Goal: Transaction & Acquisition: Purchase product/service

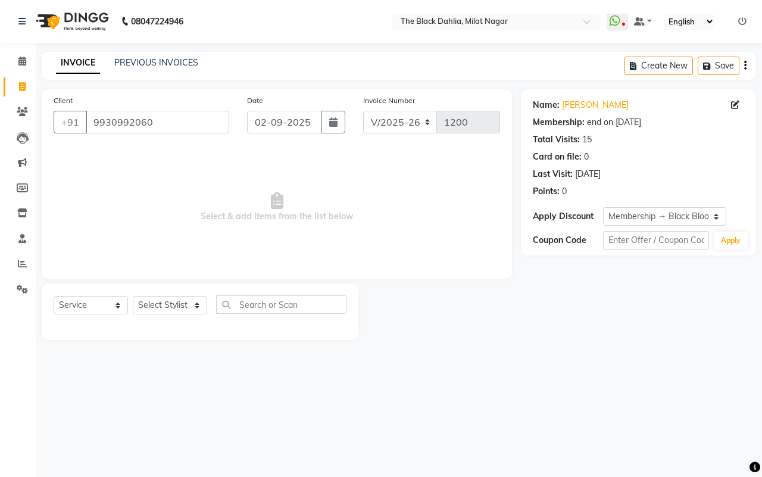
select select "4335"
select select "service"
select select "1: Object"
click at [180, 126] on input "9930992060" at bounding box center [158, 122] width 144 height 23
click at [167, 126] on input "9930992060" at bounding box center [158, 122] width 144 height 23
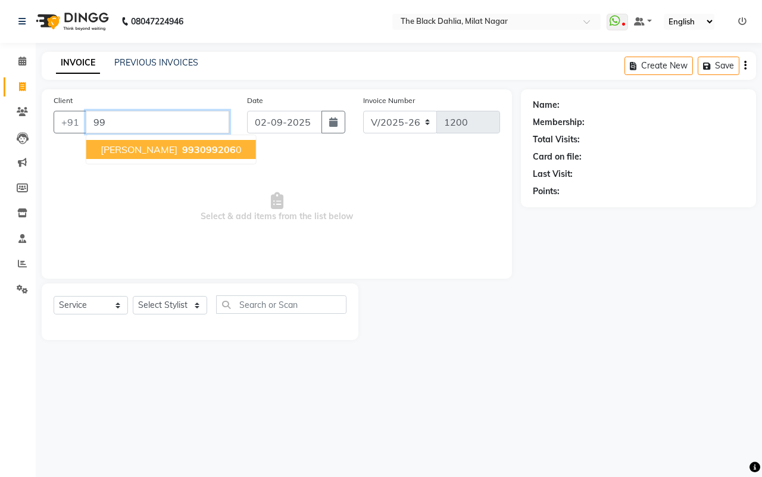
type input "9"
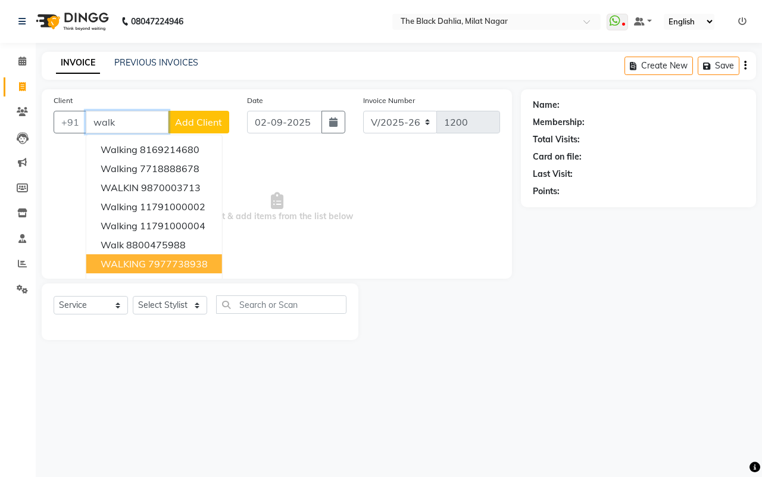
click at [188, 256] on button "WALKING 7977738938" at bounding box center [154, 263] width 136 height 19
type input "7977738938"
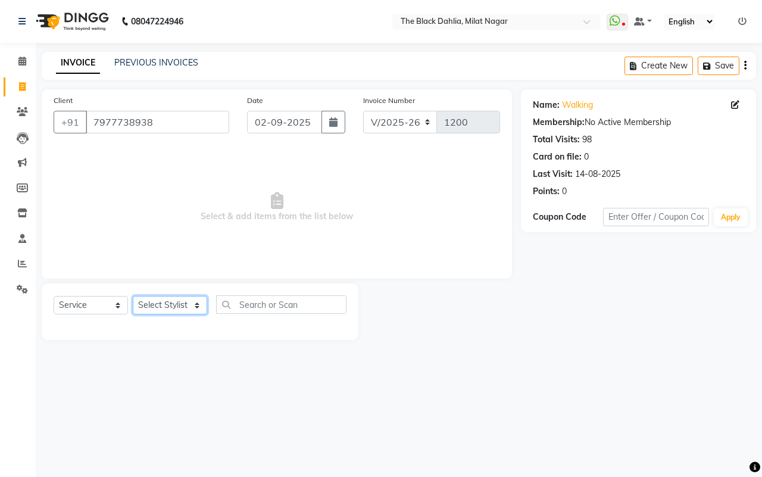
click at [135, 304] on select "Select Stylist [PERSON_NAME] [PERSON_NAME] [PERSON_NAME] Dr [PERSON_NAME],[PERS…" at bounding box center [170, 305] width 74 height 18
select select "34615"
click at [133, 296] on select "Select Stylist [PERSON_NAME] [PERSON_NAME] [PERSON_NAME] Dr [PERSON_NAME],[PERS…" at bounding box center [170, 305] width 74 height 18
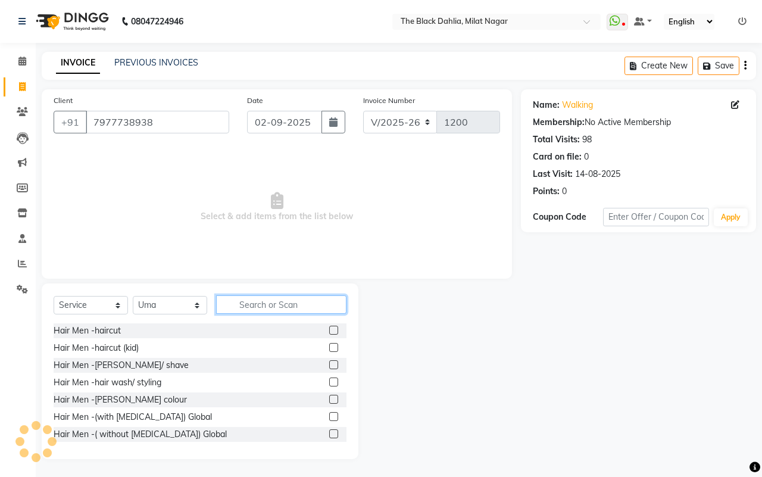
click at [251, 302] on input "text" at bounding box center [281, 304] width 130 height 18
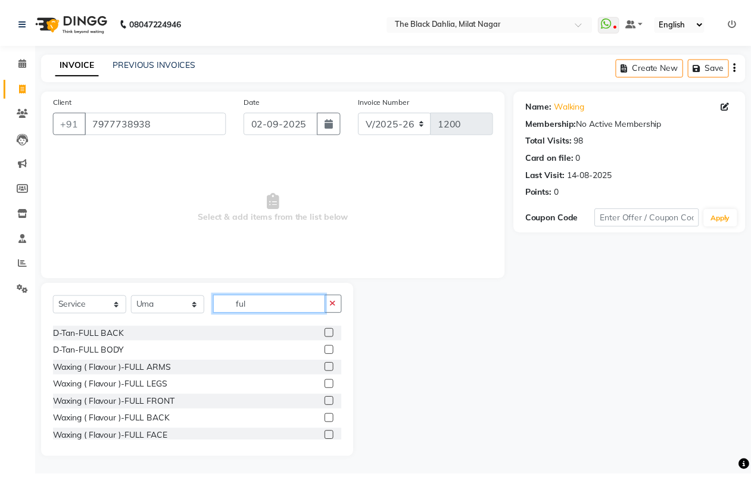
scroll to position [447, 0]
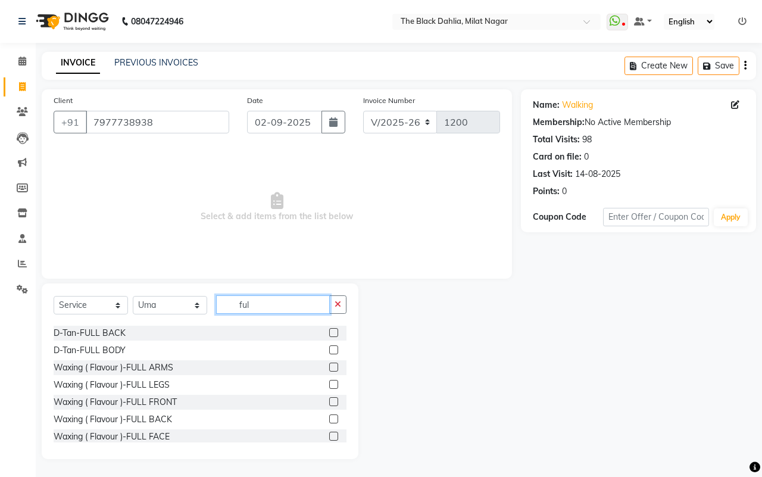
type input "ful"
click at [329, 365] on label at bounding box center [333, 367] width 9 height 9
click at [329, 365] on input "checkbox" at bounding box center [333, 368] width 8 height 8
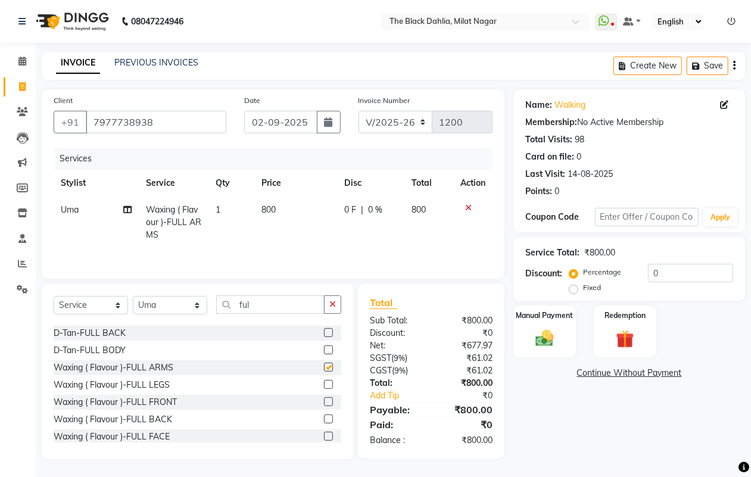
checkbox input "false"
click at [338, 307] on button "button" at bounding box center [332, 304] width 17 height 18
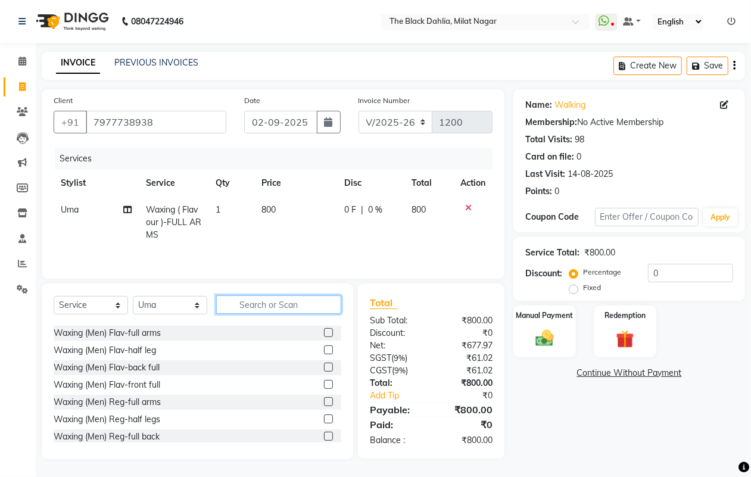
click at [267, 313] on input "text" at bounding box center [278, 304] width 125 height 18
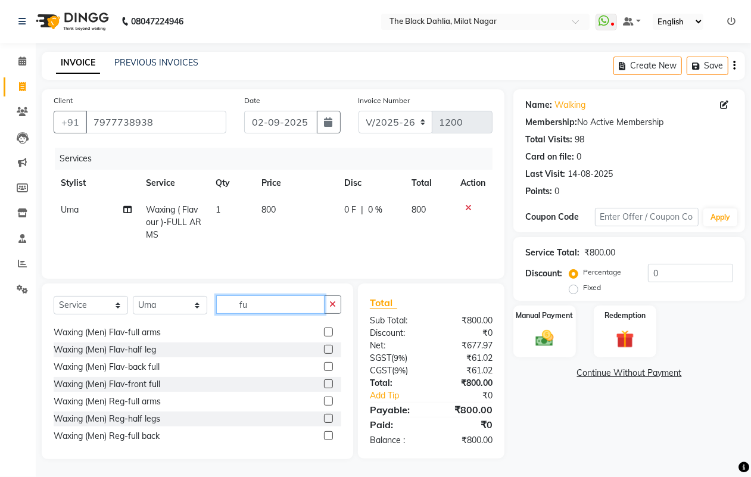
scroll to position [0, 0]
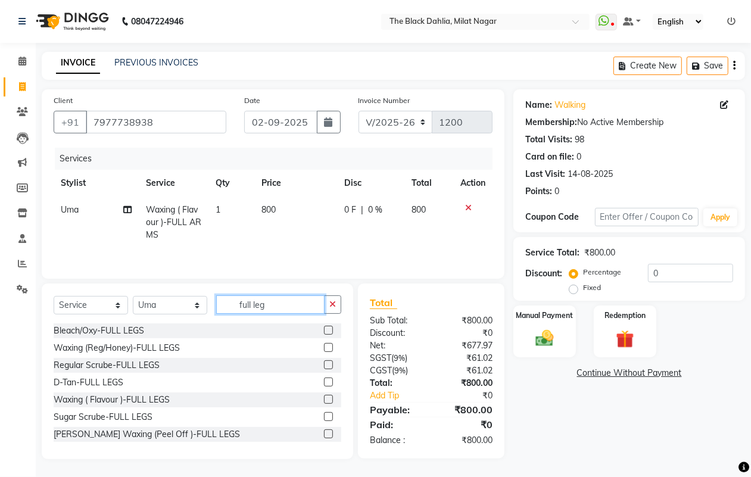
type input "full leg"
click at [324, 401] on label at bounding box center [328, 399] width 9 height 9
click at [324, 401] on input "checkbox" at bounding box center [328, 400] width 8 height 8
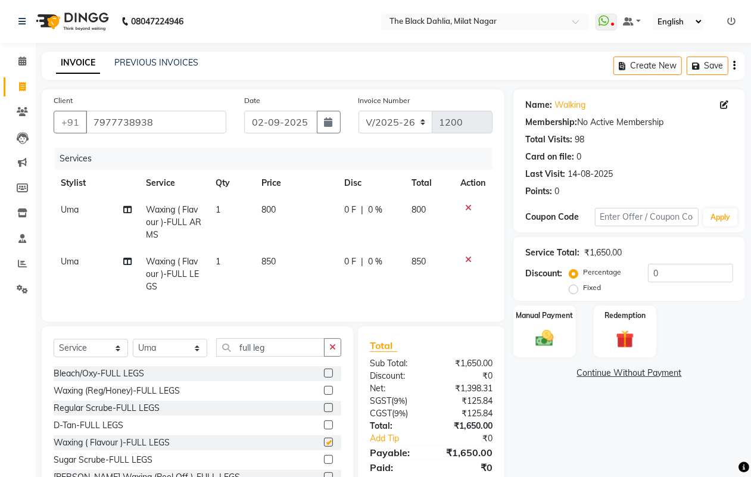
checkbox input "false"
click at [329, 351] on icon "button" at bounding box center [332, 347] width 7 height 8
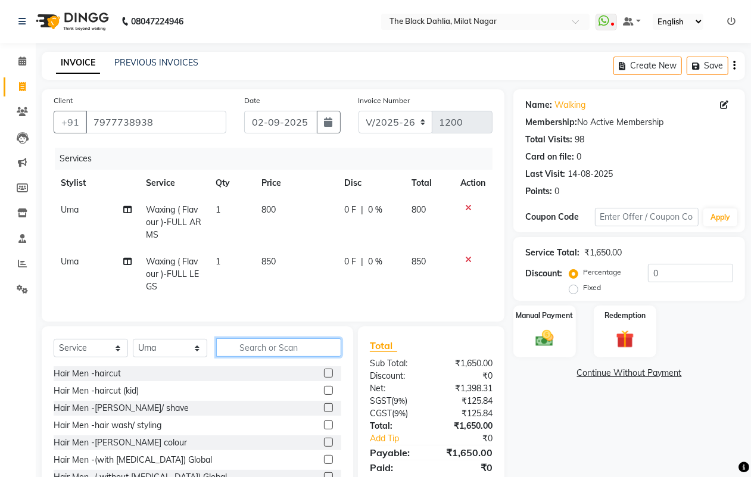
click at [293, 357] on input "text" at bounding box center [278, 347] width 125 height 18
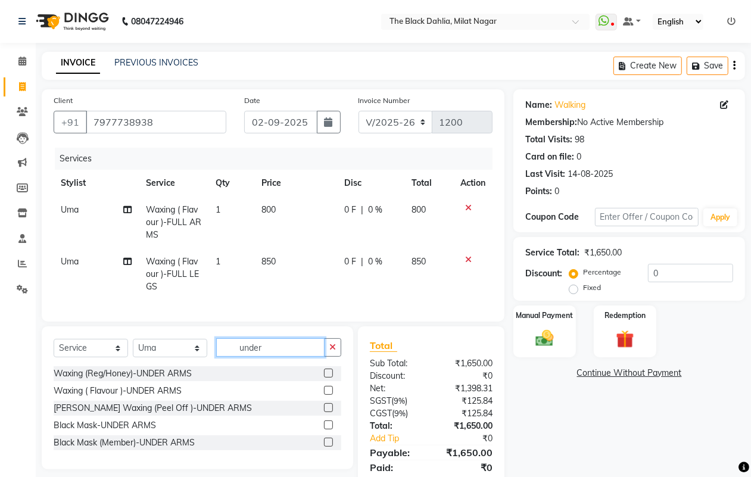
type input "under"
click at [329, 395] on label at bounding box center [328, 390] width 9 height 9
click at [329, 395] on input "checkbox" at bounding box center [328, 391] width 8 height 8
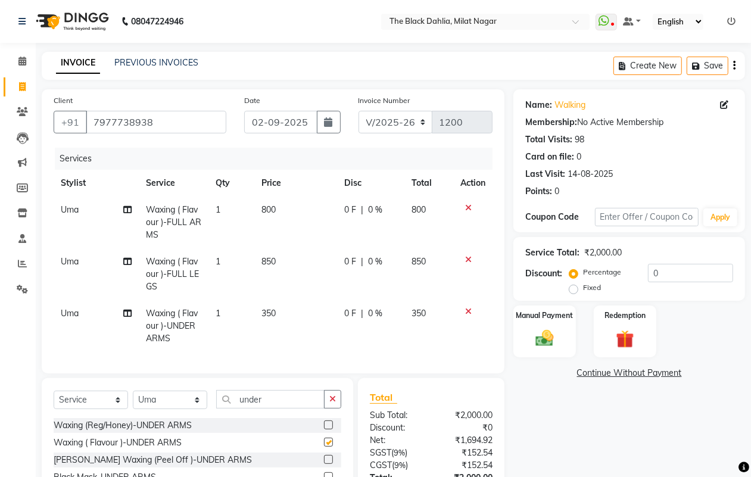
checkbox input "false"
click at [341, 409] on button "button" at bounding box center [332, 399] width 17 height 18
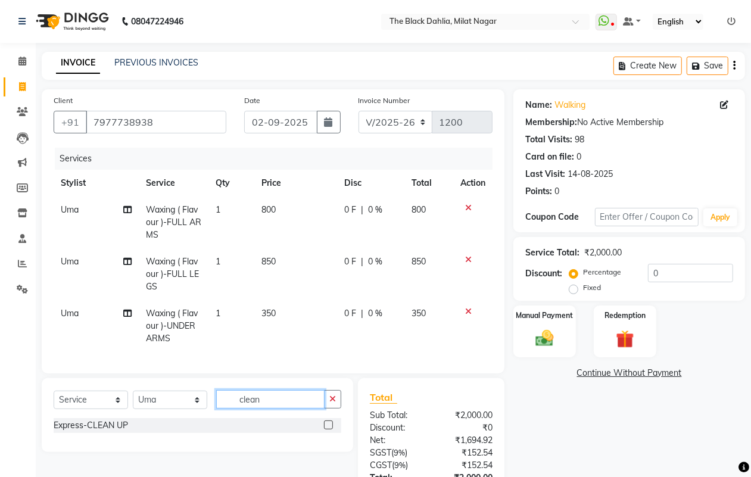
type input "clean"
click at [326, 429] on label at bounding box center [328, 425] width 9 height 9
click at [326, 429] on input "checkbox" at bounding box center [328, 426] width 8 height 8
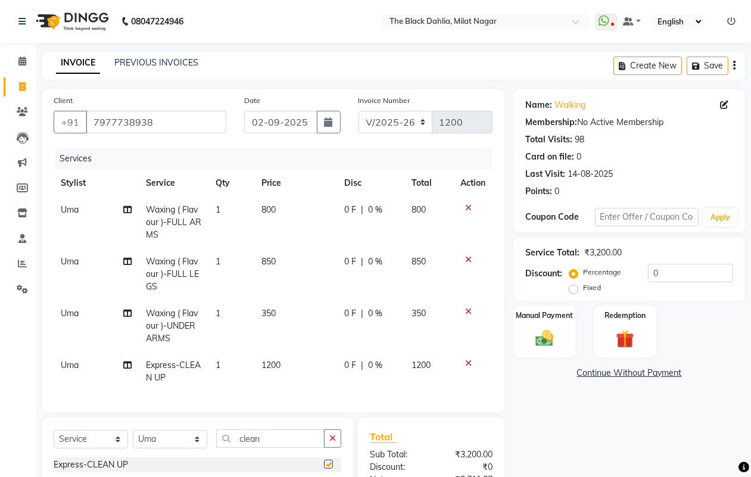
checkbox input "false"
click at [465, 360] on icon at bounding box center [468, 363] width 7 height 8
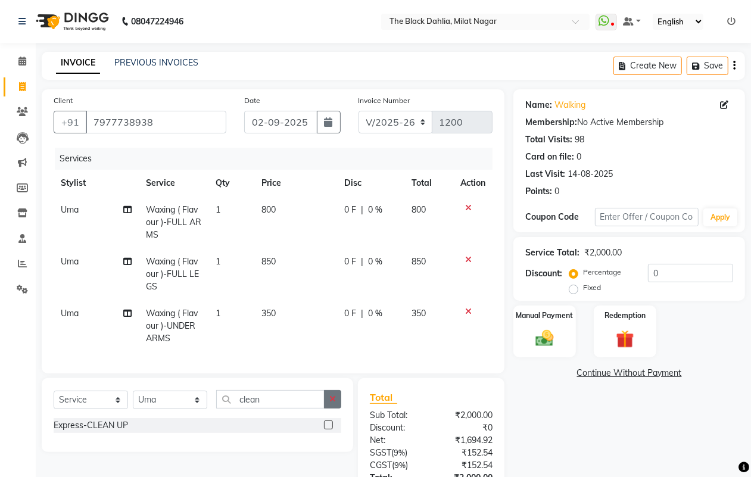
click at [332, 409] on button "button" at bounding box center [332, 399] width 17 height 18
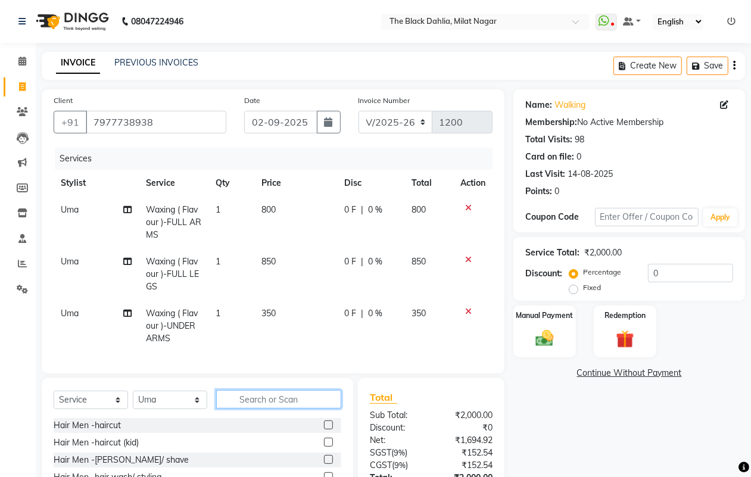
click at [304, 409] on input "text" at bounding box center [278, 399] width 125 height 18
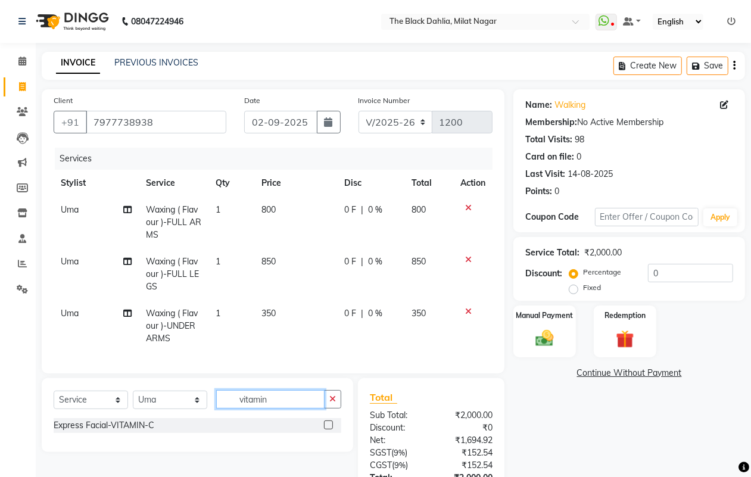
type input "vitamin"
click at [326, 429] on label at bounding box center [328, 425] width 9 height 9
click at [326, 429] on input "checkbox" at bounding box center [328, 426] width 8 height 8
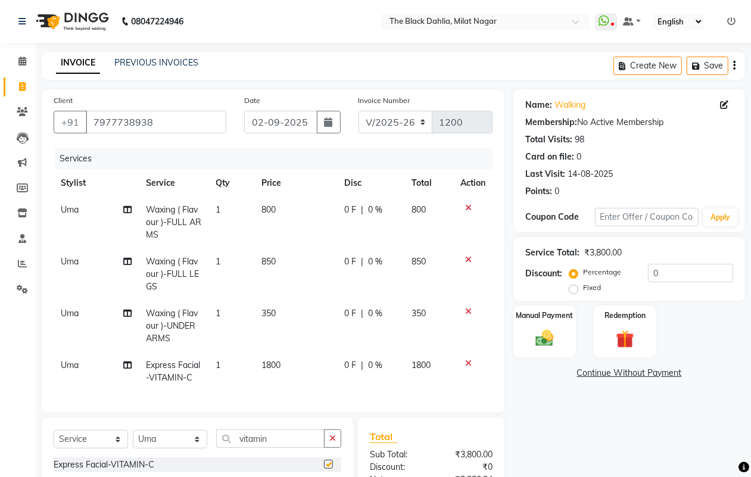
checkbox input "false"
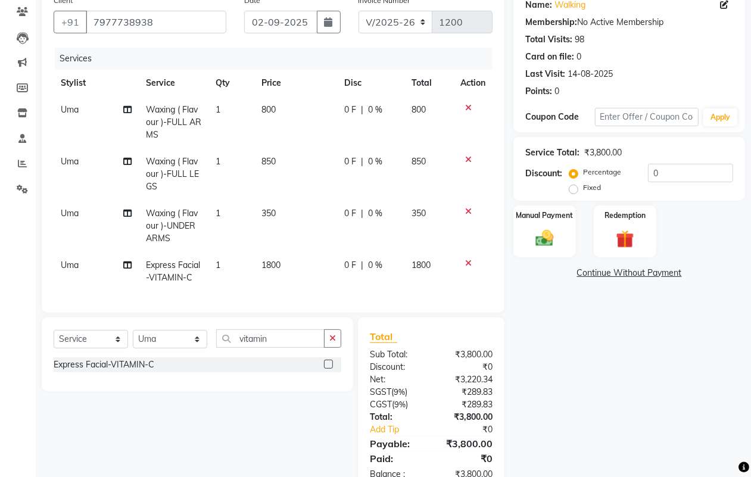
scroll to position [144, 0]
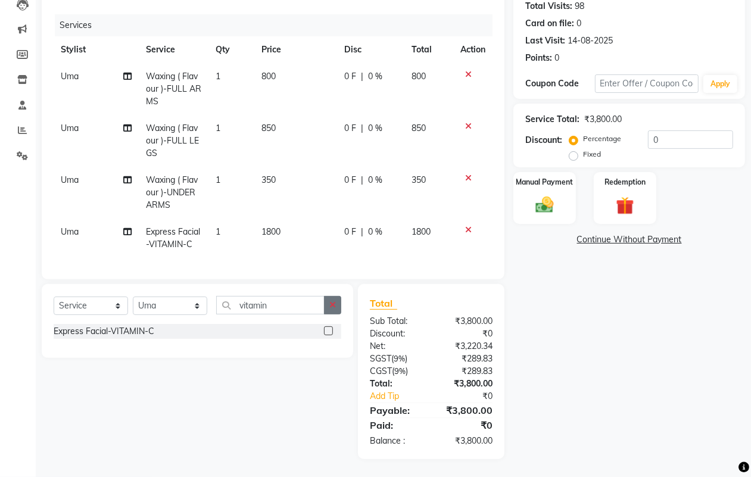
click at [328, 296] on div "Select Service Product Membership Package Voucher Prepaid Gift Card Select Styl…" at bounding box center [198, 321] width 312 height 74
click at [328, 298] on button "button" at bounding box center [332, 305] width 17 height 18
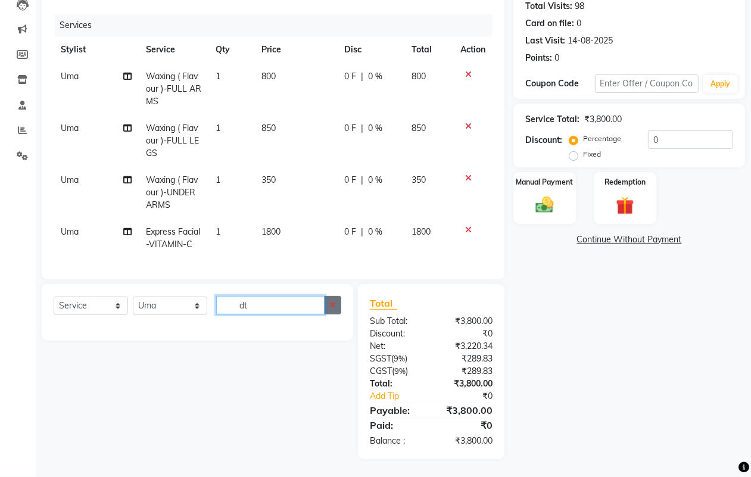
type input "dt"
click at [329, 310] on button "button" at bounding box center [332, 305] width 17 height 18
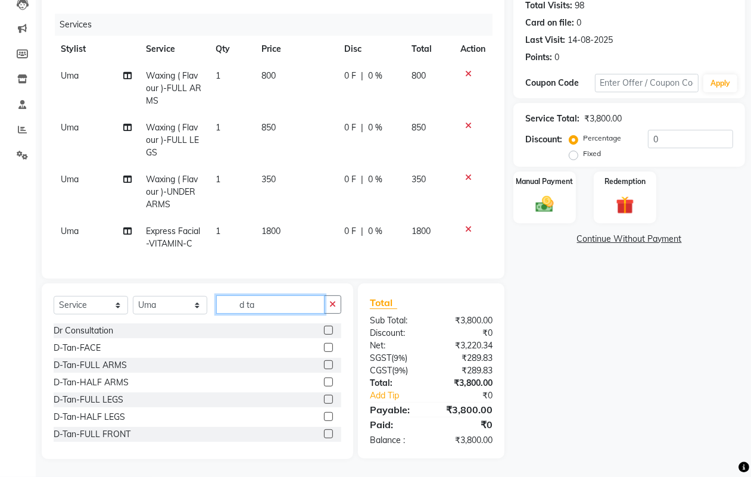
type input "d ta"
click at [324, 345] on label at bounding box center [328, 347] width 9 height 9
click at [324, 345] on input "checkbox" at bounding box center [328, 348] width 8 height 8
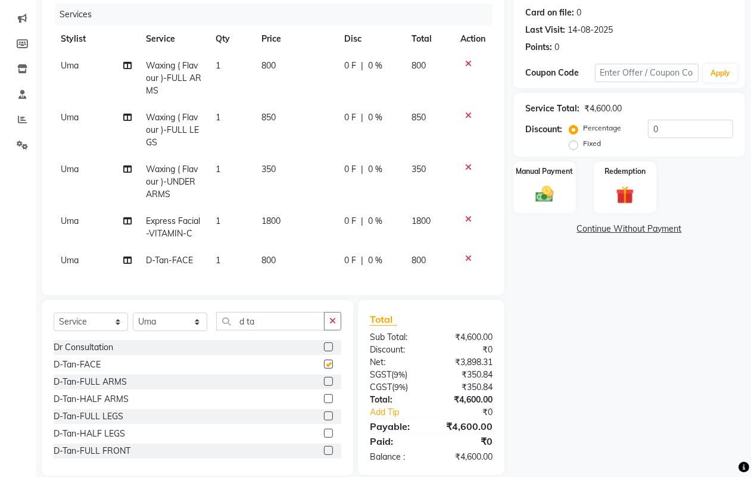
checkbox input "false"
click at [335, 325] on icon "button" at bounding box center [332, 321] width 7 height 8
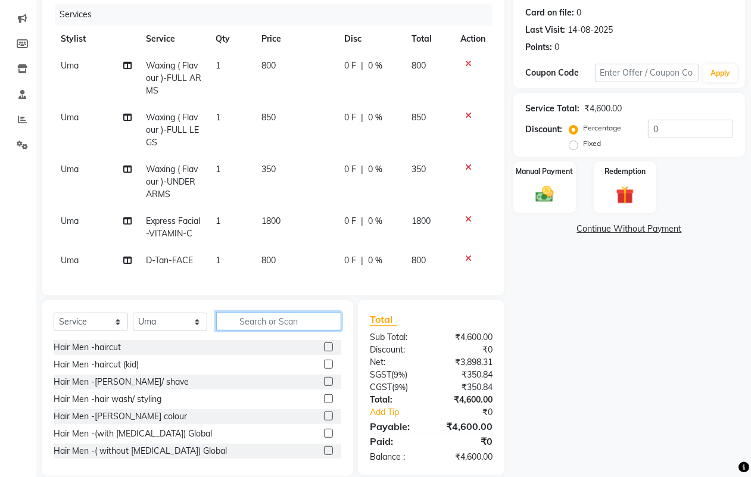
click at [288, 331] on input "text" at bounding box center [278, 321] width 125 height 18
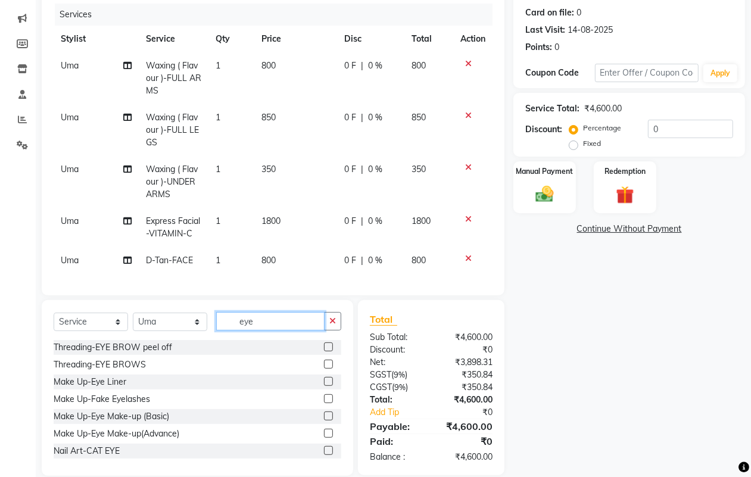
type input "eye"
click at [324, 369] on label at bounding box center [328, 364] width 9 height 9
click at [324, 369] on input "checkbox" at bounding box center [328, 365] width 8 height 8
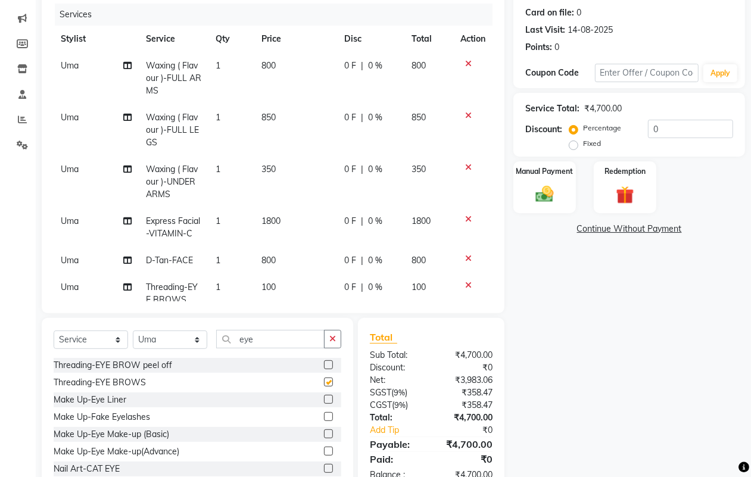
checkbox input "false"
click at [331, 342] on icon "button" at bounding box center [332, 339] width 7 height 8
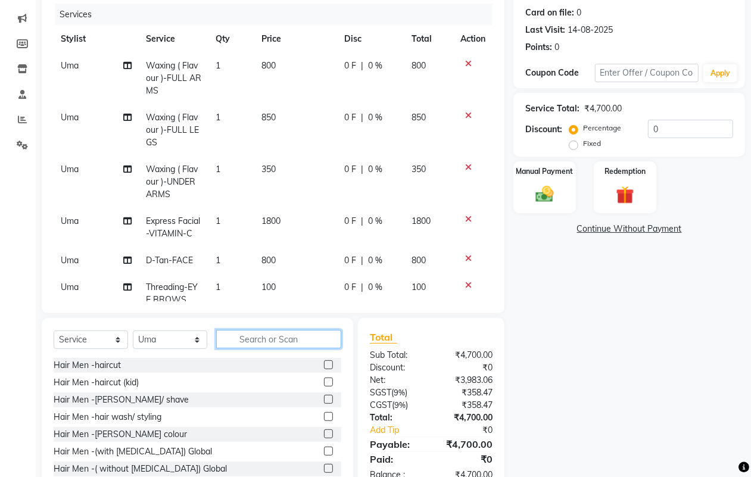
click at [295, 341] on input "text" at bounding box center [278, 339] width 125 height 18
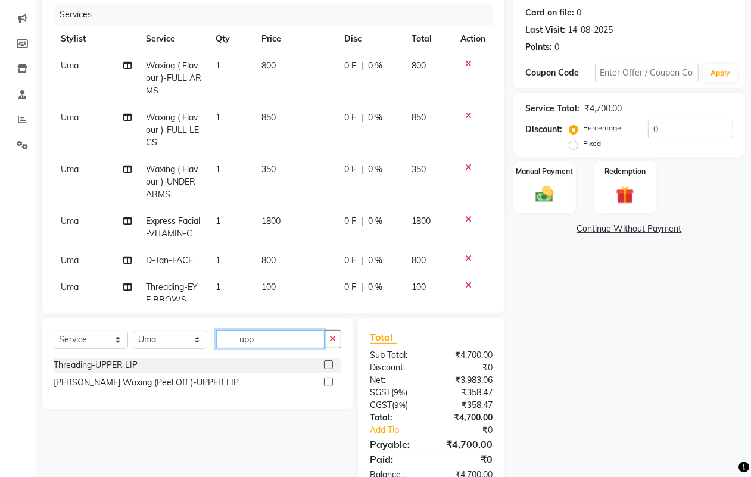
type input "upp"
click at [328, 363] on label at bounding box center [328, 364] width 9 height 9
click at [328, 363] on input "checkbox" at bounding box center [328, 366] width 8 height 8
checkbox input "false"
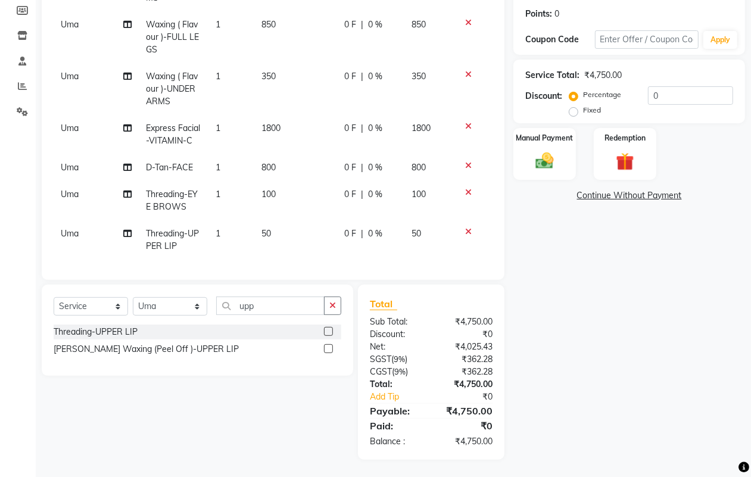
scroll to position [71, 0]
click at [326, 310] on button "button" at bounding box center [332, 306] width 17 height 18
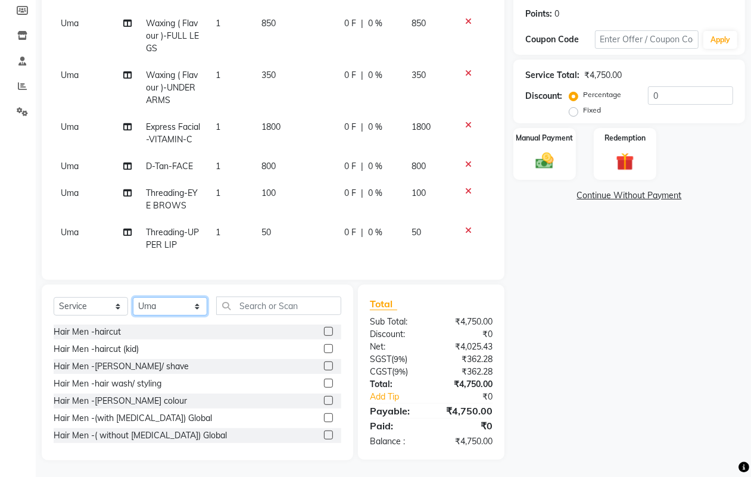
click at [189, 312] on select "Select Stylist [PERSON_NAME] [PERSON_NAME] [PERSON_NAME] Dr [PERSON_NAME],[PERS…" at bounding box center [170, 306] width 74 height 18
select select "53805"
click at [133, 297] on select "Select Stylist [PERSON_NAME] [PERSON_NAME] [PERSON_NAME] Dr [PERSON_NAME],[PERS…" at bounding box center [170, 306] width 74 height 18
click at [306, 307] on input "text" at bounding box center [278, 306] width 125 height 18
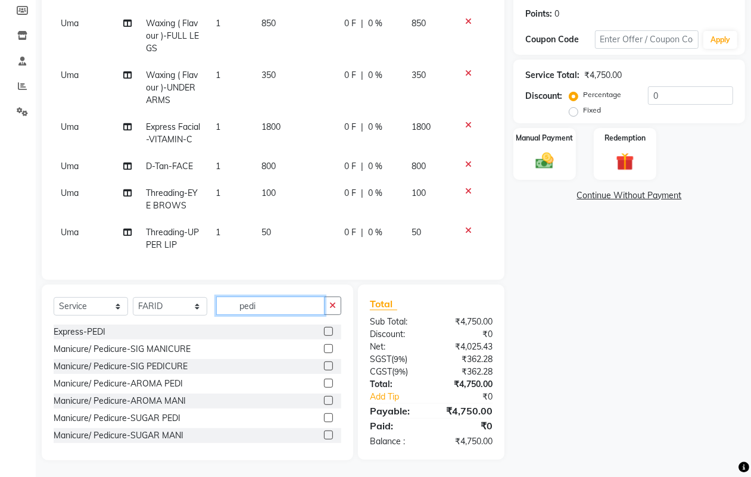
type input "pedi"
click at [324, 362] on label at bounding box center [328, 366] width 9 height 9
click at [324, 363] on input "checkbox" at bounding box center [328, 367] width 8 height 8
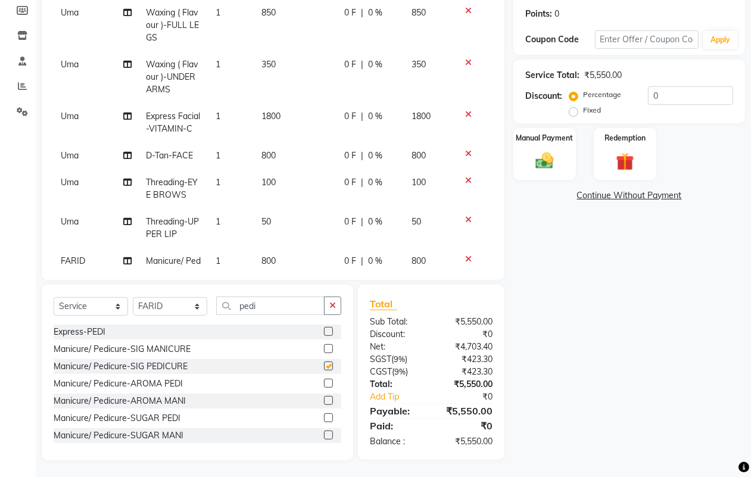
checkbox input "false"
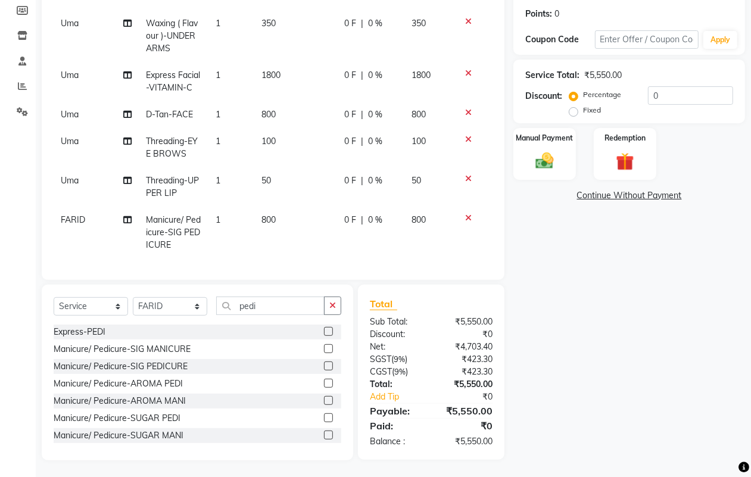
scroll to position [123, 0]
click at [328, 307] on button "button" at bounding box center [332, 306] width 17 height 18
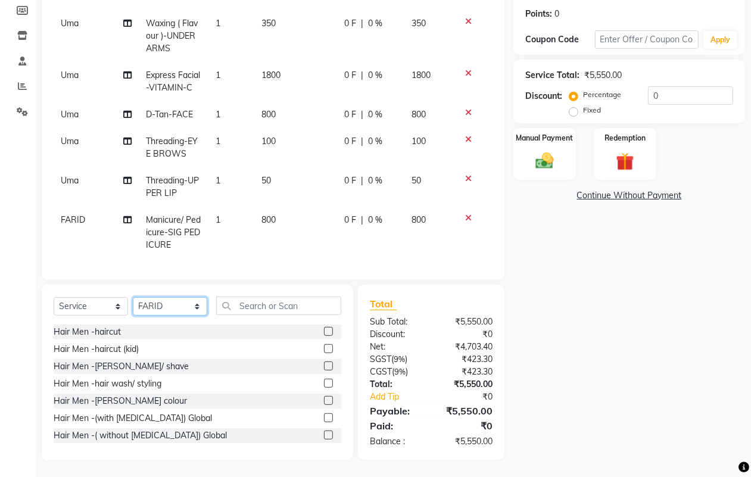
click at [189, 304] on select "Select Stylist [PERSON_NAME] [PERSON_NAME] [PERSON_NAME] Dr [PERSON_NAME],[PERS…" at bounding box center [170, 306] width 74 height 18
click at [404, 242] on td "800" at bounding box center [428, 233] width 49 height 52
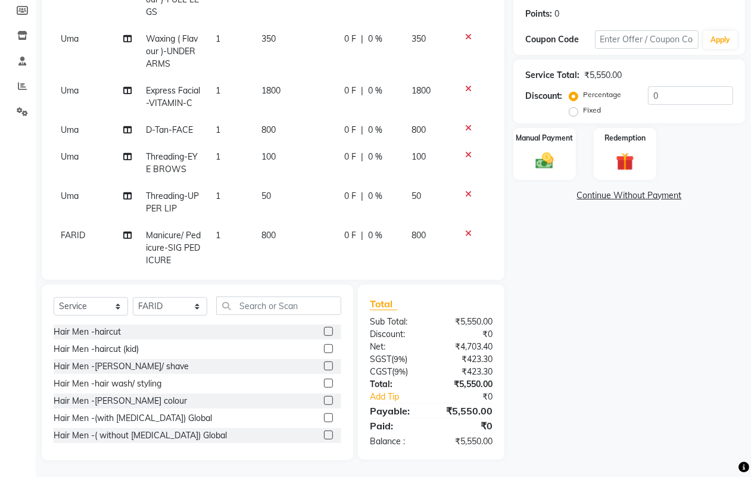
select select "53805"
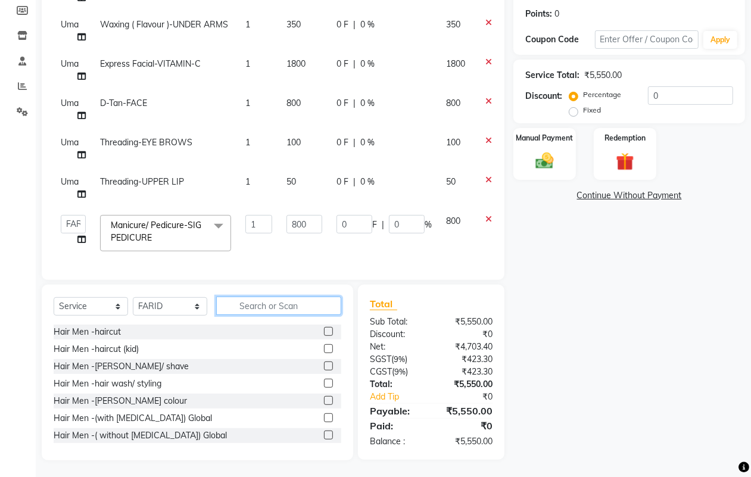
click at [316, 310] on input "text" at bounding box center [278, 306] width 125 height 18
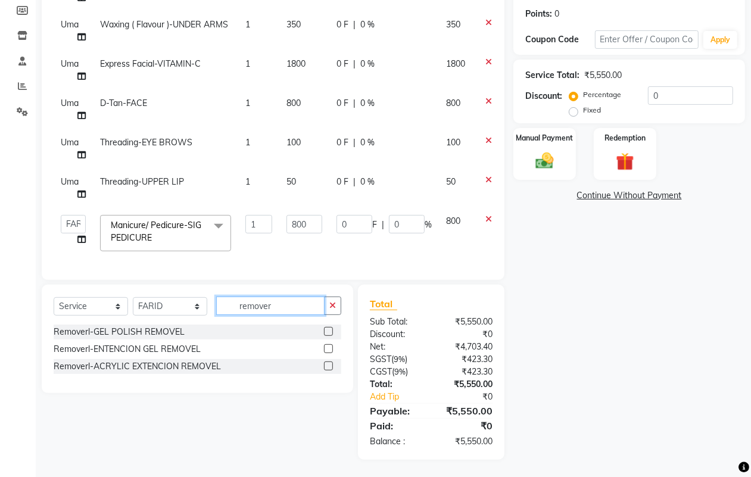
type input "remover"
click at [328, 331] on label at bounding box center [328, 331] width 9 height 9
click at [328, 331] on input "checkbox" at bounding box center [328, 332] width 8 height 8
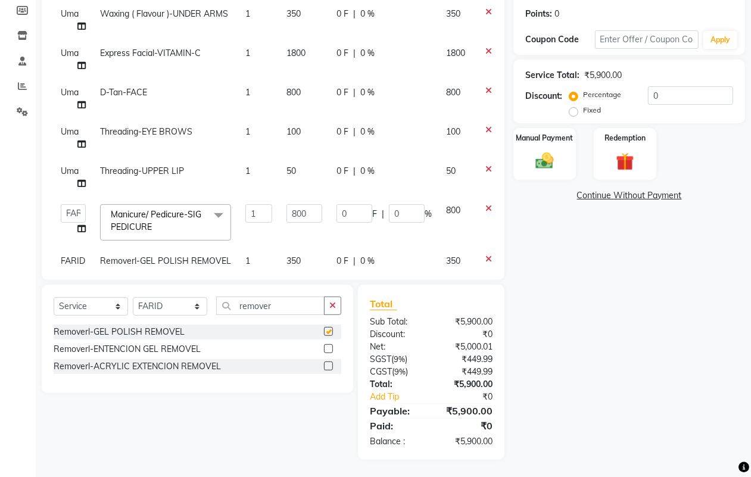
scroll to position [111, 0]
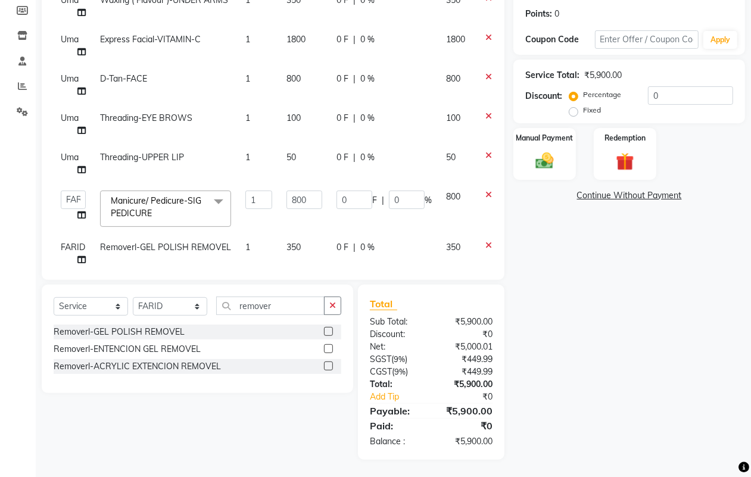
checkbox input "false"
drag, startPoint x: 337, startPoint y: 303, endPoint x: 325, endPoint y: 299, distance: 12.4
click at [331, 301] on button "button" at bounding box center [332, 306] width 17 height 18
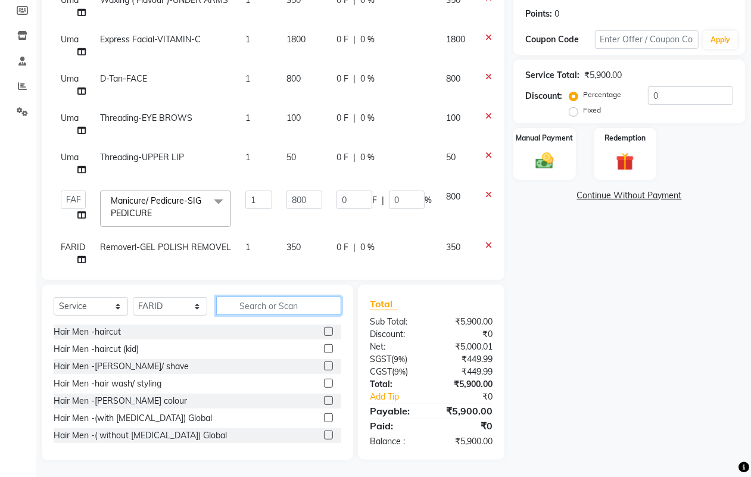
click at [277, 307] on input "text" at bounding box center [278, 306] width 125 height 18
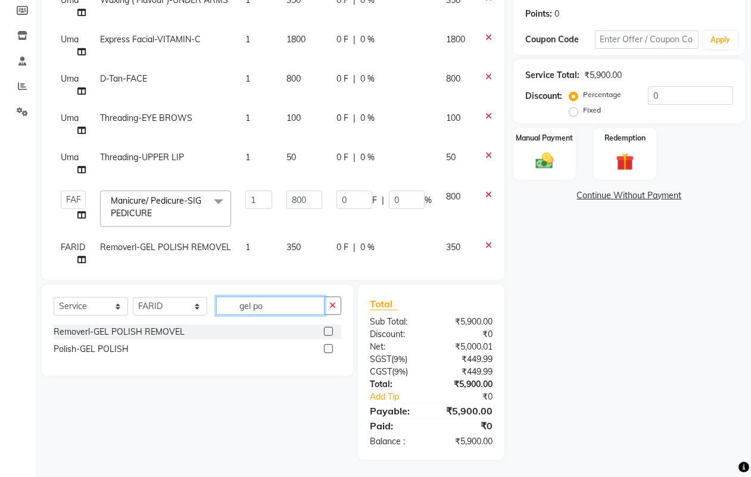
type input "gel po"
click at [328, 344] on label at bounding box center [328, 348] width 9 height 9
click at [328, 345] on input "checkbox" at bounding box center [328, 349] width 8 height 8
checkbox input "false"
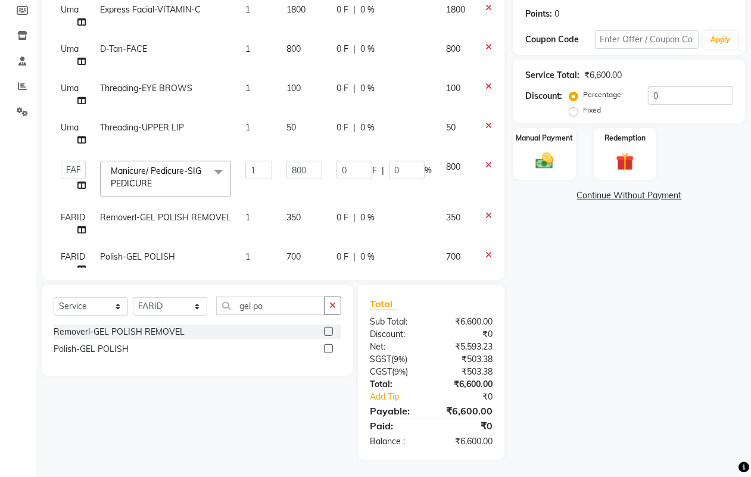
scroll to position [170, 0]
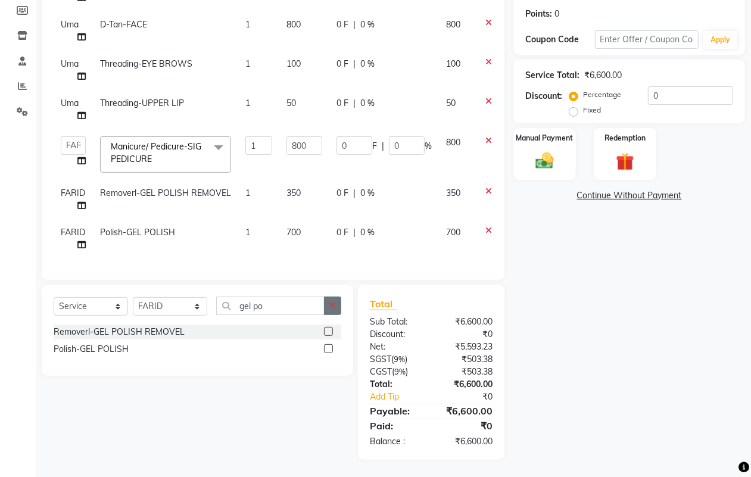
click at [337, 301] on button "button" at bounding box center [332, 306] width 17 height 18
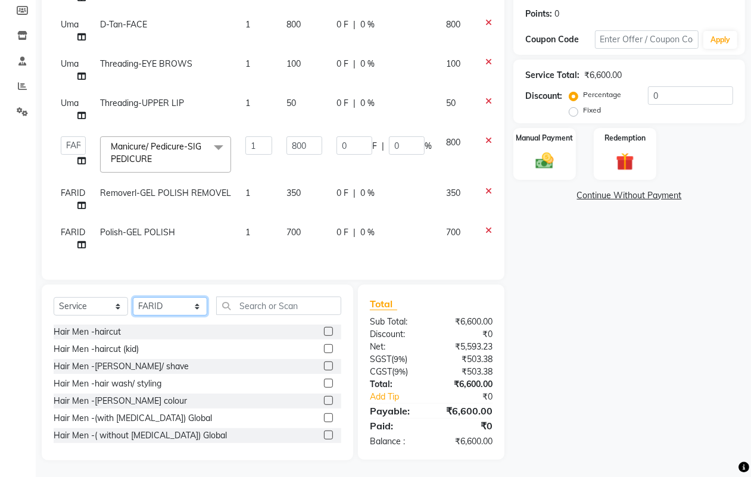
click at [150, 307] on select "Select Stylist [PERSON_NAME] [PERSON_NAME] [PERSON_NAME] Dr [PERSON_NAME],[PERS…" at bounding box center [170, 306] width 74 height 18
select select "23862"
click at [133, 297] on select "Select Stylist [PERSON_NAME] [PERSON_NAME] [PERSON_NAME] Dr [PERSON_NAME],[PERS…" at bounding box center [170, 306] width 74 height 18
click at [269, 308] on input "text" at bounding box center [278, 306] width 125 height 18
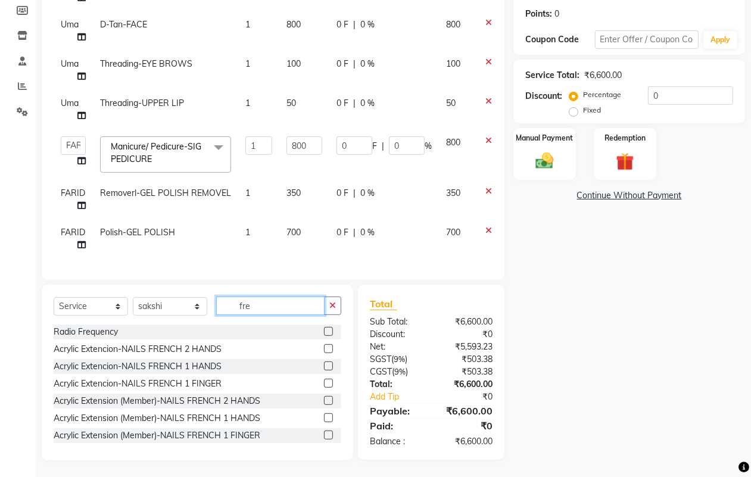
type input "fre"
click at [324, 349] on label at bounding box center [328, 348] width 9 height 9
click at [324, 349] on input "checkbox" at bounding box center [328, 349] width 8 height 8
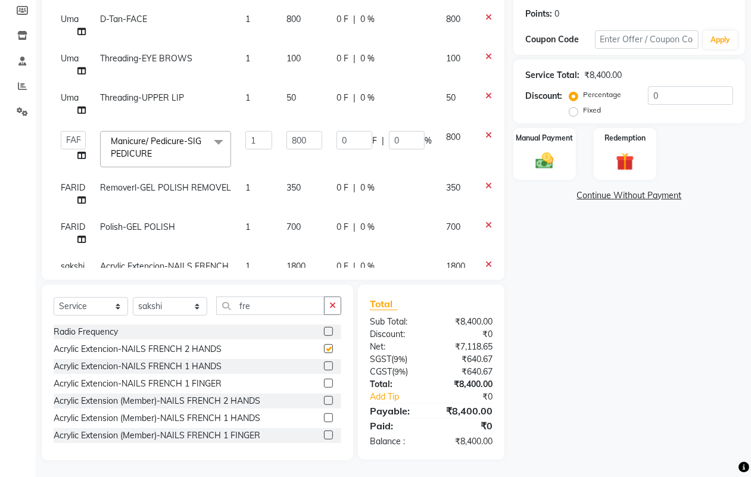
checkbox input "false"
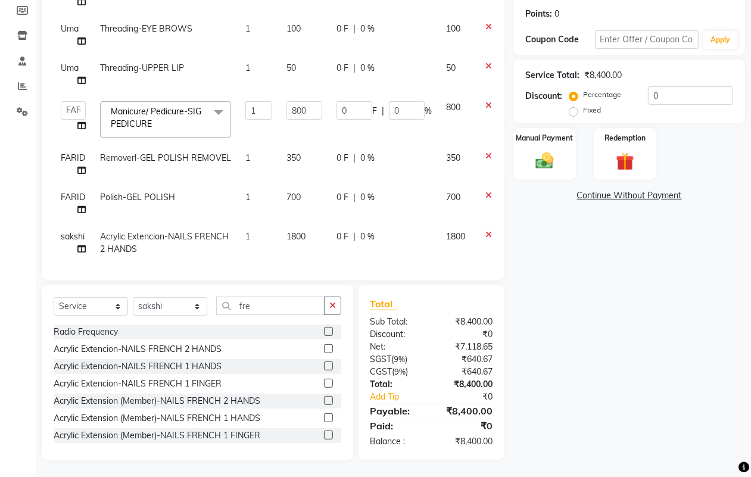
scroll to position [215, 0]
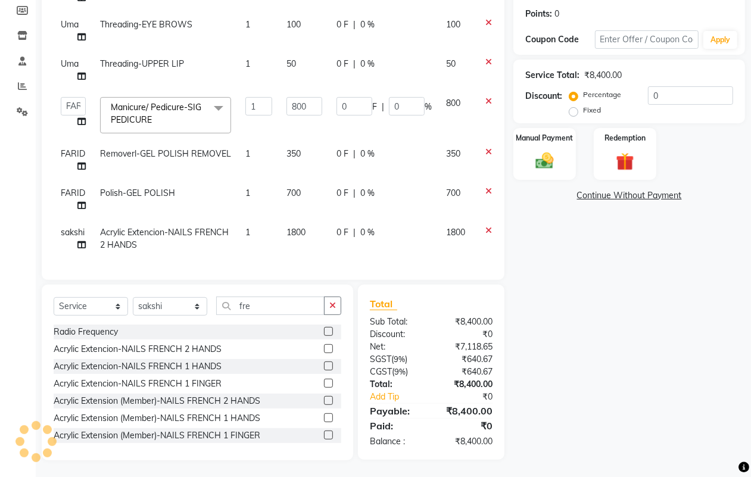
click at [297, 219] on td "1800" at bounding box center [304, 238] width 50 height 39
select select "23862"
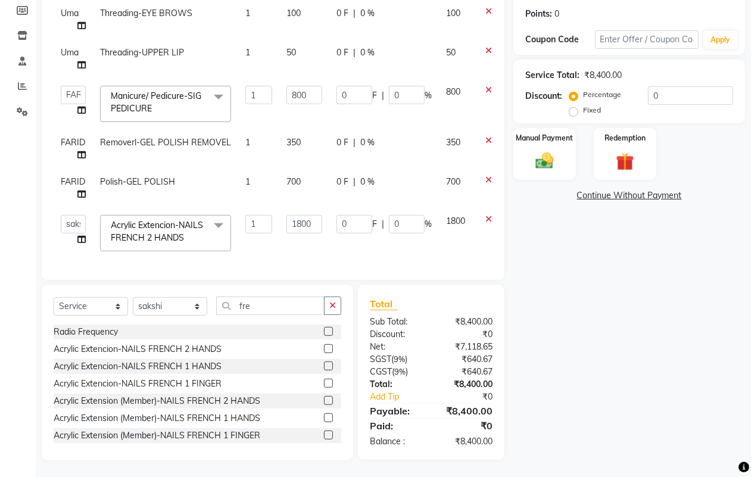
scroll to position [179, 0]
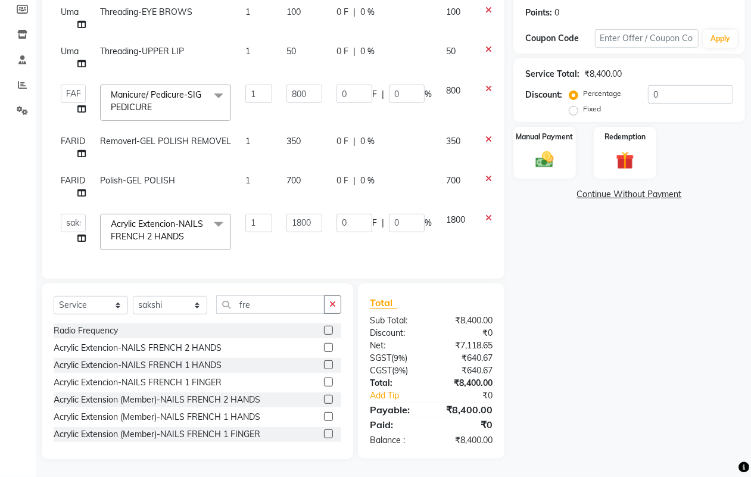
click at [398, 231] on td "0 F | 0 %" at bounding box center [384, 232] width 110 height 51
click at [426, 141] on td "0 F | 0 %" at bounding box center [384, 147] width 110 height 39
select select "53805"
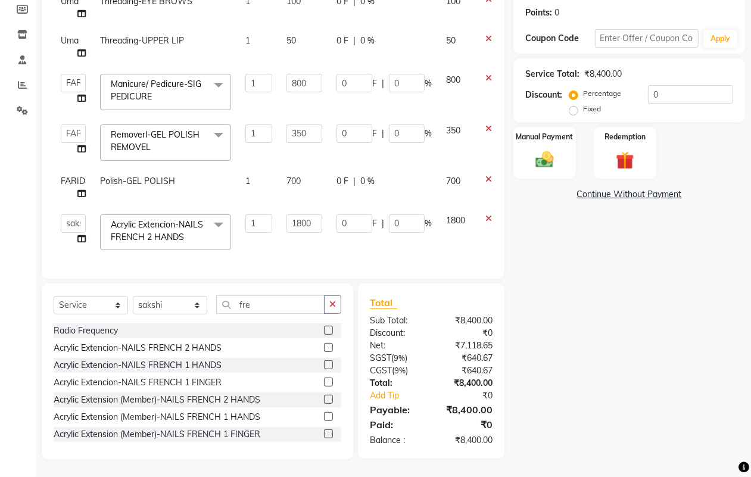
click at [371, 182] on span "0 %" at bounding box center [367, 181] width 14 height 13
select select "53805"
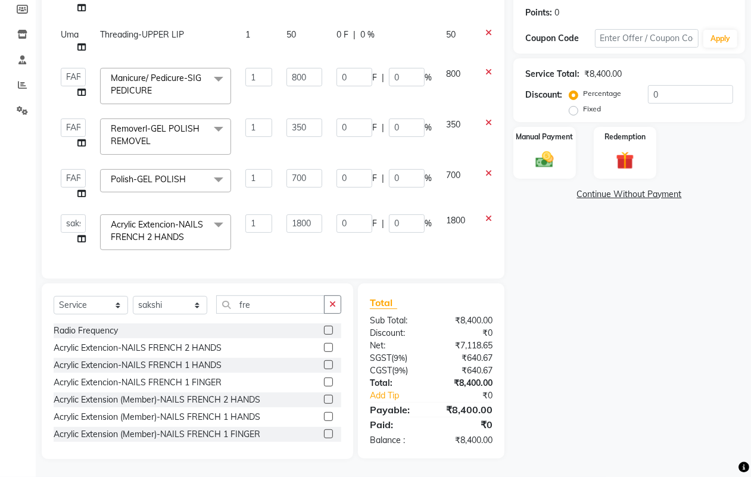
scroll to position [244, 0]
click at [219, 214] on span at bounding box center [219, 225] width 24 height 23
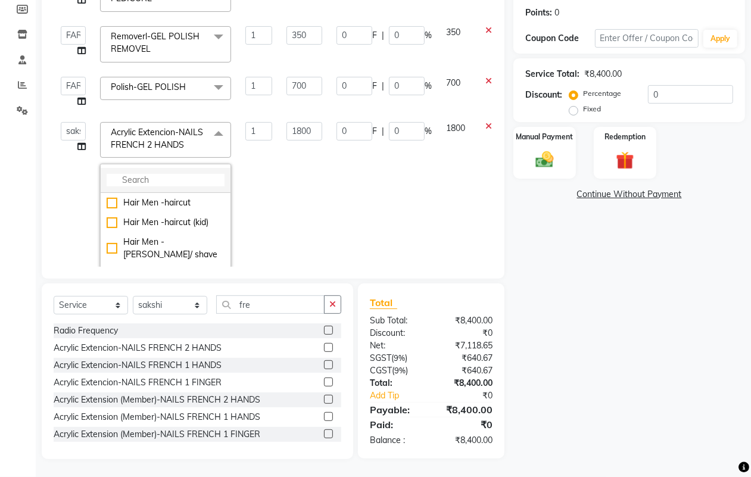
scroll to position [319, 0]
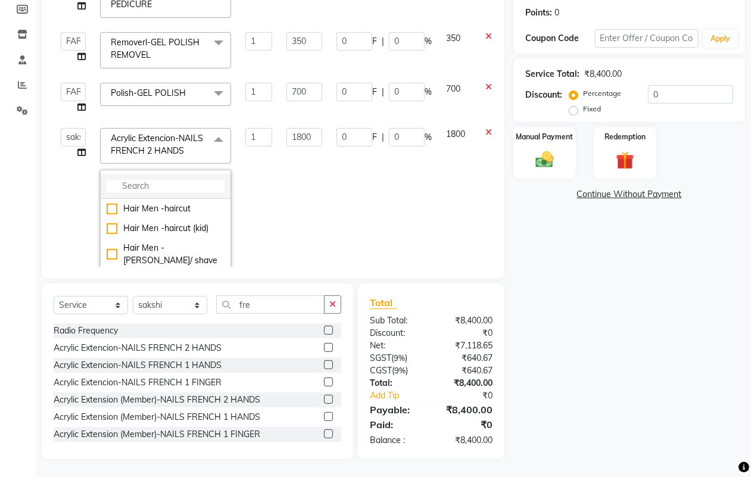
drag, startPoint x: 177, startPoint y: 185, endPoint x: 173, endPoint y: 194, distance: 9.6
click at [177, 186] on input "multiselect-search" at bounding box center [166, 186] width 118 height 13
type input "f"
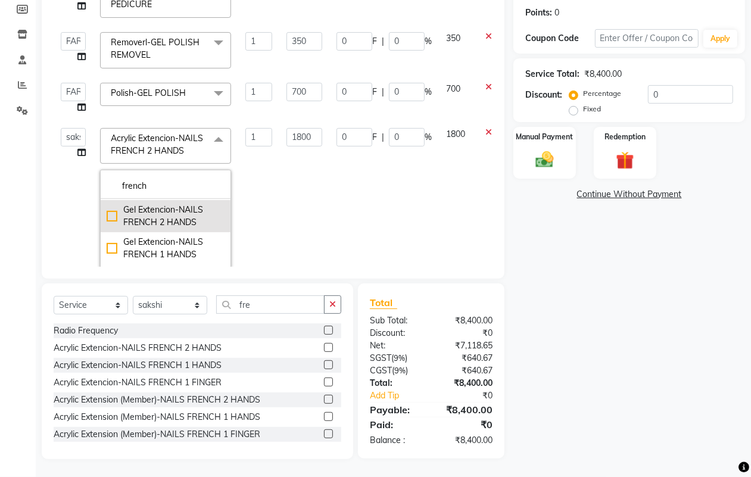
scroll to position [393, 0]
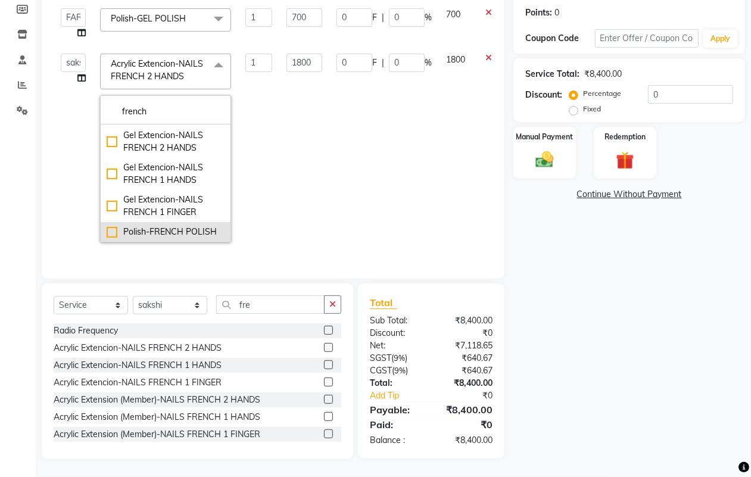
type input "french"
click at [191, 226] on div "Polish-FRENCH POLISH" at bounding box center [166, 232] width 118 height 13
type input "1500"
checkbox input "false"
checkbox input "true"
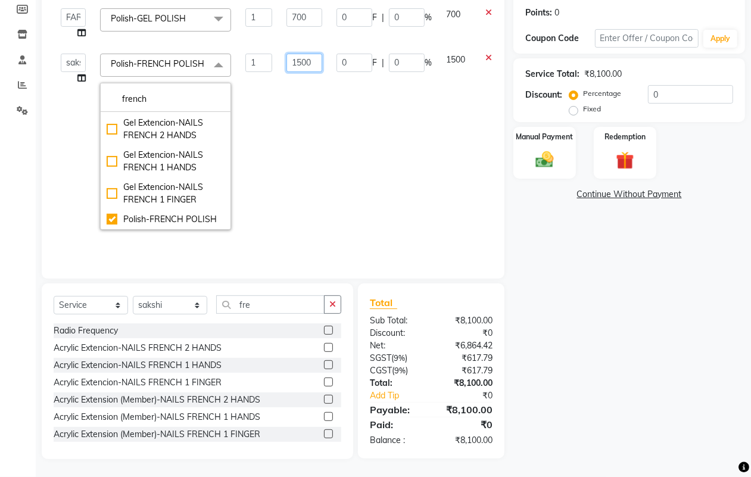
click at [317, 58] on input "1500" at bounding box center [304, 63] width 36 height 18
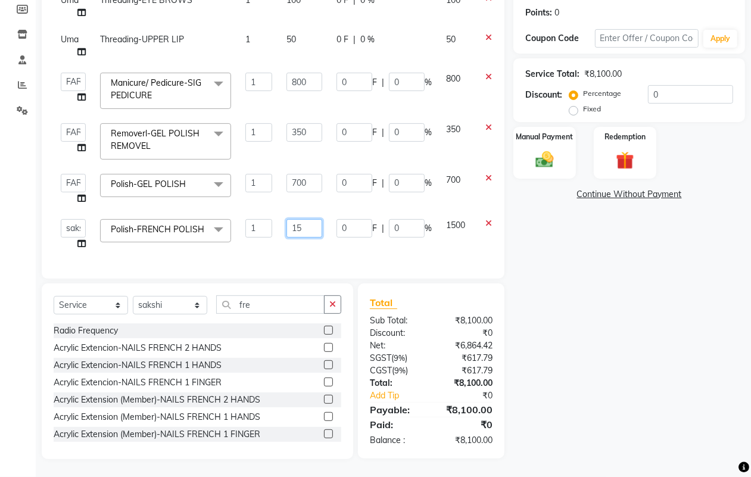
type input "1"
type input "2000"
click at [403, 238] on td "0 F | 0 %" at bounding box center [384, 234] width 110 height 45
select select "23862"
click at [329, 305] on icon "button" at bounding box center [332, 304] width 7 height 8
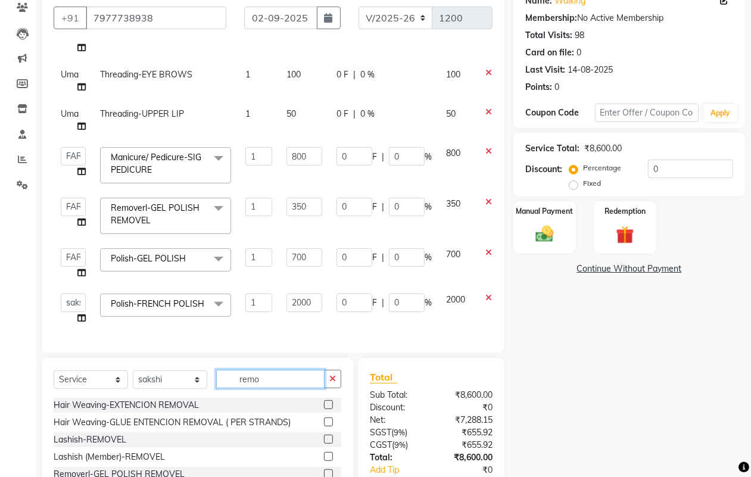
scroll to position [1, 0]
type input "remo"
click at [337, 385] on button "button" at bounding box center [332, 379] width 17 height 18
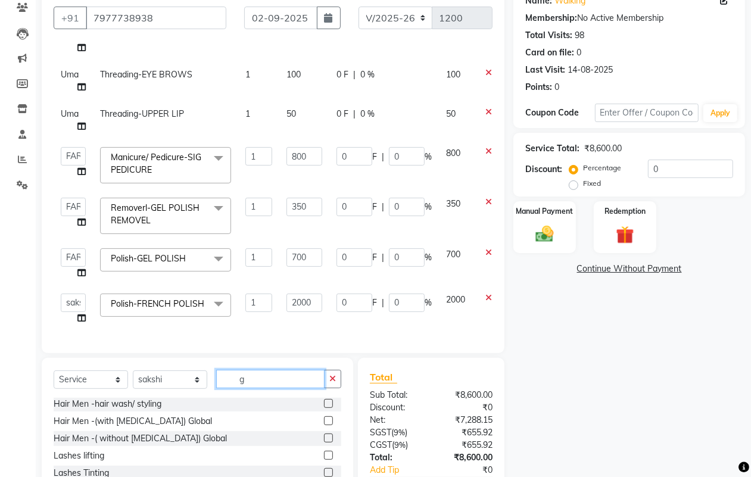
scroll to position [0, 0]
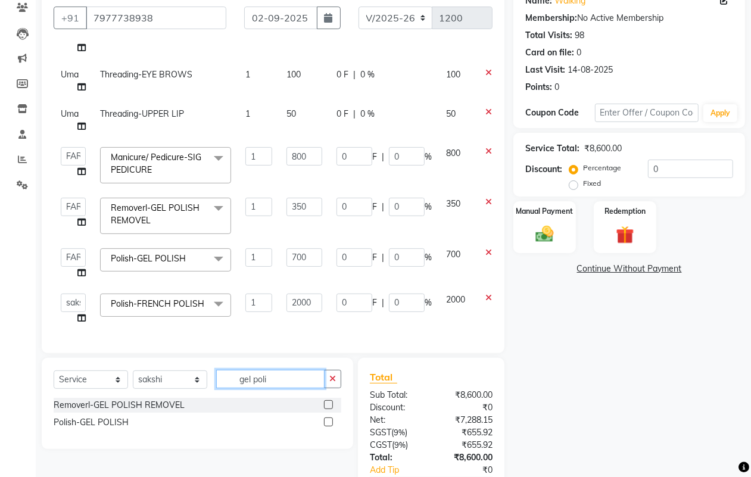
type input "gel poli"
click at [329, 403] on label at bounding box center [328, 404] width 9 height 9
click at [329, 403] on input "checkbox" at bounding box center [328, 405] width 8 height 8
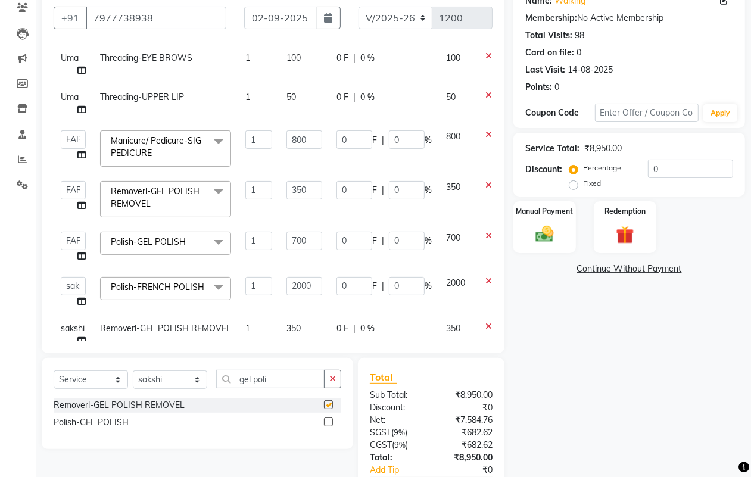
scroll to position [284, 0]
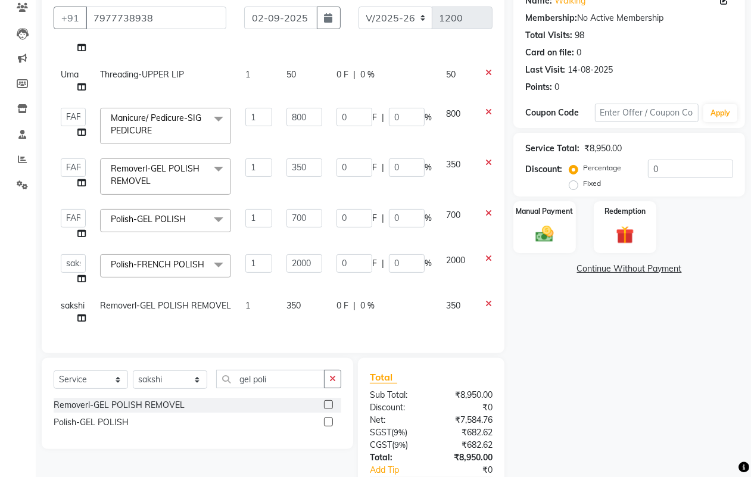
checkbox input "false"
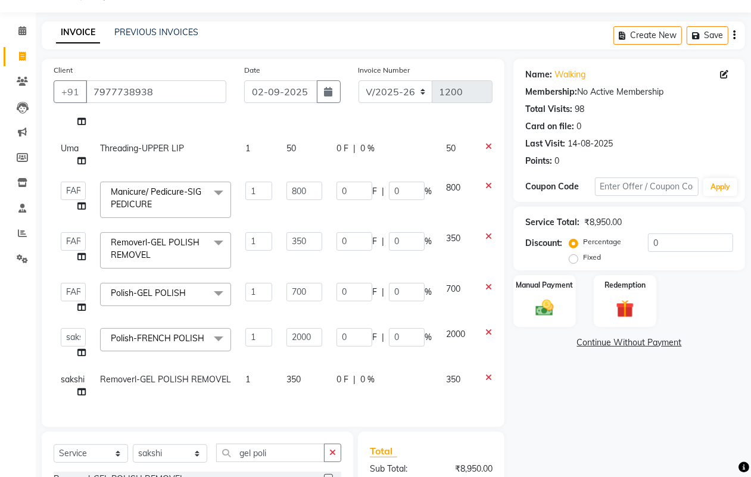
scroll to position [0, 0]
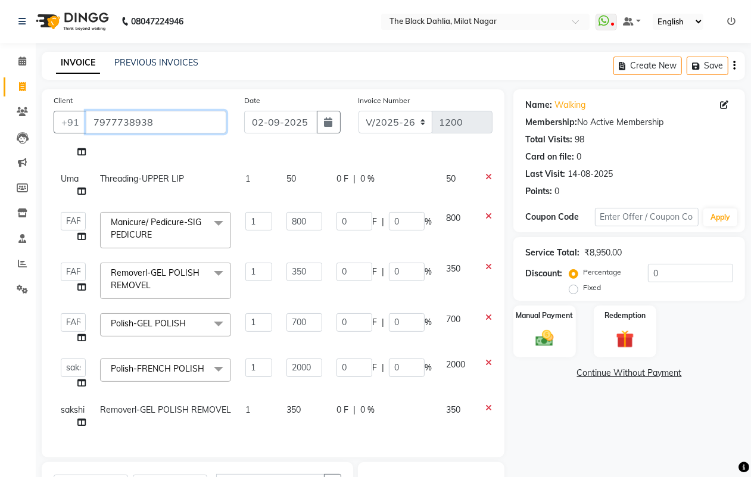
click at [162, 122] on input "7977738938" at bounding box center [156, 122] width 141 height 23
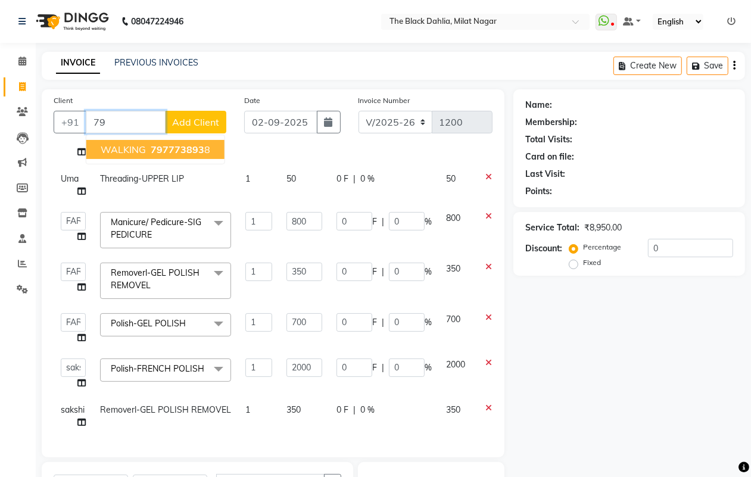
type input "7"
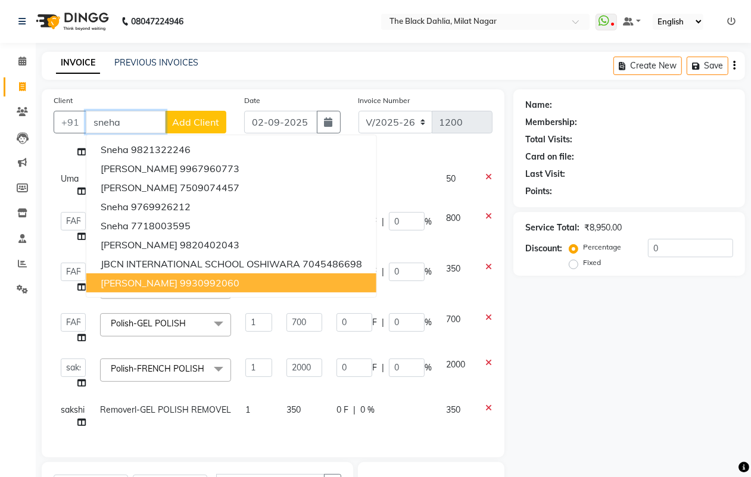
click at [198, 284] on ngb-highlight "9930992060" at bounding box center [210, 283] width 60 height 12
type input "9930992060"
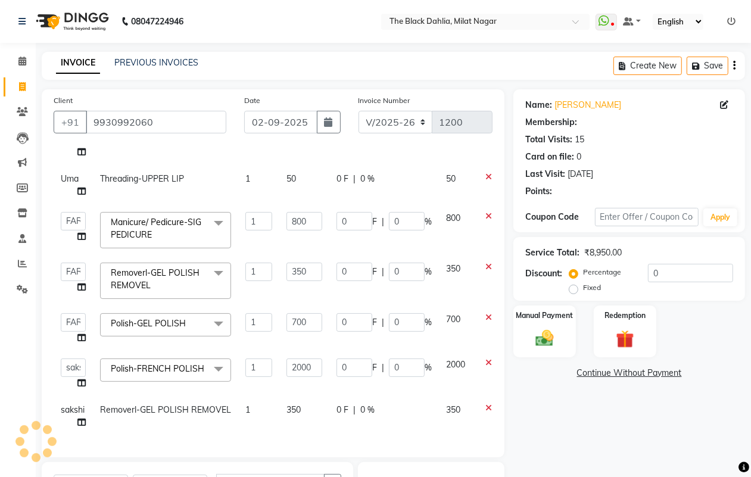
type input "160"
type input "20"
type input "70"
type input "20"
type input "140"
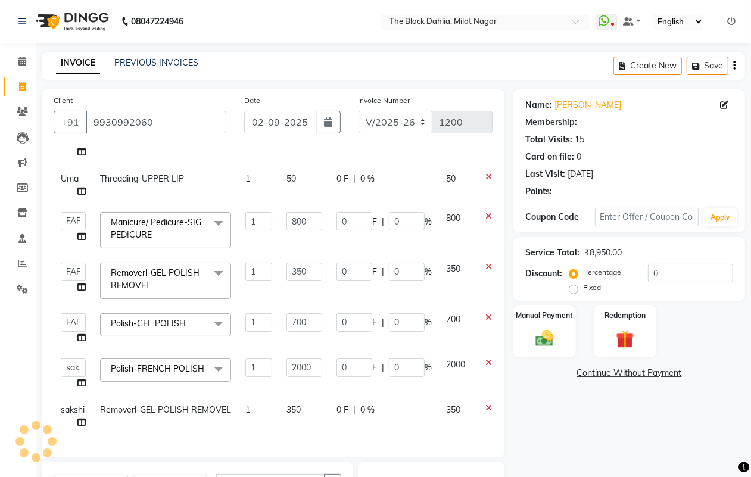
type input "20"
type input "400"
type input "20"
select select "1: Object"
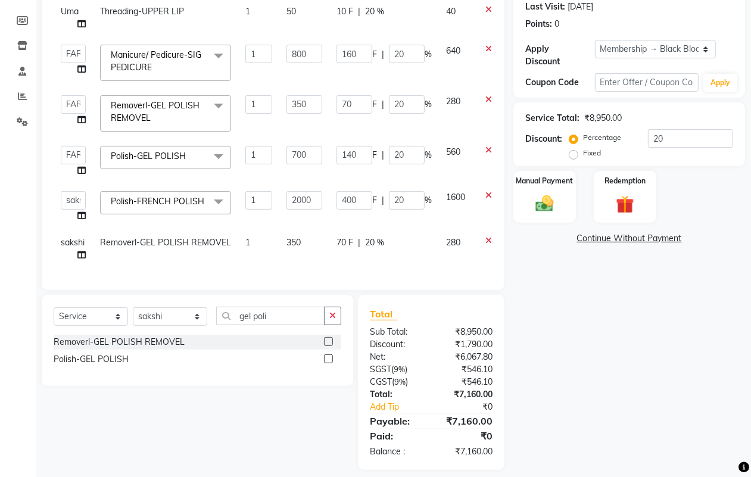
scroll to position [177, 0]
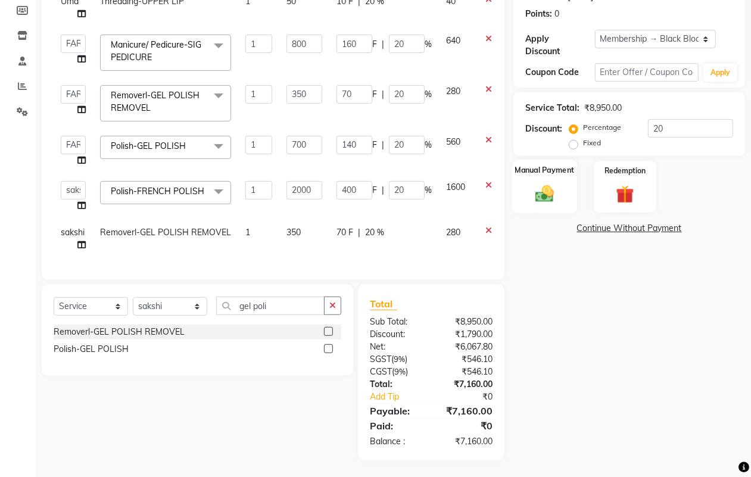
click at [556, 197] on img at bounding box center [545, 193] width 30 height 21
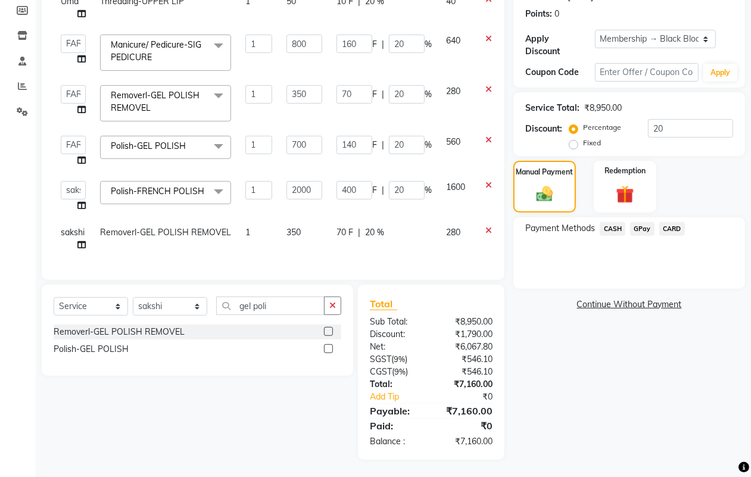
click at [643, 228] on span "GPay" at bounding box center [642, 229] width 24 height 14
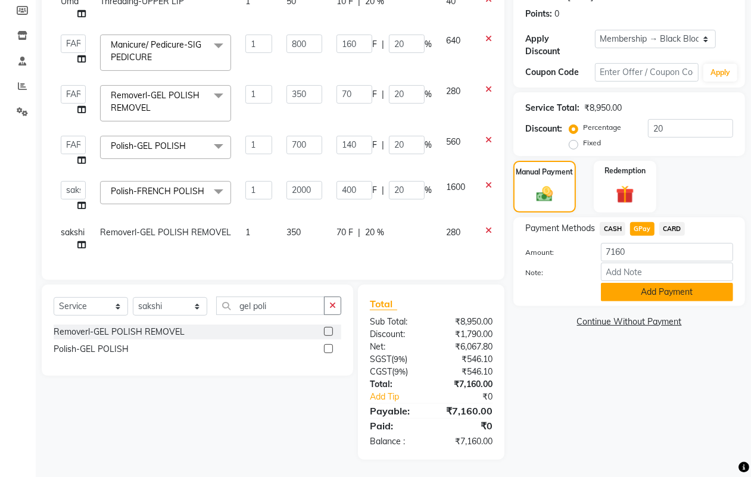
click at [654, 290] on button "Add Payment" at bounding box center [667, 292] width 132 height 18
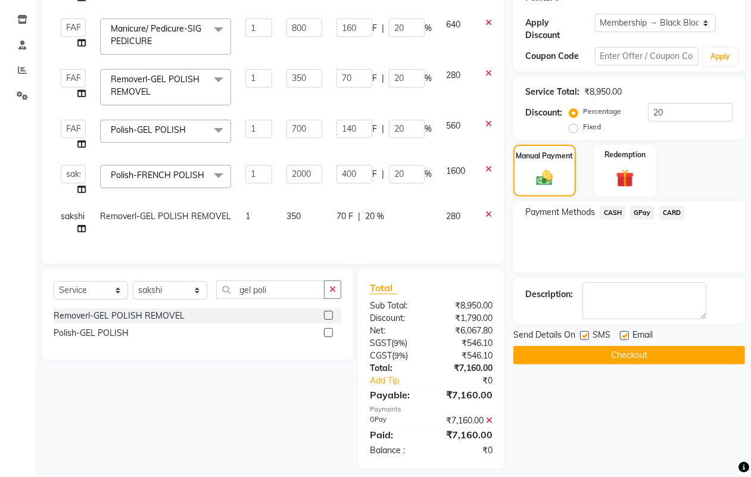
scroll to position [203, 0]
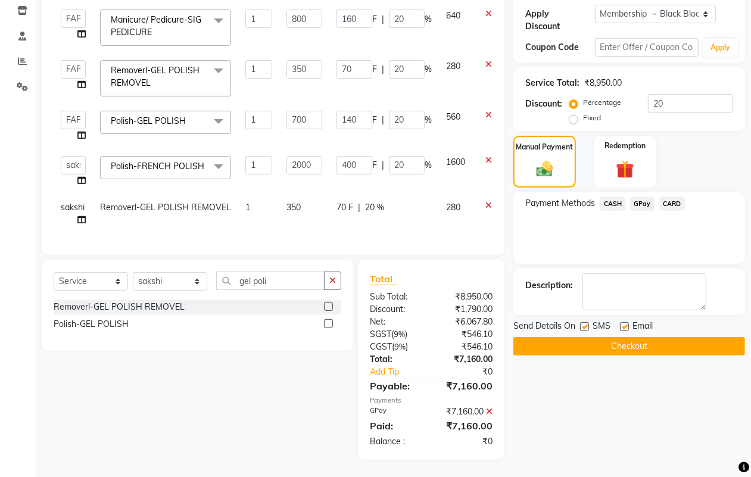
click at [583, 351] on button "Checkout" at bounding box center [629, 346] width 232 height 18
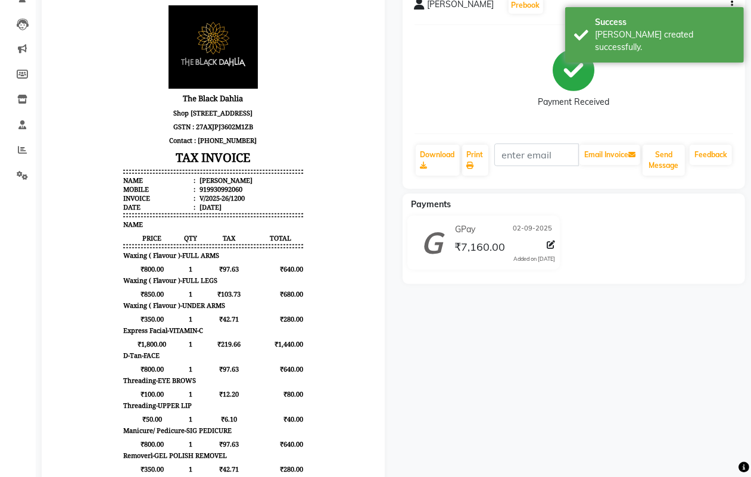
scroll to position [86, 0]
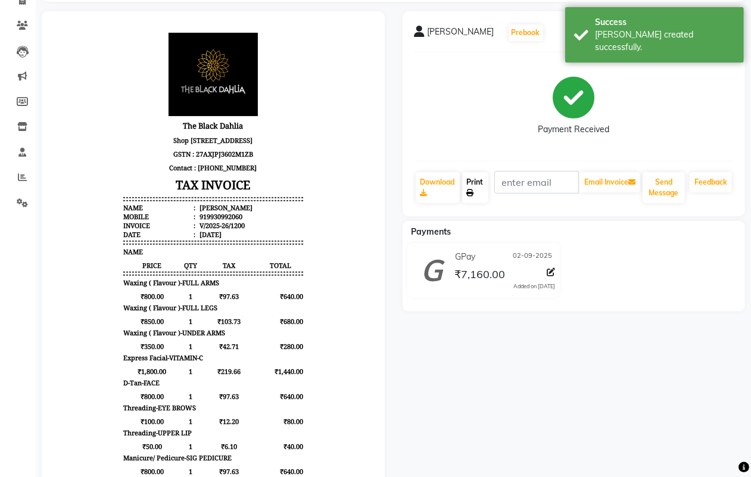
click at [479, 194] on link "Print" at bounding box center [475, 187] width 26 height 31
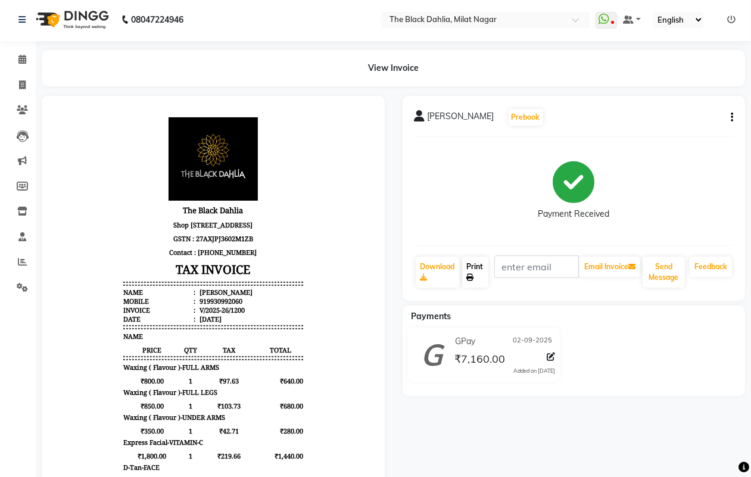
scroll to position [0, 0]
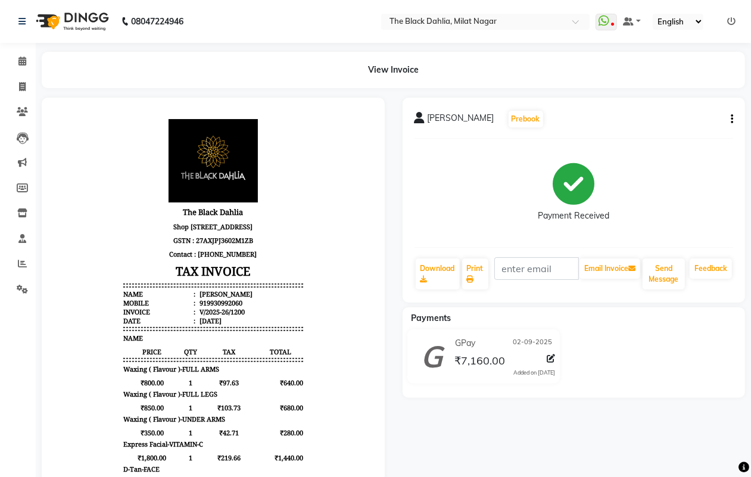
select select "service"
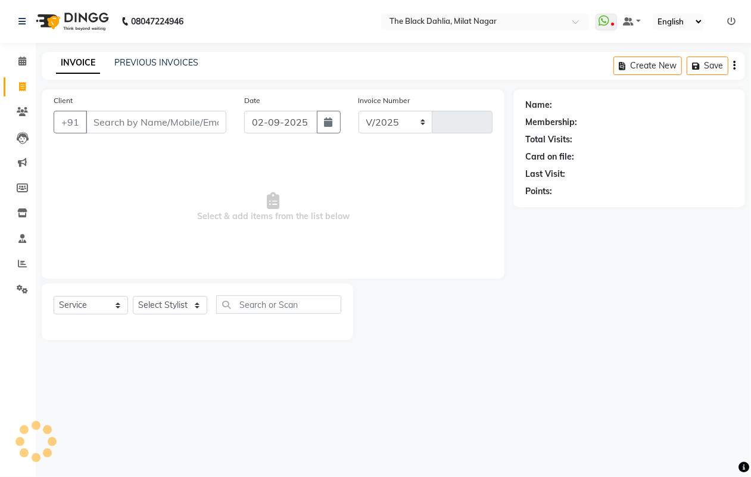
select select "4335"
type input "1201"
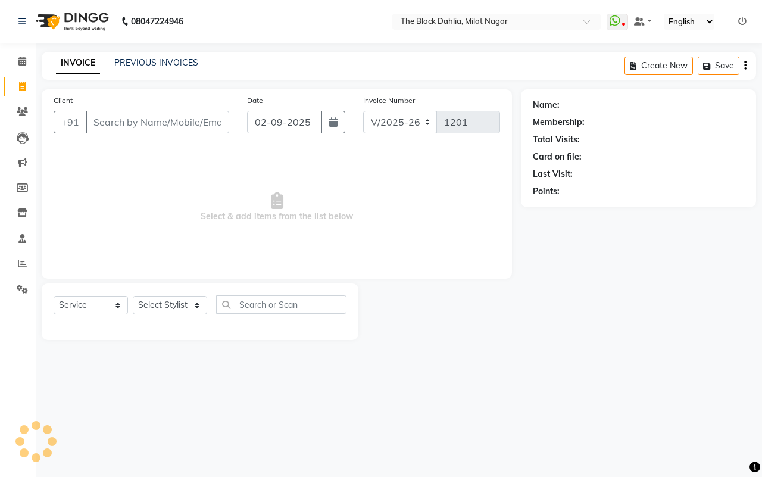
click at [151, 129] on input "Client" at bounding box center [158, 122] width 144 height 23
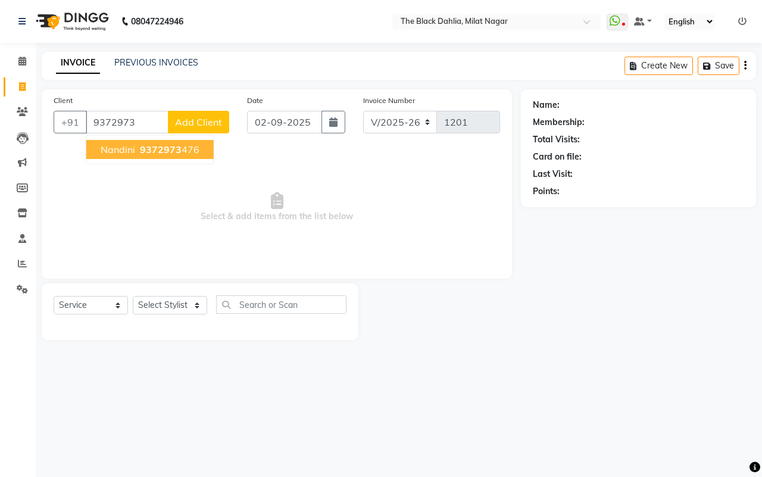
click at [171, 149] on span "9372973" at bounding box center [161, 150] width 42 height 12
type input "9372973476"
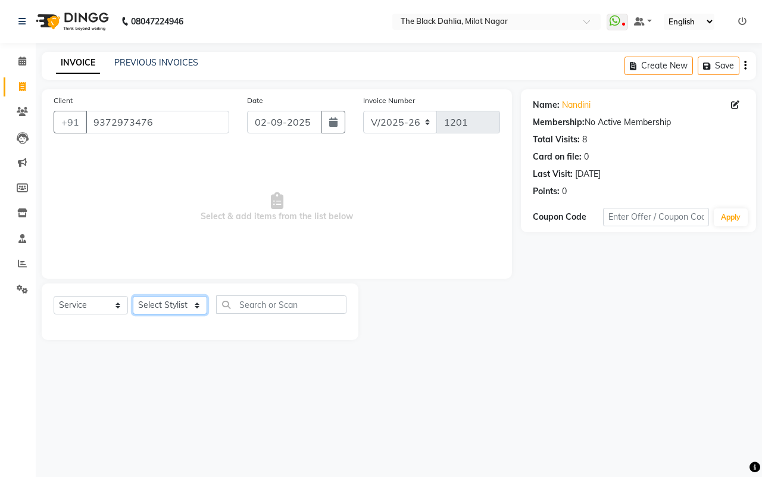
click at [171, 304] on select "Select Stylist [PERSON_NAME] [PERSON_NAME] [PERSON_NAME] Dr [PERSON_NAME],[PERS…" at bounding box center [170, 305] width 74 height 18
select select "23623"
click at [133, 296] on select "Select Stylist [PERSON_NAME] [PERSON_NAME] [PERSON_NAME] Dr [PERSON_NAME],[PERS…" at bounding box center [170, 305] width 74 height 18
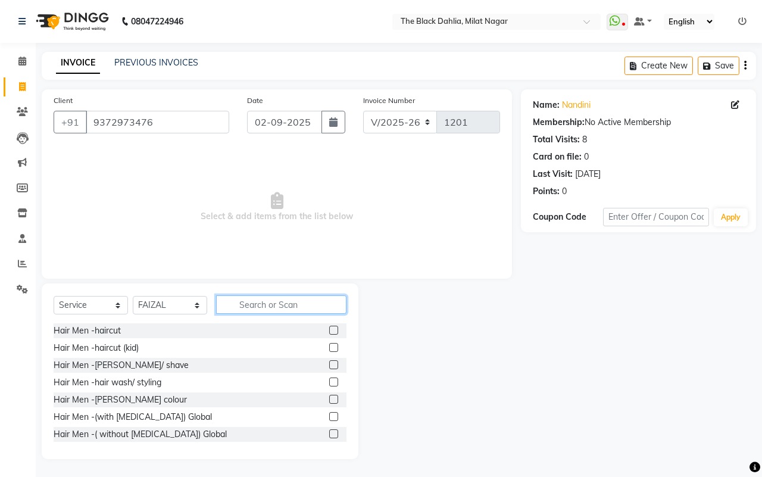
click at [319, 295] on input "text" at bounding box center [281, 304] width 130 height 18
type input "hair wa"
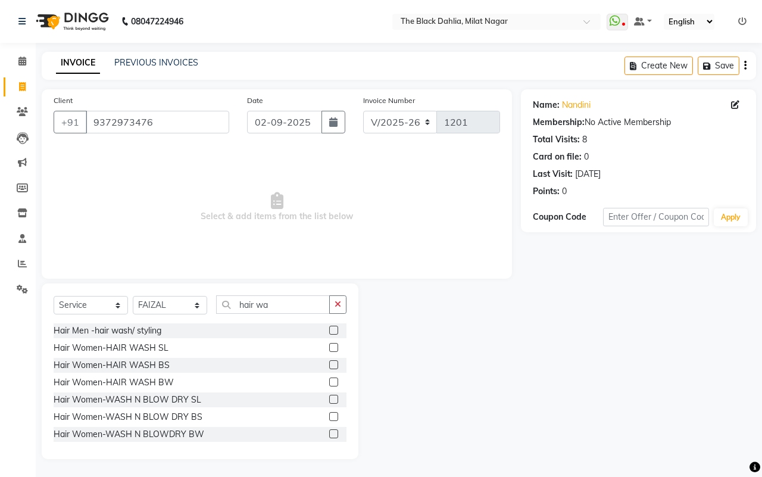
click at [329, 350] on label at bounding box center [333, 347] width 9 height 9
click at [329, 350] on input "checkbox" at bounding box center [333, 348] width 8 height 8
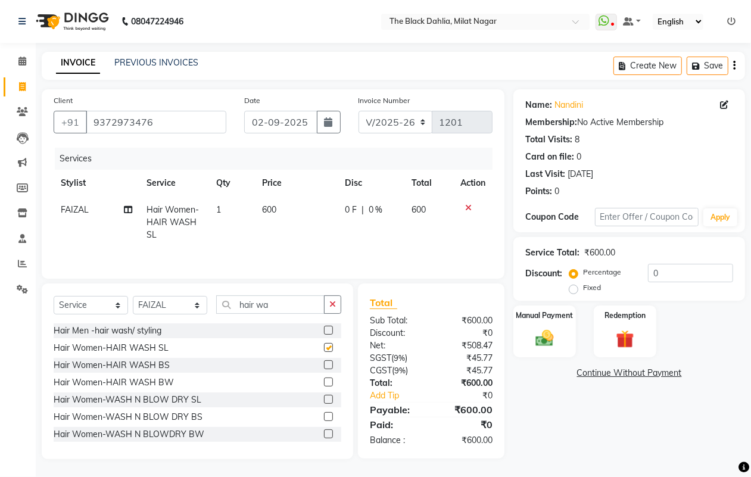
checkbox input "false"
click at [279, 207] on td "600" at bounding box center [296, 223] width 82 height 52
select select "23623"
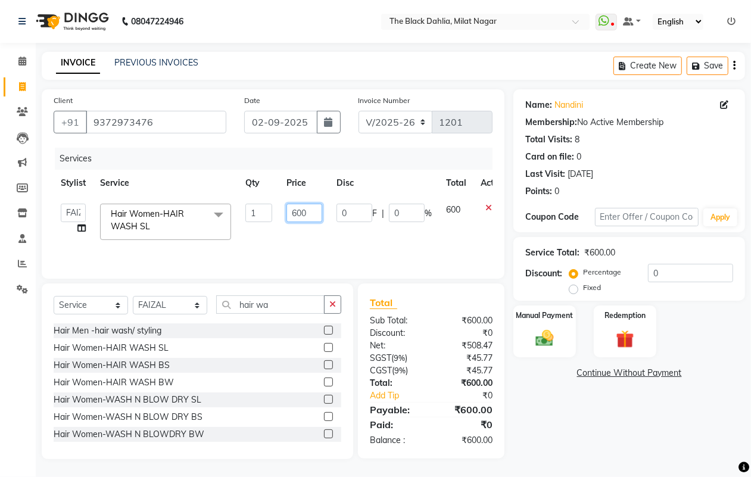
click at [316, 213] on input "600" at bounding box center [304, 213] width 36 height 18
type input "6"
type input "7"
type input "700"
click at [322, 242] on td "700" at bounding box center [304, 222] width 50 height 51
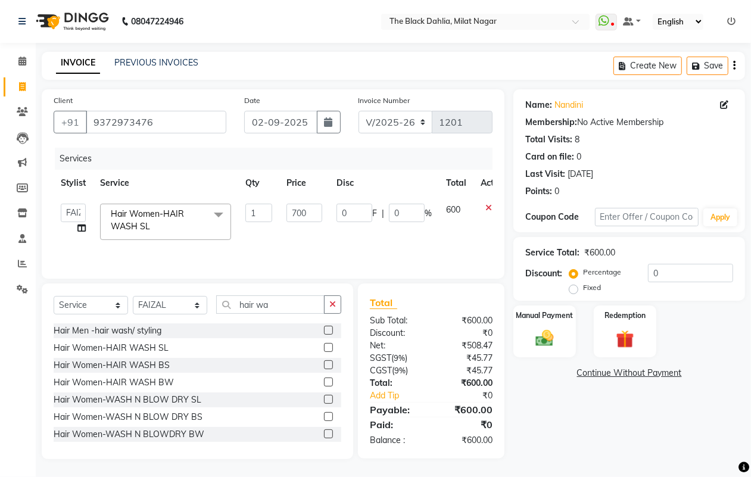
select select "23623"
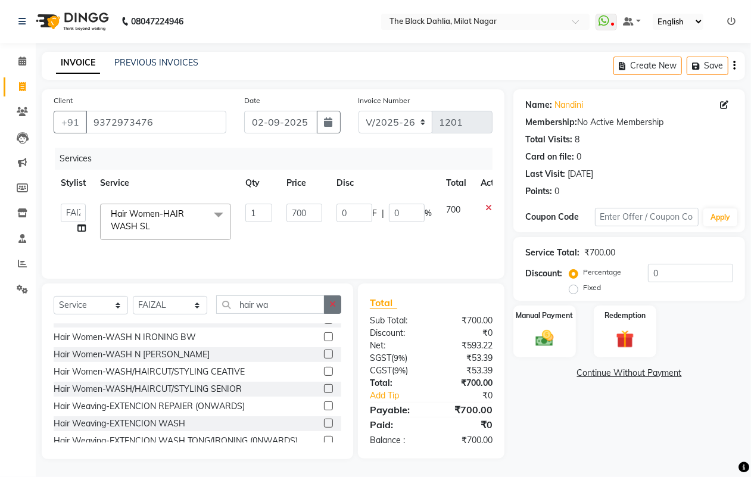
click at [328, 306] on button "button" at bounding box center [332, 304] width 17 height 18
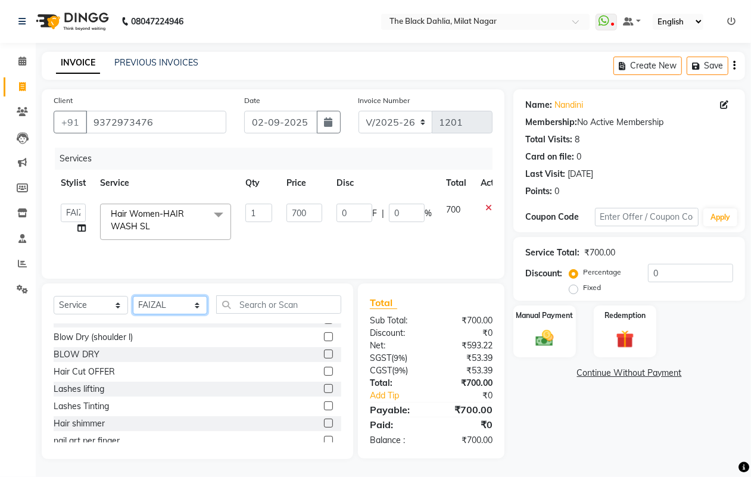
click at [176, 305] on select "Select Stylist [PERSON_NAME] [PERSON_NAME] [PERSON_NAME] Dr [PERSON_NAME],[PERS…" at bounding box center [170, 305] width 74 height 18
click at [133, 297] on select "Select Stylist [PERSON_NAME] [PERSON_NAME] [PERSON_NAME] Dr [PERSON_NAME],[PERS…" at bounding box center [170, 305] width 74 height 18
click at [272, 307] on input "text" at bounding box center [278, 304] width 125 height 18
click at [261, 307] on input "text" at bounding box center [278, 304] width 125 height 18
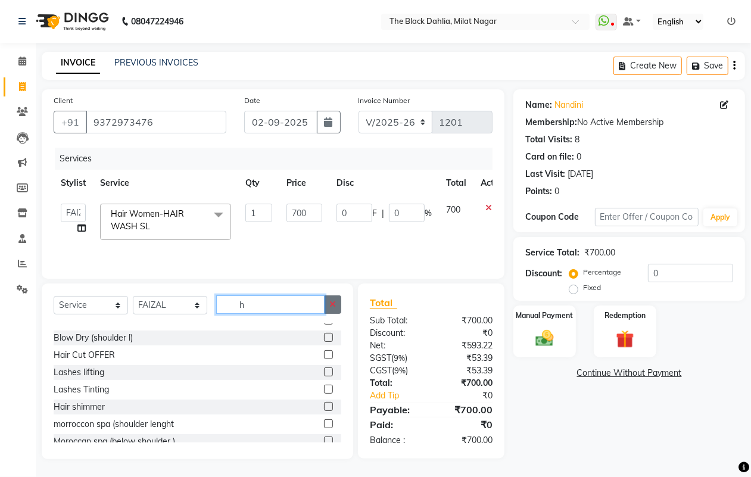
type input "h"
click at [338, 314] on button "button" at bounding box center [332, 304] width 17 height 18
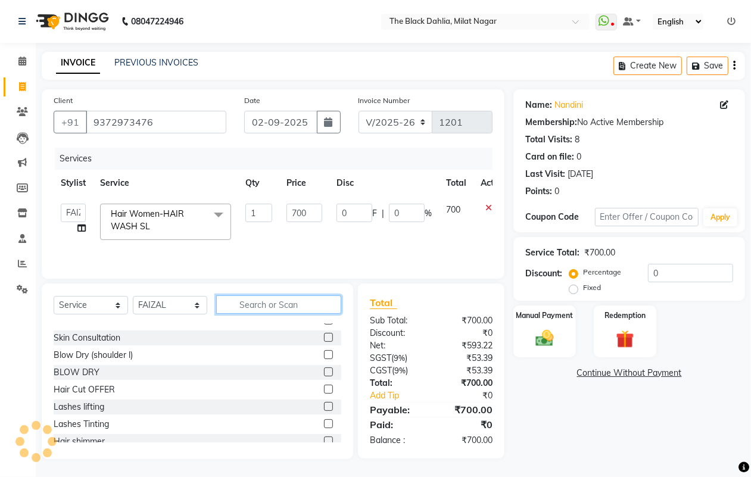
scroll to position [149, 0]
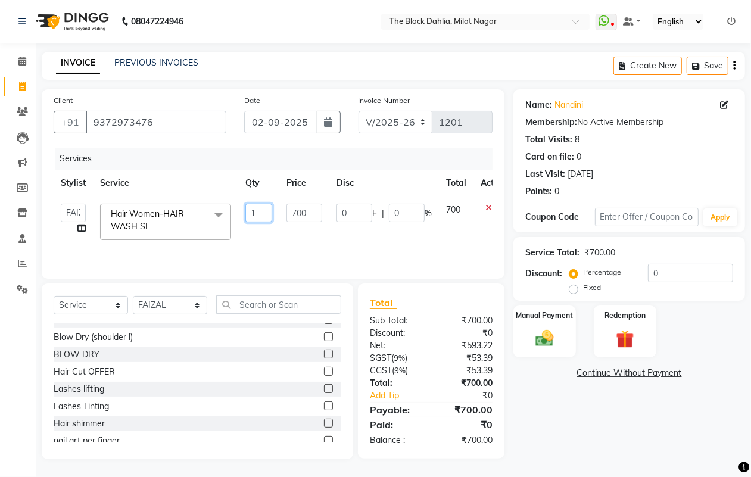
click at [257, 216] on input "1" at bounding box center [258, 213] width 27 height 18
type input "2"
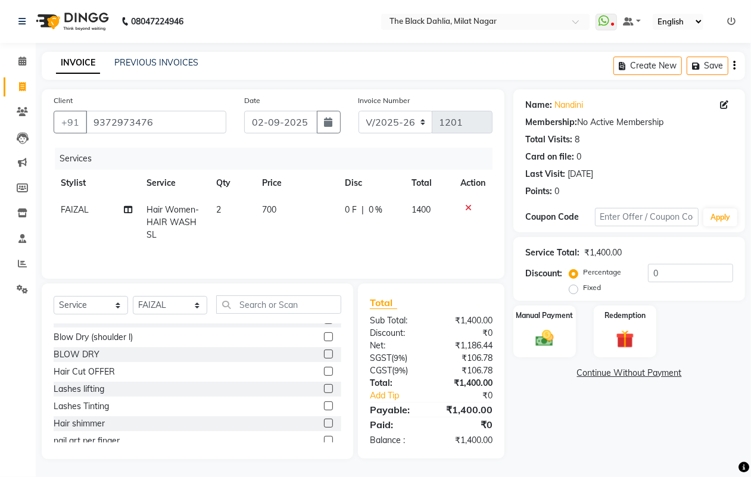
click at [286, 247] on div "Services Stylist Service Qty Price Disc Total Action FAIZAL Hair Women-HAIR WAS…" at bounding box center [273, 207] width 439 height 119
click at [680, 274] on input "0" at bounding box center [690, 273] width 85 height 18
click at [663, 432] on div "Name: [PERSON_NAME] Membership: No Active Membership Total Visits: 8 Card on fi…" at bounding box center [633, 274] width 241 height 370
click at [683, 269] on input "20" at bounding box center [690, 273] width 85 height 18
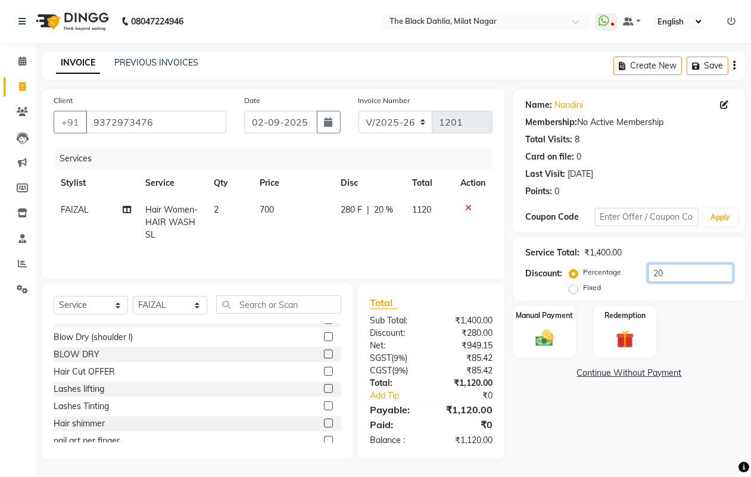
type input "2"
type input "50"
click at [690, 347] on div "Manual Payment Redemption" at bounding box center [629, 332] width 250 height 52
click at [180, 124] on input "9372973476" at bounding box center [156, 122] width 141 height 23
type input "937297347"
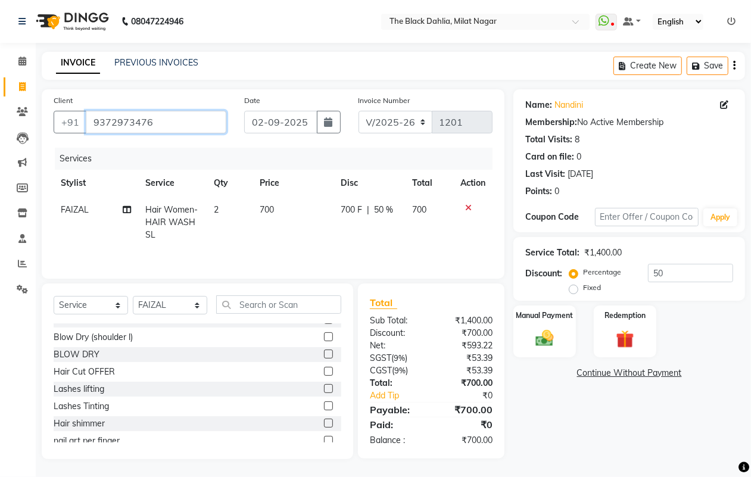
type input "0"
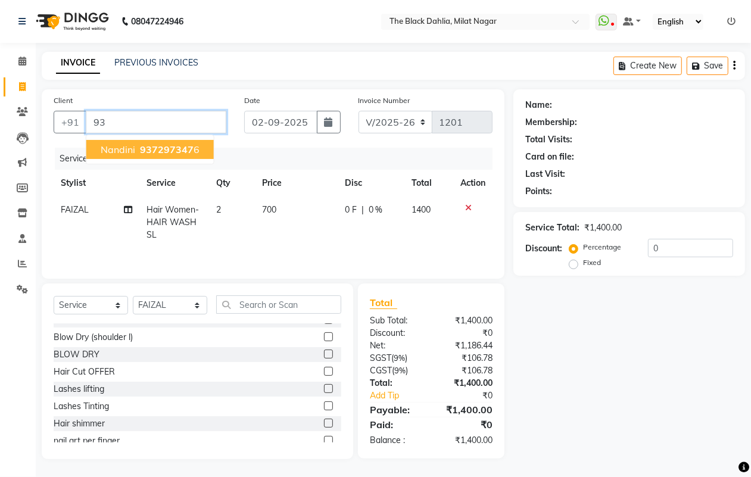
type input "9"
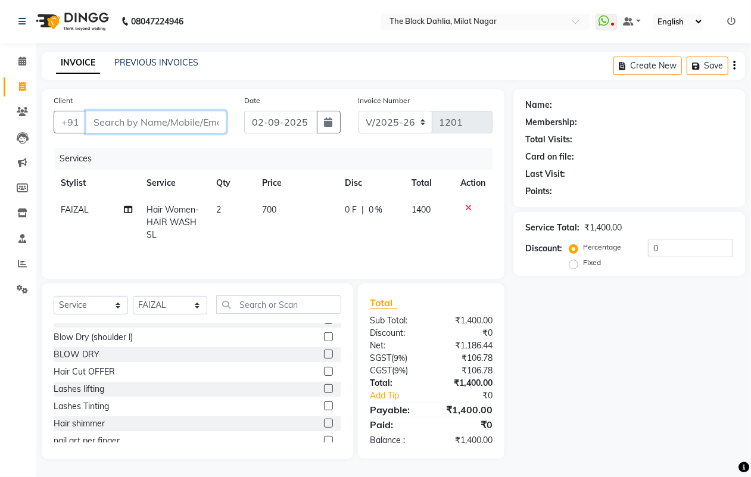
click at [149, 117] on input "Client" at bounding box center [156, 122] width 141 height 23
click at [466, 204] on icon at bounding box center [468, 208] width 7 height 8
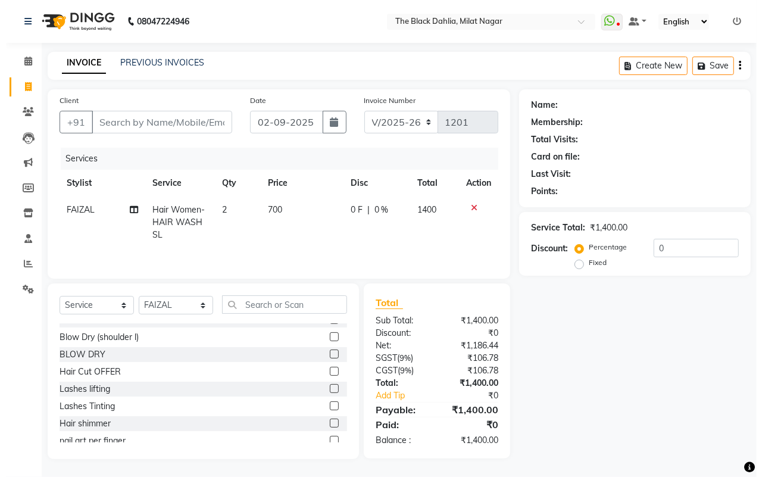
scroll to position [0, 0]
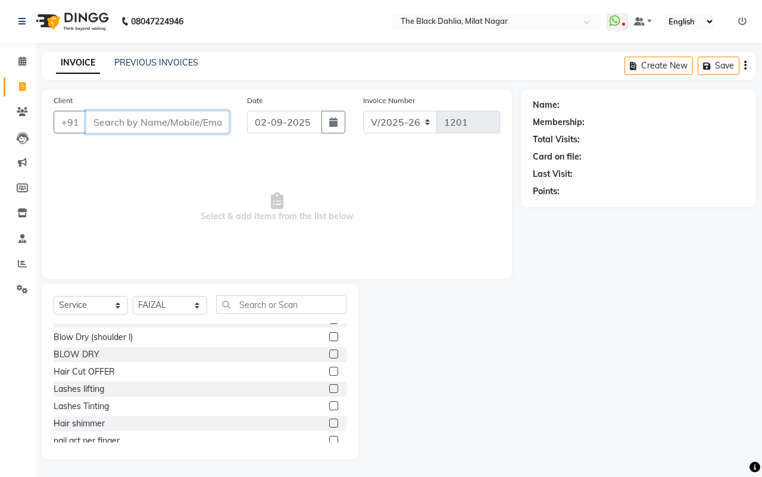
click at [179, 122] on input "Client" at bounding box center [158, 122] width 144 height 23
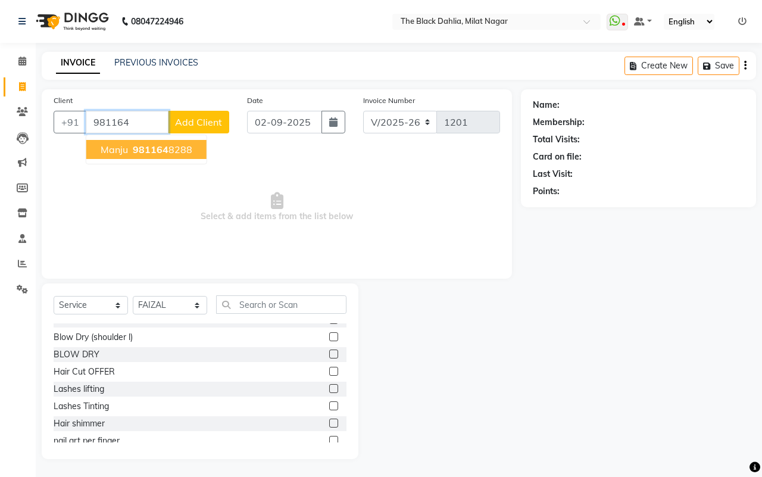
click at [179, 149] on ngb-highlight "981164 8288" at bounding box center [161, 150] width 62 height 12
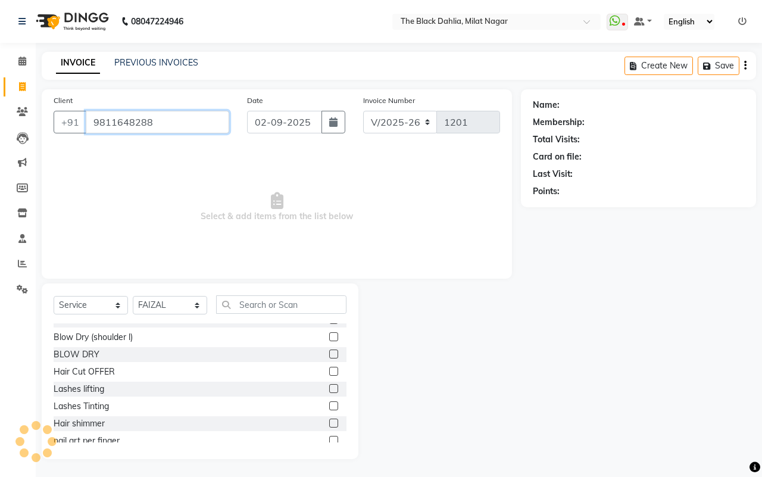
type input "9811648288"
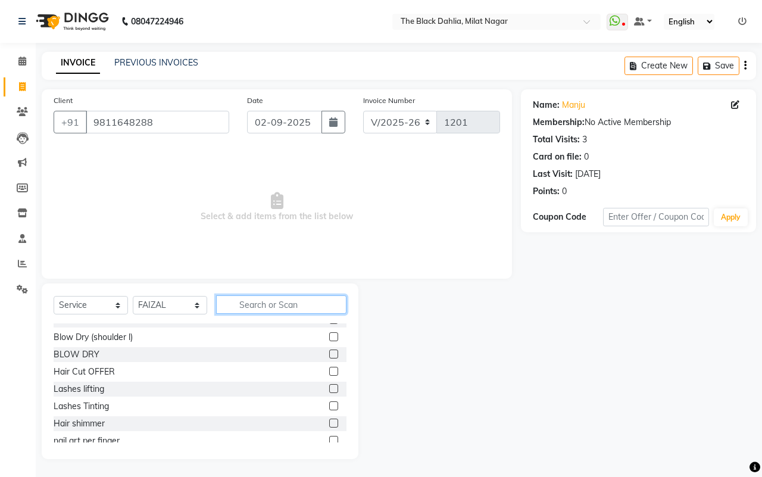
click at [266, 305] on input "text" at bounding box center [281, 304] width 130 height 18
click at [162, 310] on select "Select Stylist [PERSON_NAME] [PERSON_NAME] [PERSON_NAME] Dr [PERSON_NAME],[PERS…" at bounding box center [170, 305] width 74 height 18
select select "65401"
click at [133, 296] on select "Select Stylist [PERSON_NAME] [PERSON_NAME] [PERSON_NAME] Dr [PERSON_NAME],[PERS…" at bounding box center [170, 305] width 74 height 18
click at [240, 310] on input "text" at bounding box center [281, 304] width 130 height 18
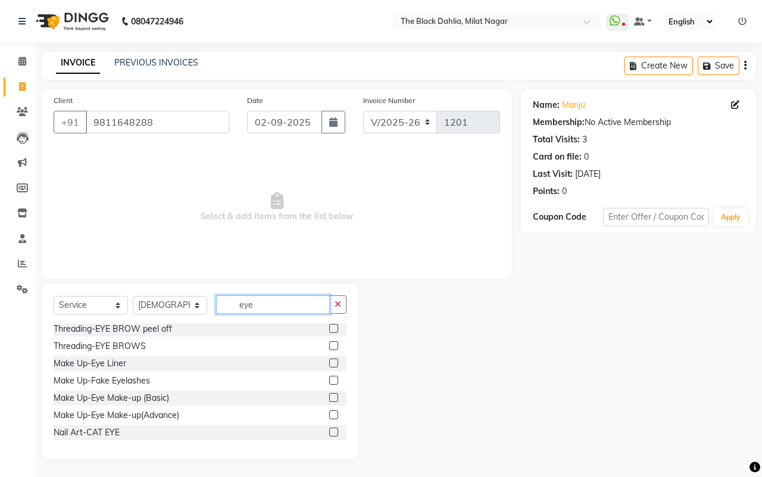
scroll to position [1, 0]
type input "eye"
click at [329, 344] on label at bounding box center [333, 346] width 9 height 9
click at [329, 344] on input "checkbox" at bounding box center [333, 347] width 8 height 8
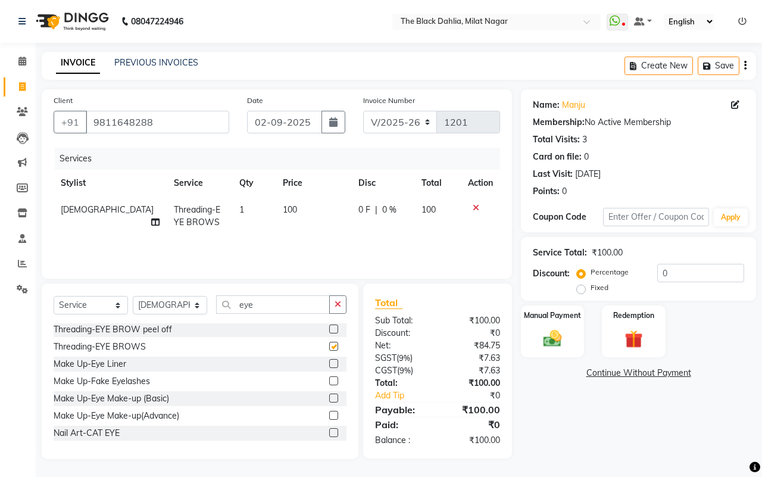
checkbox input "false"
click at [331, 307] on button "button" at bounding box center [337, 304] width 17 height 18
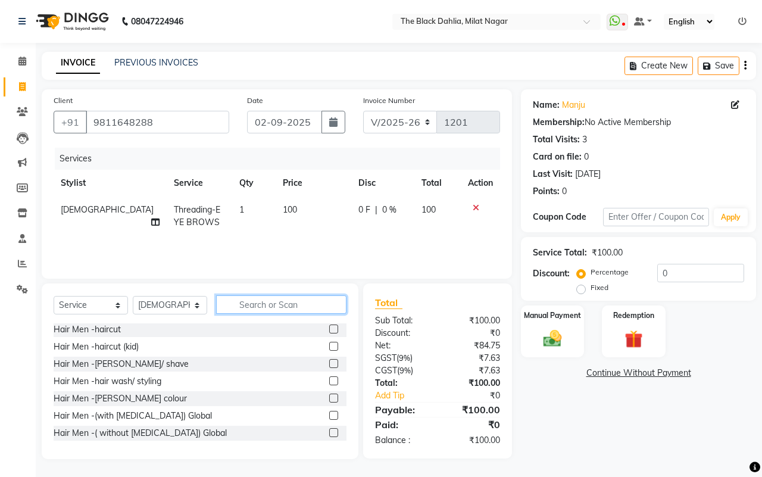
scroll to position [743, 0]
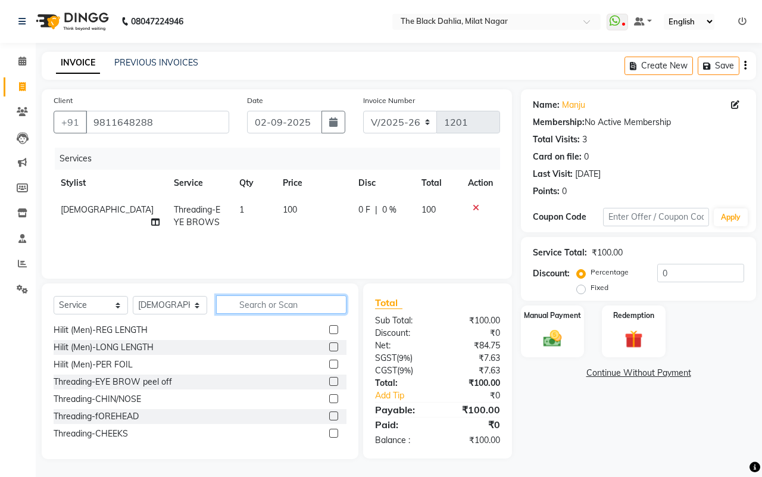
click at [261, 302] on input "text" at bounding box center [281, 304] width 130 height 18
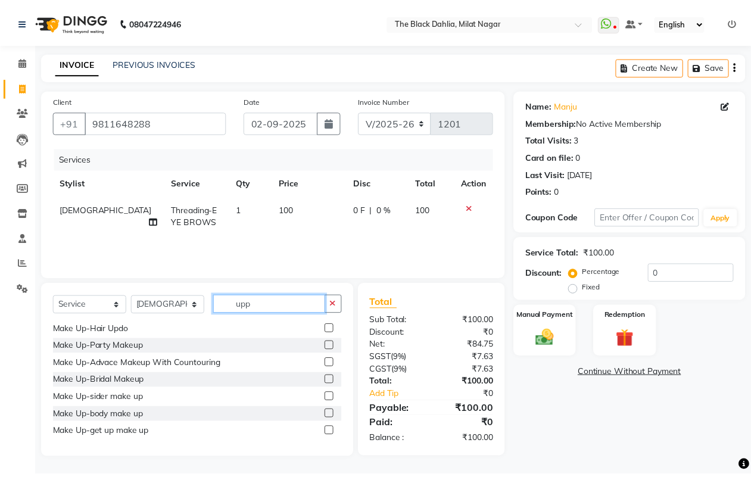
scroll to position [0, 0]
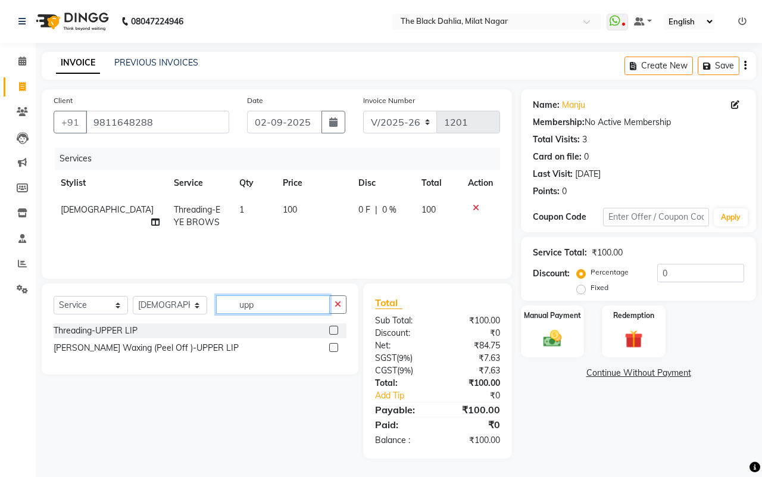
type input "upp"
click at [332, 331] on label at bounding box center [333, 330] width 9 height 9
click at [332, 331] on input "checkbox" at bounding box center [333, 331] width 8 height 8
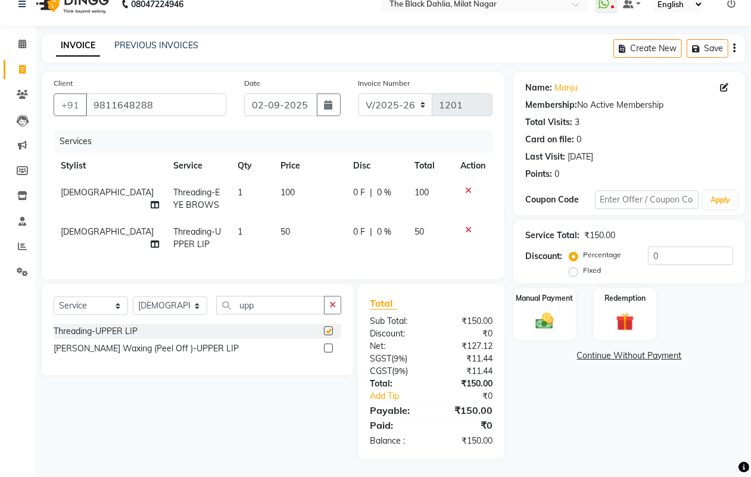
checkbox input "false"
click at [531, 295] on div "Manual Payment" at bounding box center [544, 314] width 65 height 54
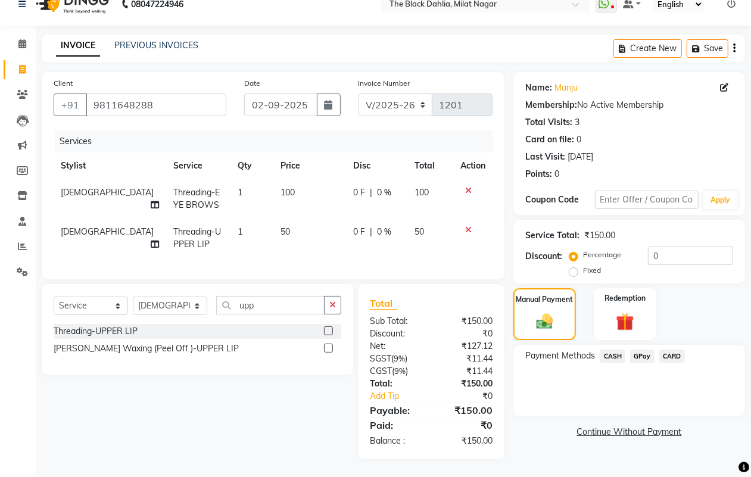
click at [605, 350] on span "CASH" at bounding box center [613, 357] width 26 height 14
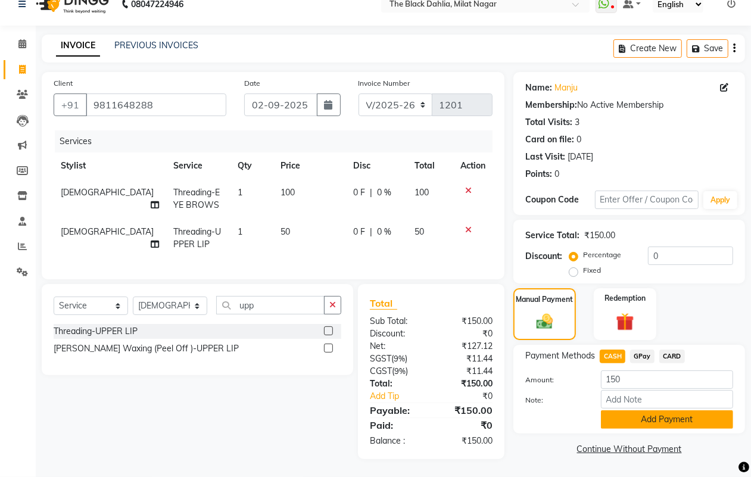
click at [695, 412] on button "Add Payment" at bounding box center [667, 419] width 132 height 18
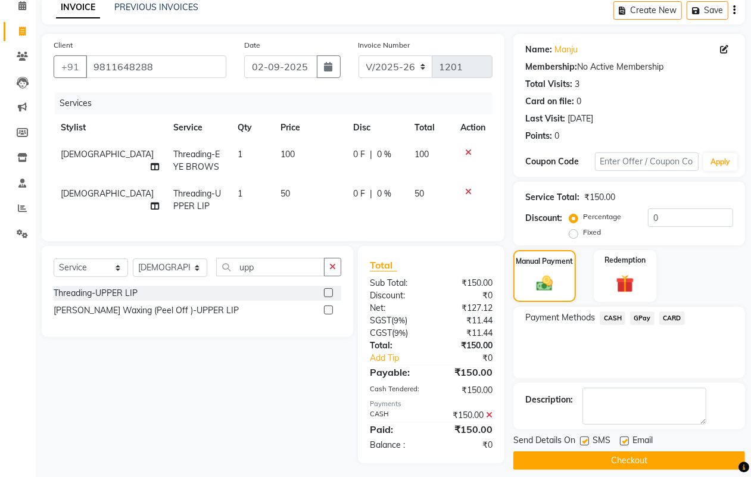
scroll to position [70, 0]
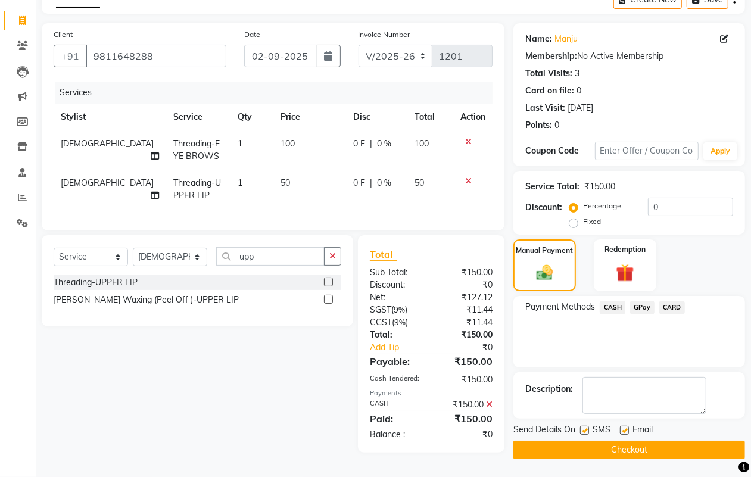
click at [660, 448] on button "Checkout" at bounding box center [629, 450] width 232 height 18
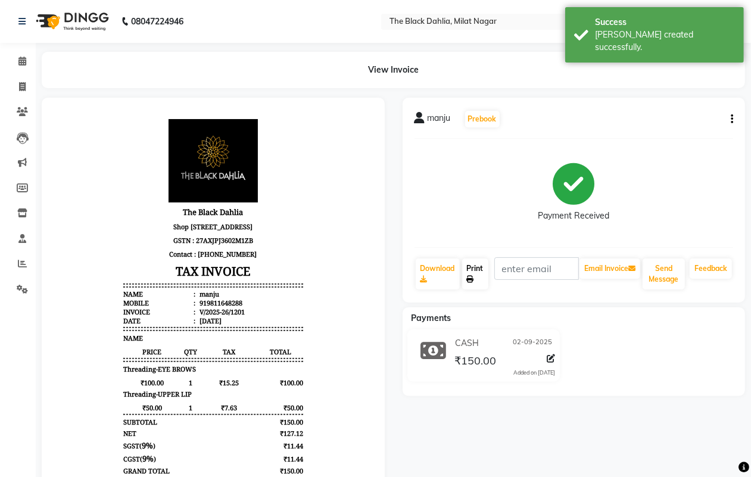
click at [476, 268] on link "Print" at bounding box center [475, 273] width 26 height 31
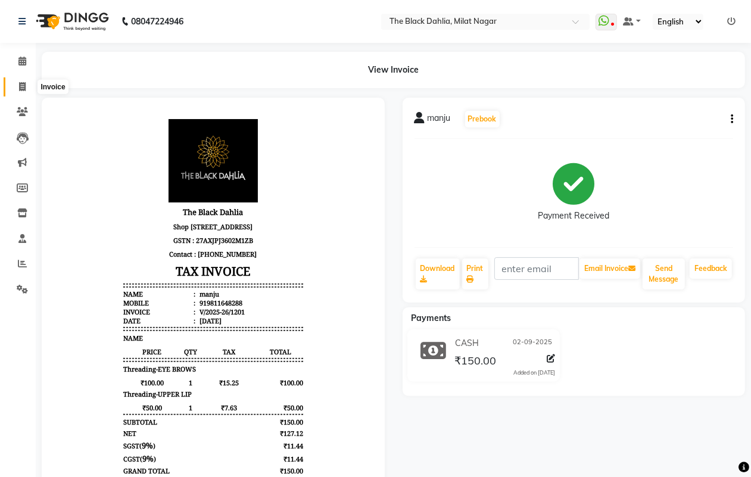
click at [23, 87] on icon at bounding box center [22, 86] width 7 height 9
select select "4335"
select select "service"
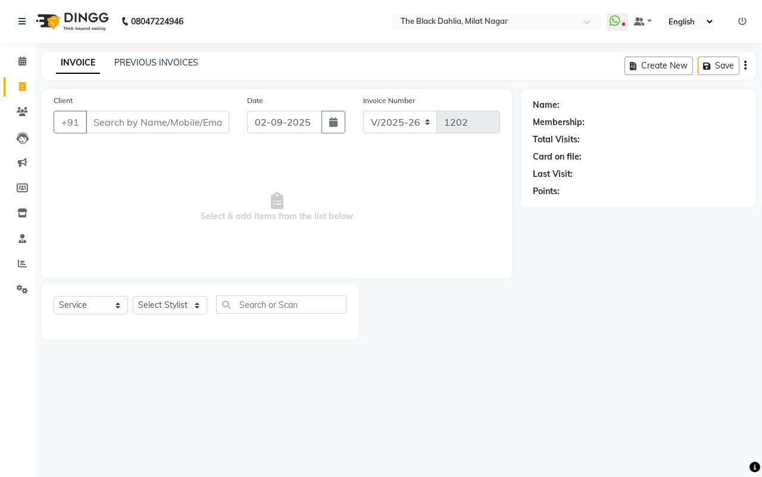
click at [111, 119] on input "Client" at bounding box center [158, 122] width 144 height 23
type input "9833586290"
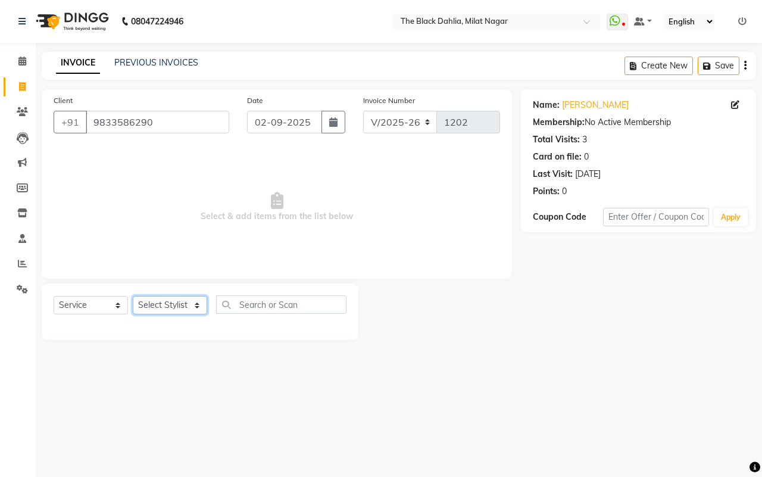
click at [167, 310] on select "Select Stylist [PERSON_NAME] [PERSON_NAME] [PERSON_NAME] Dr [PERSON_NAME],[PERS…" at bounding box center [170, 305] width 74 height 18
select select "88506"
click at [133, 296] on select "Select Stylist [PERSON_NAME] [PERSON_NAME] [PERSON_NAME] Dr [PERSON_NAME],[PERS…" at bounding box center [170, 305] width 74 height 18
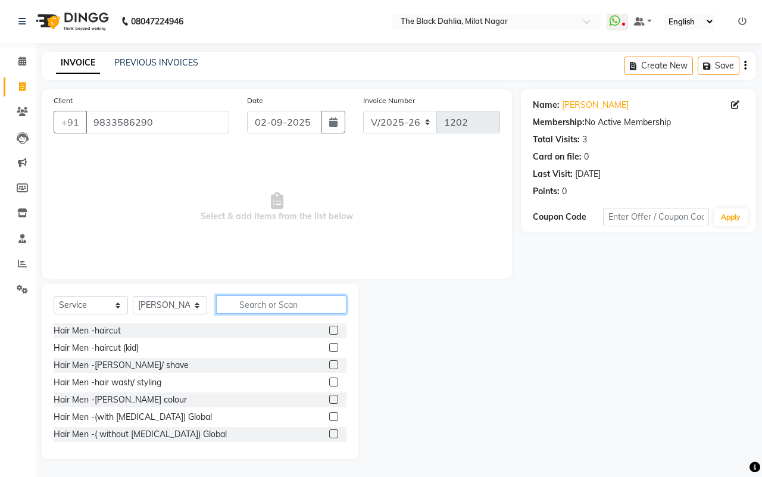
click at [310, 304] on input "text" at bounding box center [281, 304] width 130 height 18
type input "y"
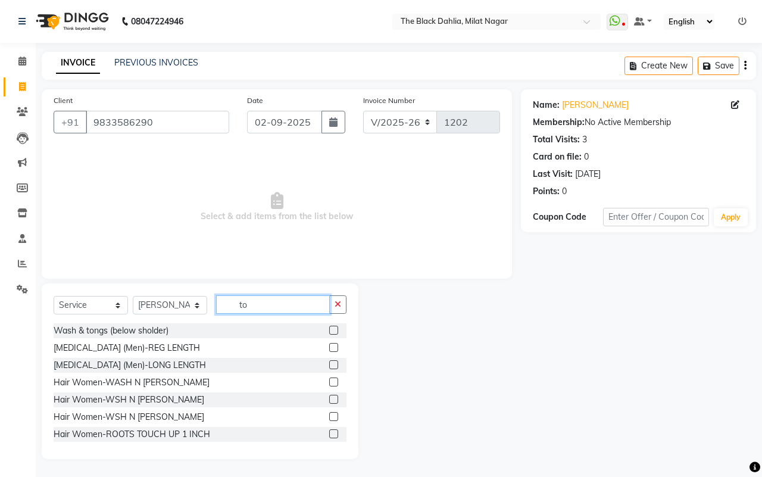
type input "t"
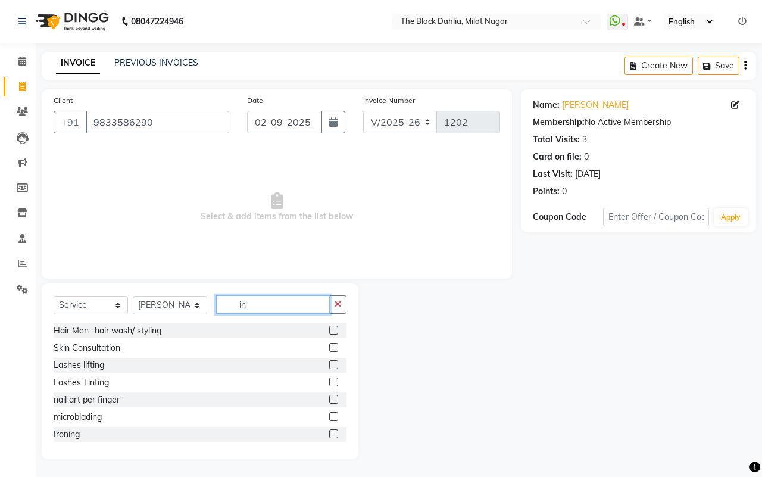
type input "in"
click at [329, 434] on label at bounding box center [333, 433] width 9 height 9
click at [329, 434] on input "checkbox" at bounding box center [333, 435] width 8 height 8
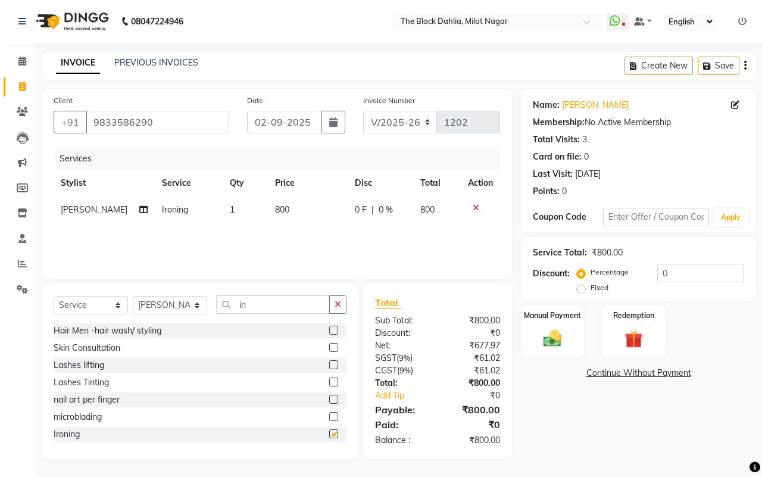
checkbox input "false"
click at [306, 210] on td "800" at bounding box center [307, 210] width 79 height 27
select select "88506"
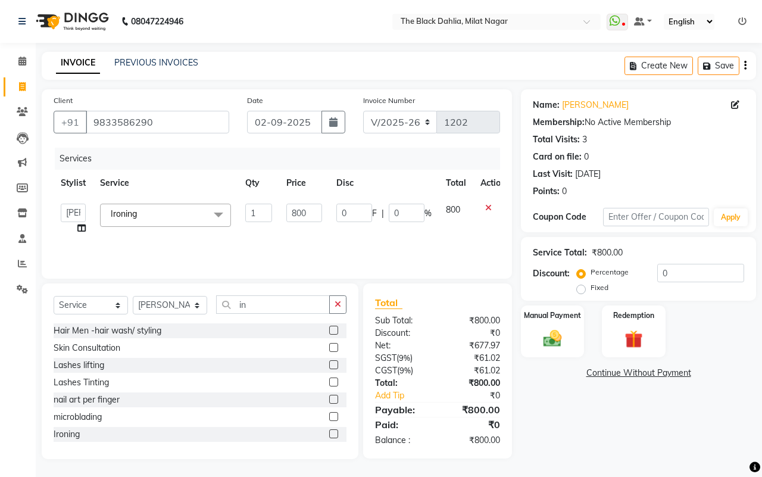
click at [490, 211] on icon at bounding box center [488, 208] width 7 height 8
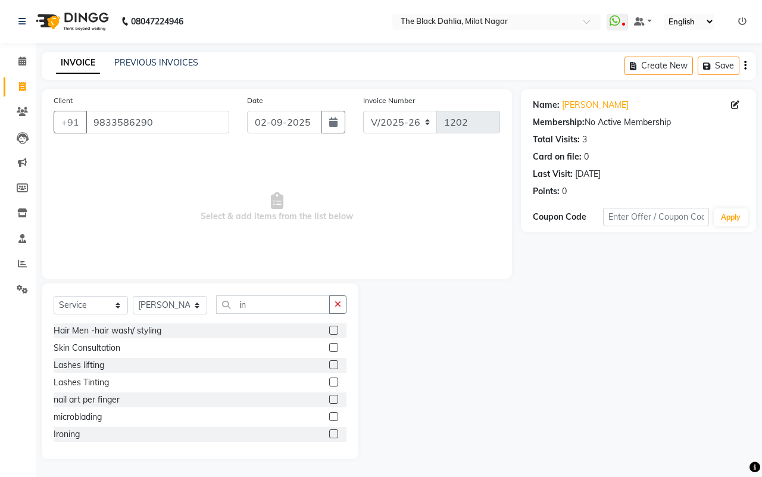
click at [338, 307] on icon "button" at bounding box center [338, 304] width 7 height 8
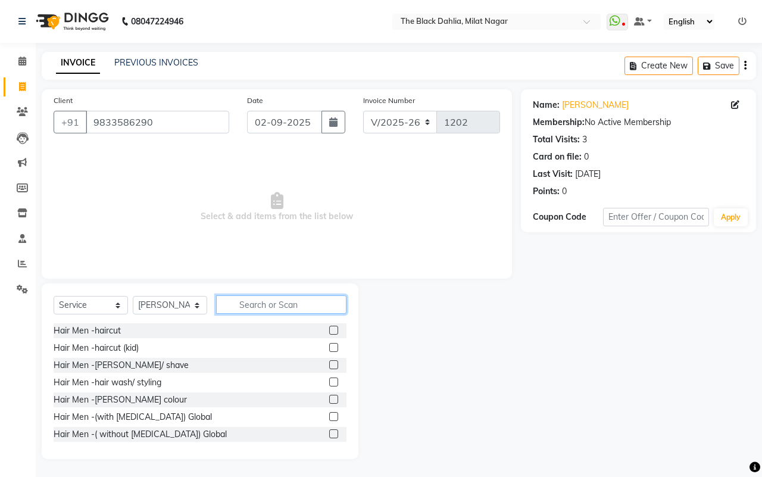
click at [278, 304] on input "text" at bounding box center [281, 304] width 130 height 18
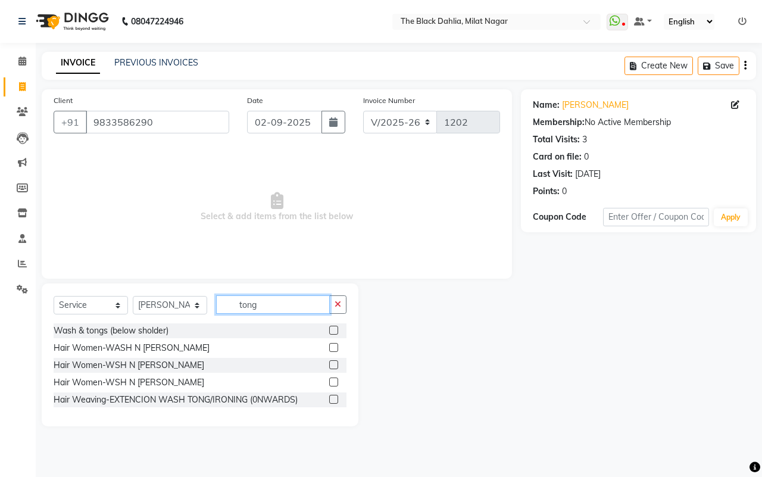
type input "tong"
click at [335, 329] on label at bounding box center [333, 330] width 9 height 9
click at [335, 329] on input "checkbox" at bounding box center [333, 331] width 8 height 8
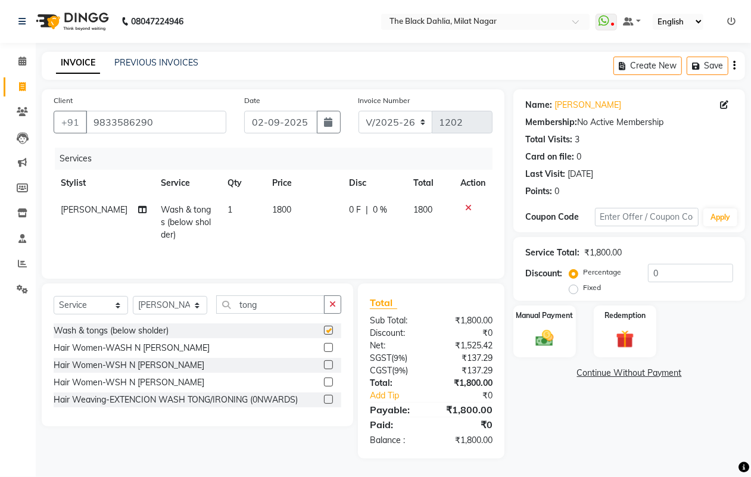
checkbox input "false"
click at [331, 349] on label at bounding box center [328, 347] width 9 height 9
click at [331, 349] on input "checkbox" at bounding box center [328, 348] width 8 height 8
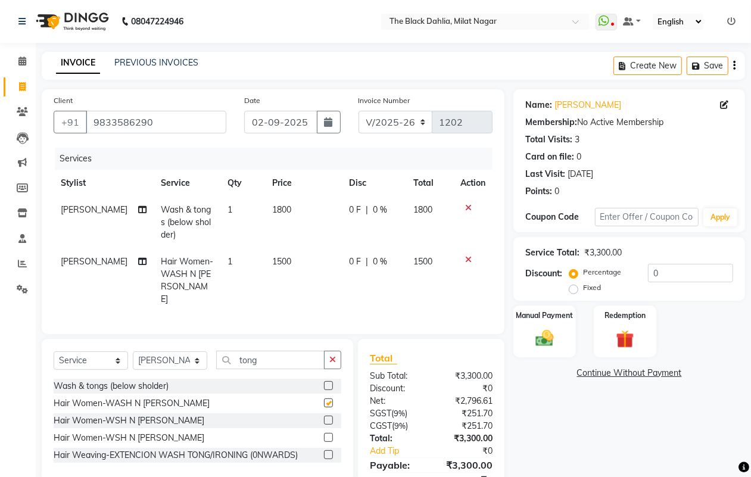
checkbox input "false"
click at [328, 418] on label at bounding box center [328, 420] width 9 height 9
click at [328, 418] on input "checkbox" at bounding box center [328, 421] width 8 height 8
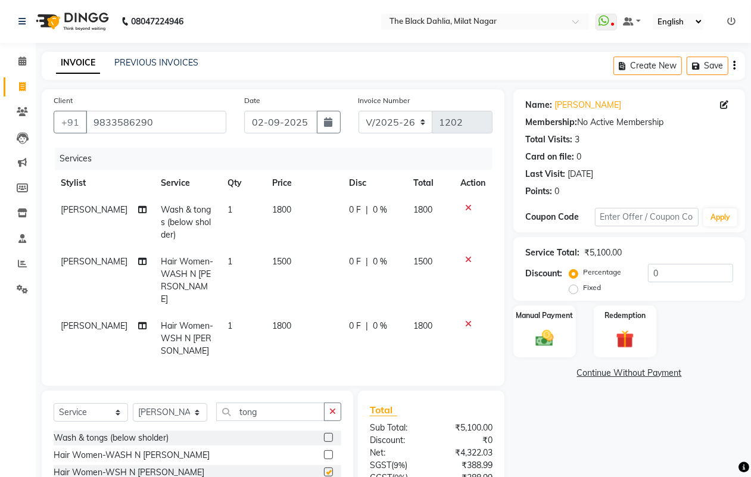
checkbox input "false"
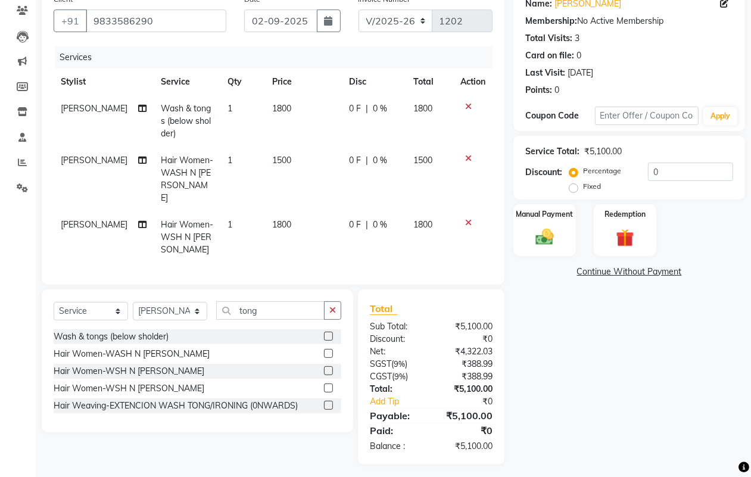
scroll to position [105, 0]
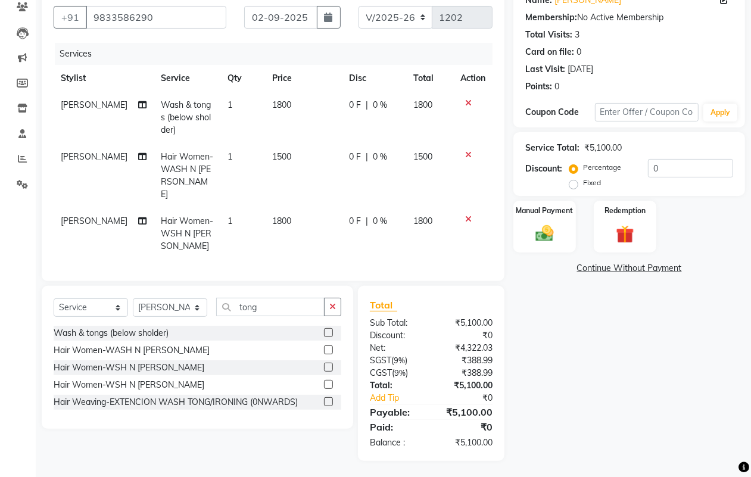
click at [326, 397] on label at bounding box center [328, 401] width 9 height 9
click at [326, 398] on input "checkbox" at bounding box center [328, 402] width 8 height 8
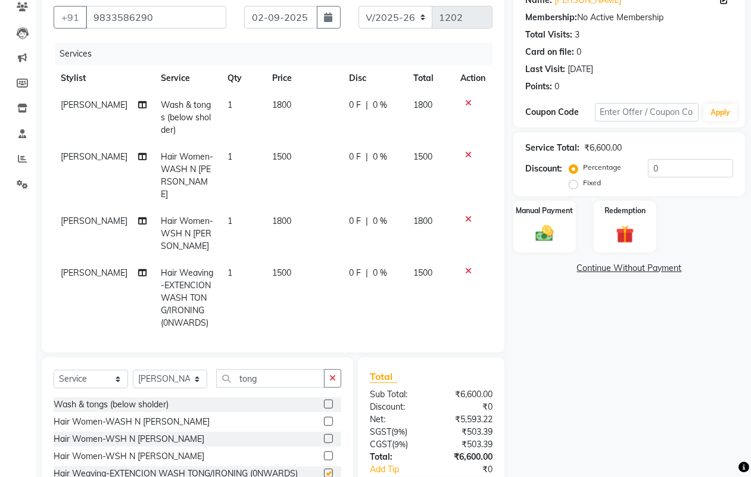
checkbox input "false"
click at [465, 215] on icon at bounding box center [468, 219] width 7 height 8
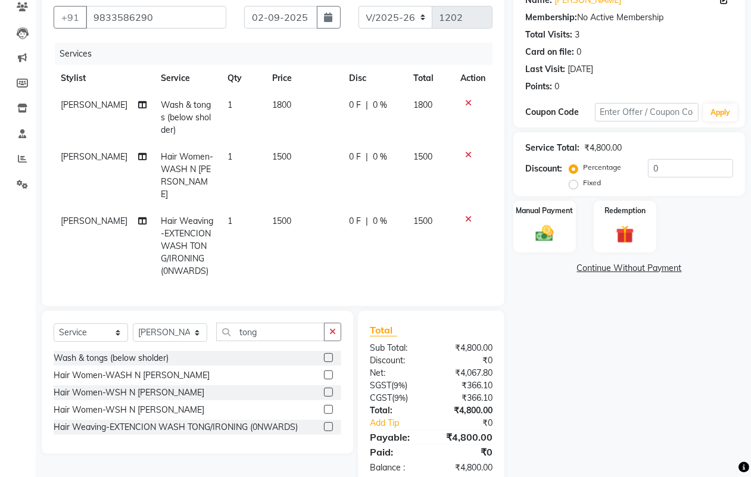
click at [471, 152] on icon at bounding box center [468, 155] width 7 height 8
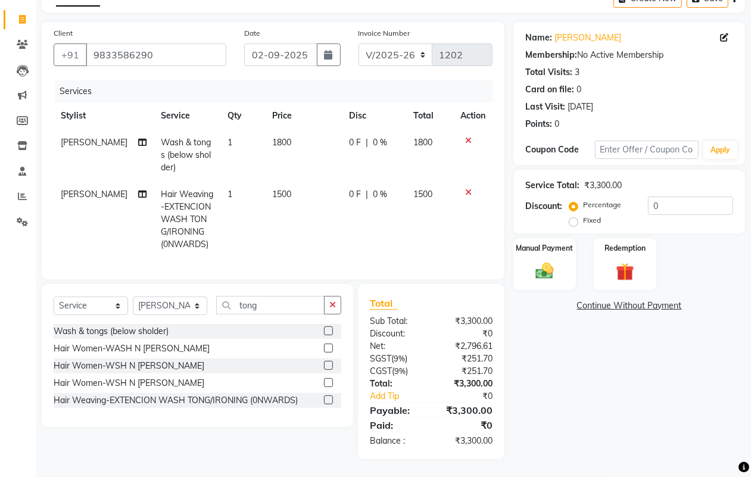
click at [469, 136] on icon at bounding box center [468, 140] width 7 height 8
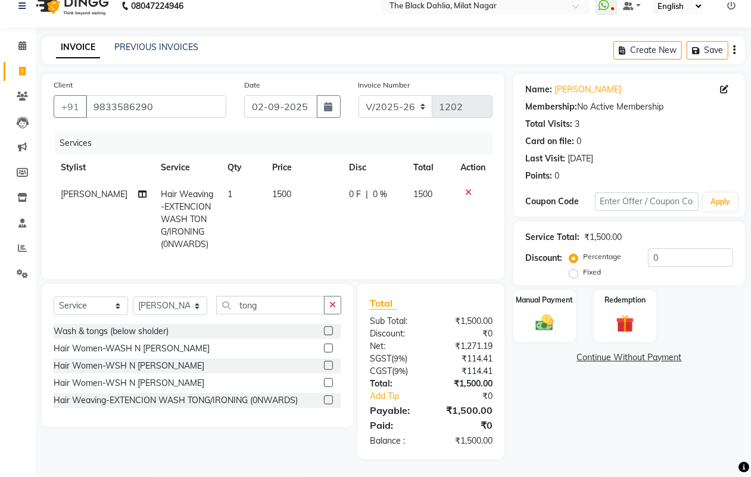
click at [326, 383] on label at bounding box center [328, 382] width 9 height 9
click at [326, 383] on input "checkbox" at bounding box center [328, 383] width 8 height 8
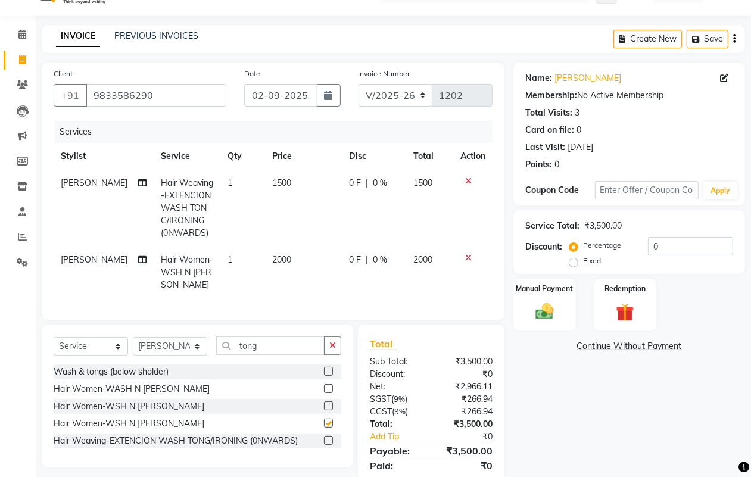
scroll to position [78, 0]
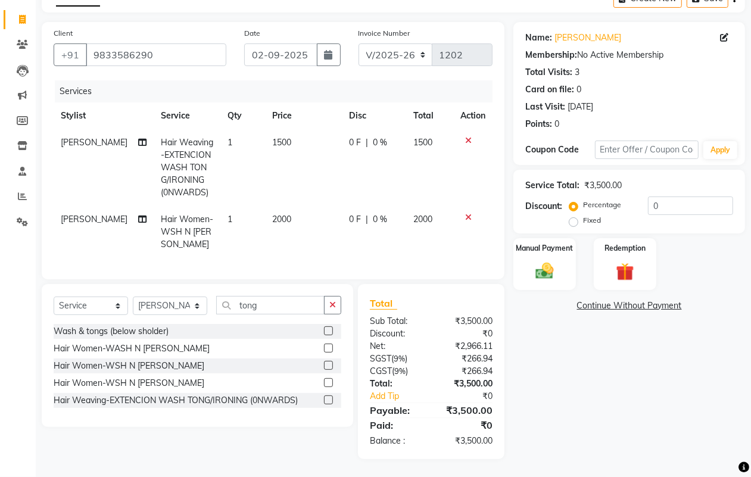
checkbox input "false"
click at [465, 213] on icon at bounding box center [468, 217] width 7 height 8
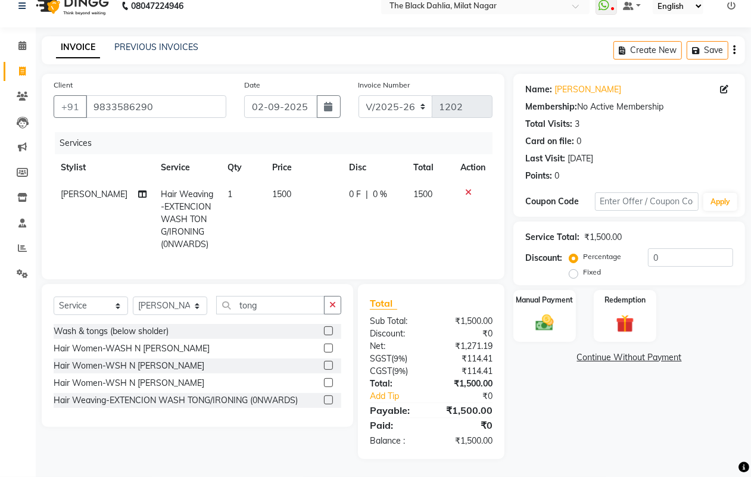
scroll to position [27, 0]
click at [295, 181] on td "1500" at bounding box center [303, 219] width 77 height 77
select select "88506"
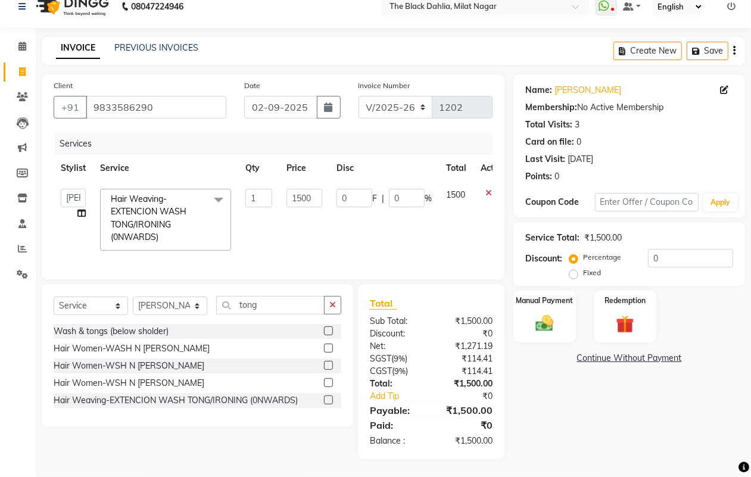
scroll to position [26, 0]
click at [311, 189] on input "1500" at bounding box center [304, 198] width 36 height 18
type input "1"
type input "1000"
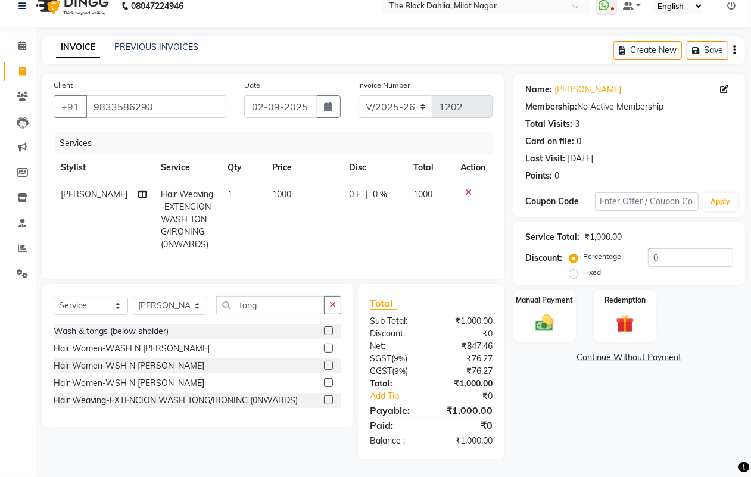
click at [304, 225] on td "1000" at bounding box center [303, 219] width 77 height 77
select select "88506"
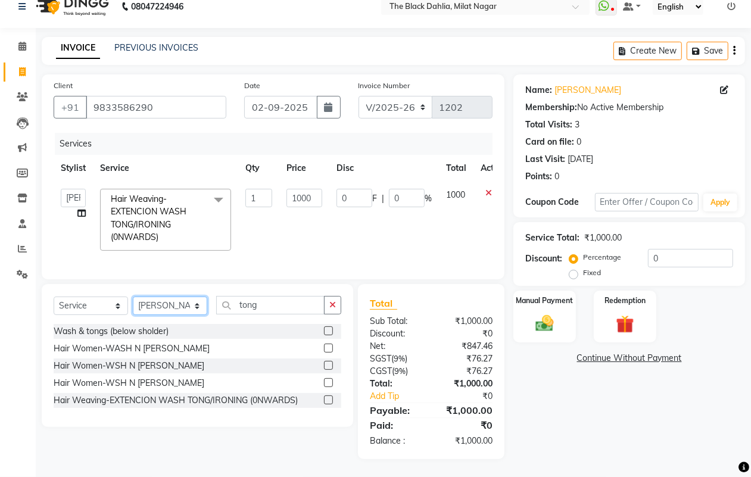
click at [162, 306] on select "Select Stylist [PERSON_NAME] [PERSON_NAME] [PERSON_NAME] Dr [PERSON_NAME],[PERS…" at bounding box center [170, 306] width 74 height 18
click at [173, 310] on select "Select Stylist [PERSON_NAME] [PERSON_NAME] [PERSON_NAME] Dr [PERSON_NAME],[PERS…" at bounding box center [170, 306] width 74 height 18
select select "34147"
click at [133, 297] on select "Select Stylist [PERSON_NAME] [PERSON_NAME] [PERSON_NAME] Dr [PERSON_NAME],[PERS…" at bounding box center [170, 306] width 74 height 18
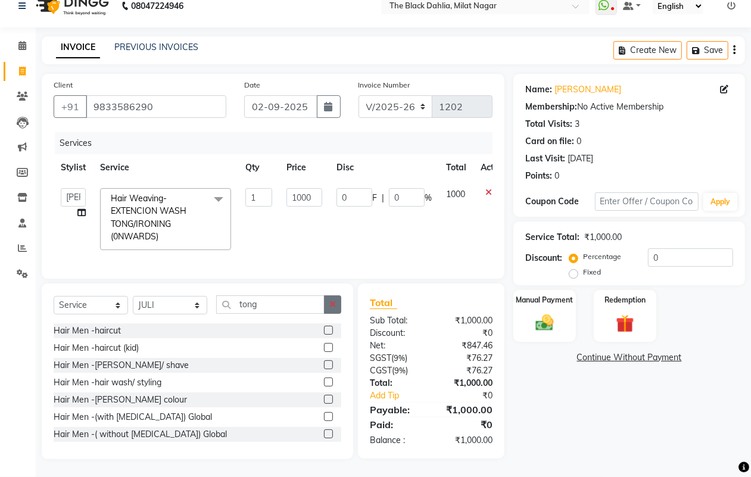
click at [328, 306] on button "button" at bounding box center [332, 304] width 17 height 18
click at [257, 308] on input "text" at bounding box center [278, 304] width 125 height 18
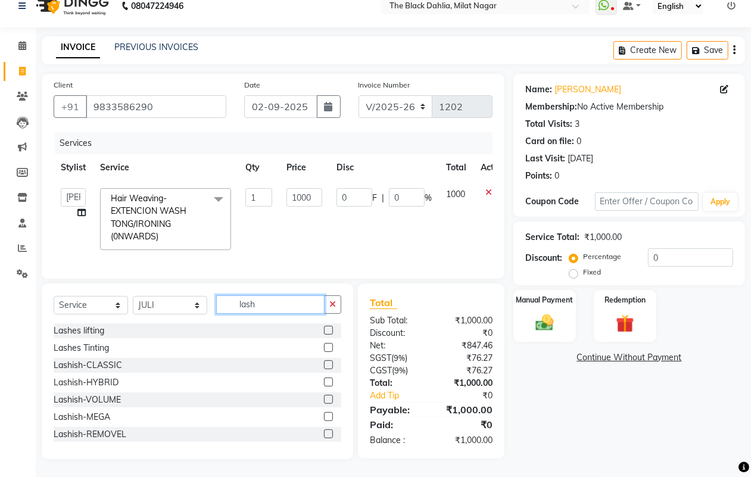
type input "lash"
click at [324, 366] on label at bounding box center [328, 364] width 9 height 9
click at [324, 366] on input "checkbox" at bounding box center [328, 366] width 8 height 8
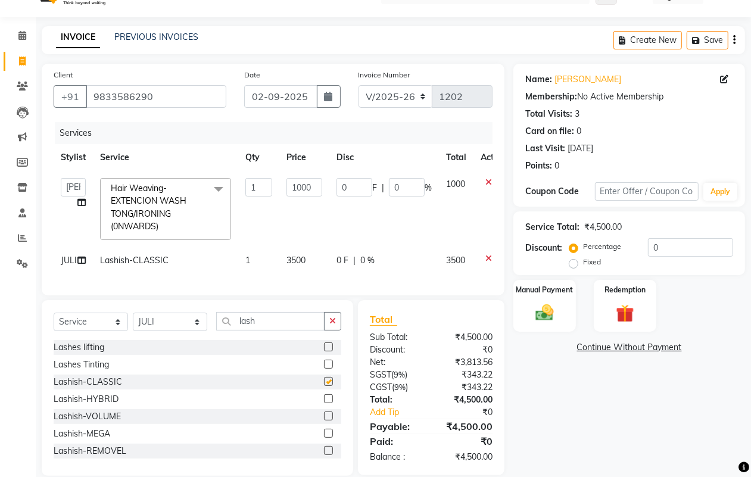
checkbox input "false"
click at [310, 258] on td "3500" at bounding box center [304, 260] width 50 height 27
select select "34147"
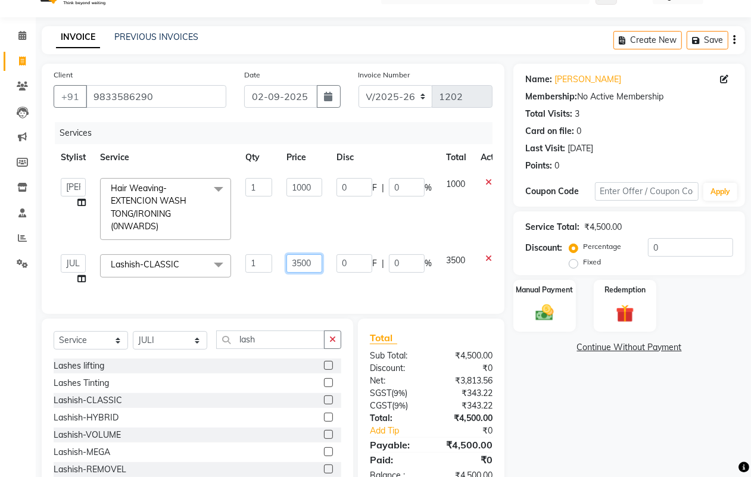
click at [314, 261] on input "3500" at bounding box center [304, 263] width 36 height 18
type input "3"
type input "2800"
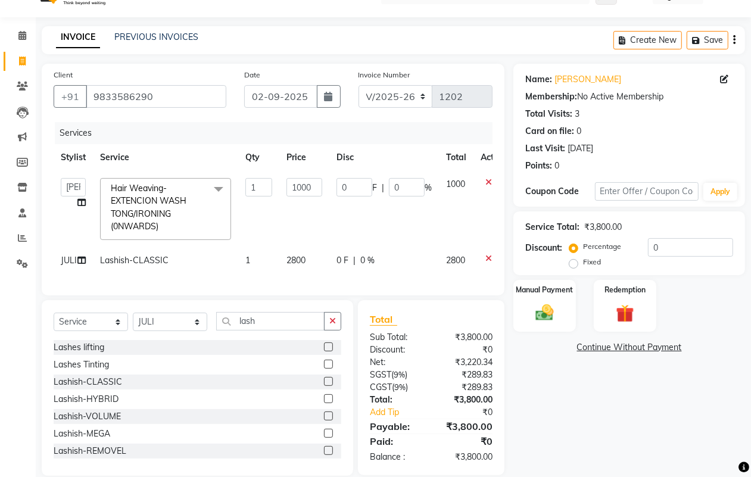
click at [370, 216] on td "0 F | 0 %" at bounding box center [384, 209] width 110 height 76
click at [364, 258] on span "0 %" at bounding box center [367, 260] width 14 height 13
select select "34147"
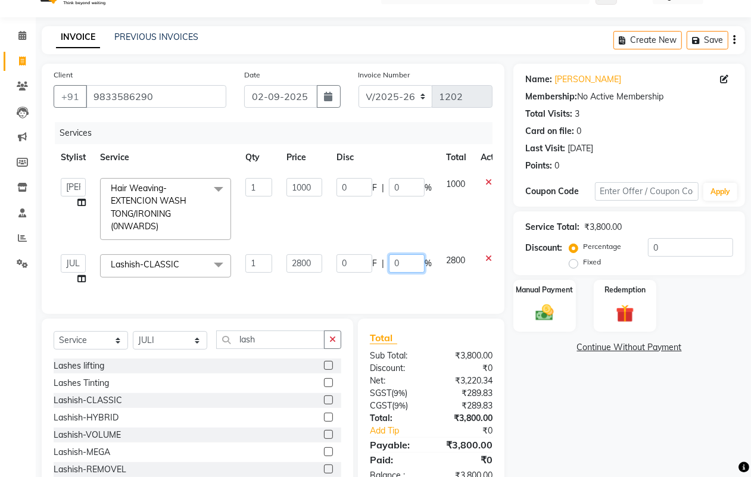
click at [407, 261] on input "0" at bounding box center [407, 263] width 36 height 18
type input "20"
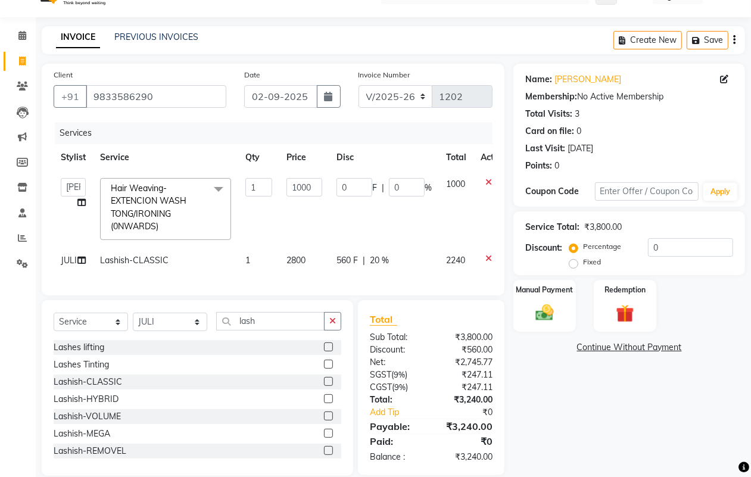
click at [340, 295] on div "Client [PHONE_NUMBER] Date [DATE] Invoice Number V/2025 V/[PHONE_NUMBER] Servic…" at bounding box center [273, 180] width 463 height 232
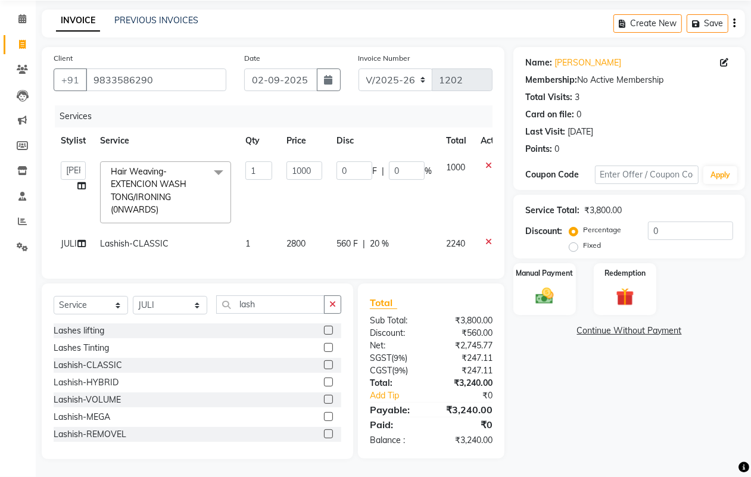
scroll to position [0, 0]
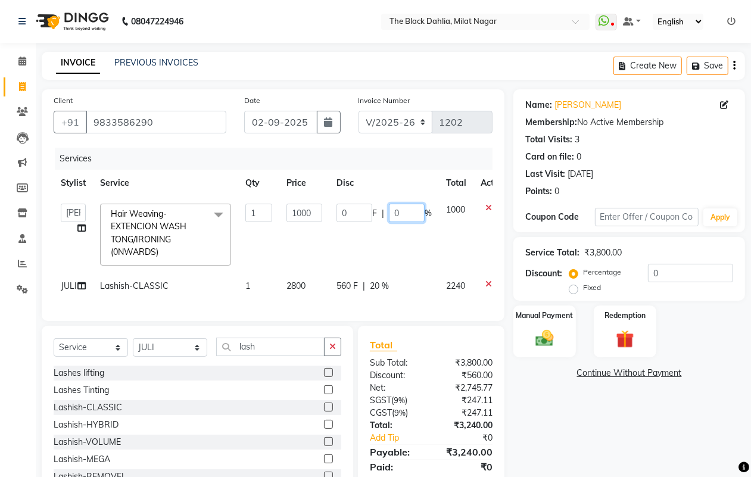
click at [404, 213] on input "0" at bounding box center [407, 213] width 36 height 18
type input "20"
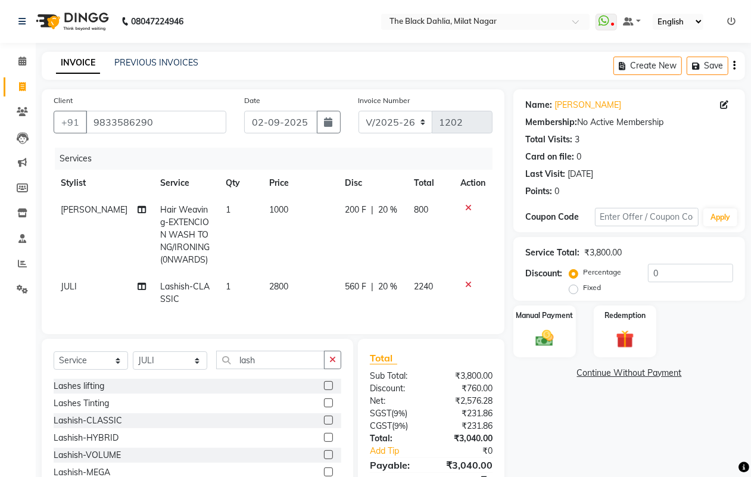
click at [394, 263] on td "200 F | 20 %" at bounding box center [372, 235] width 69 height 77
select select "88506"
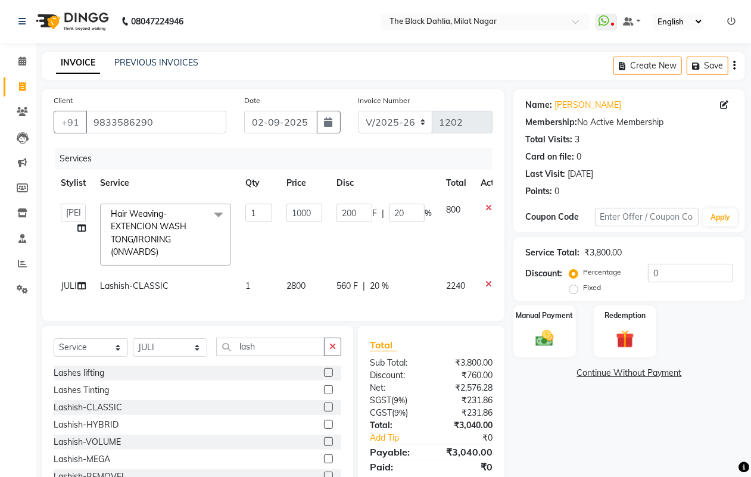
click at [488, 282] on icon at bounding box center [488, 284] width 7 height 8
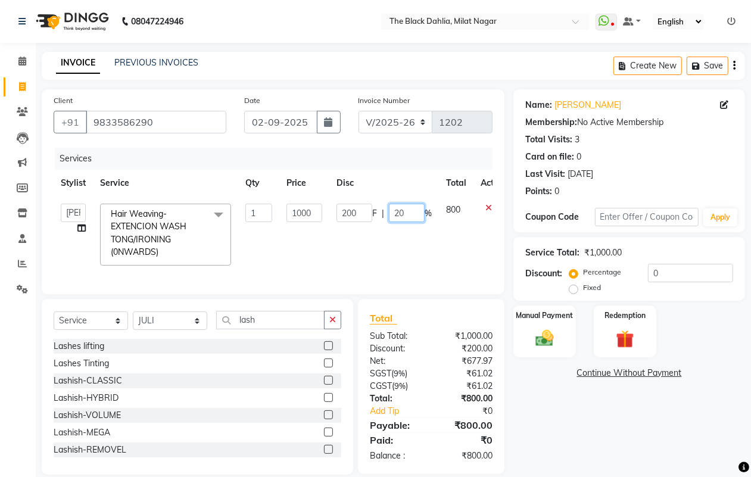
click at [415, 210] on input "20" at bounding box center [407, 213] width 36 height 18
type input "2"
type input "0"
click at [453, 262] on tr "[PERSON_NAME] [PERSON_NAME] [PERSON_NAME] Dr [PERSON_NAME] Dr,[PERSON_NAME] [PE…" at bounding box center [283, 235] width 459 height 76
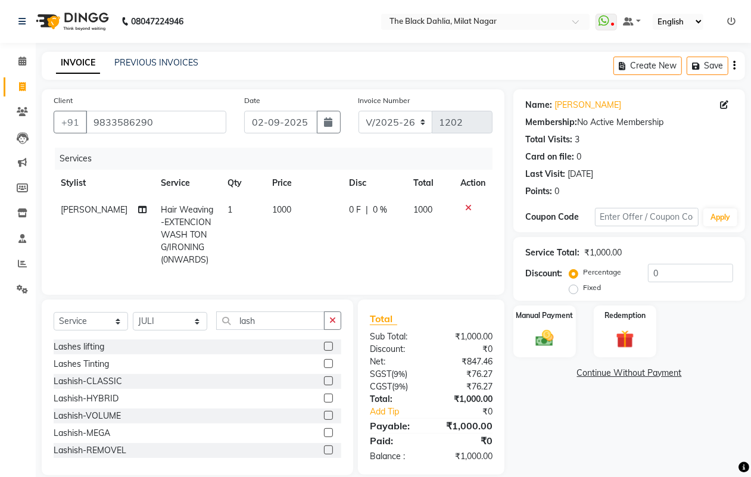
click at [324, 385] on label at bounding box center [328, 380] width 9 height 9
click at [324, 385] on input "checkbox" at bounding box center [328, 382] width 8 height 8
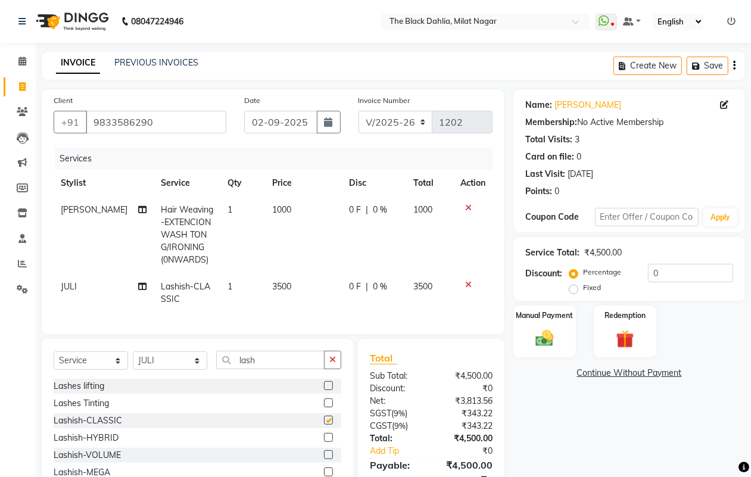
checkbox input "false"
click at [378, 285] on span "0 %" at bounding box center [380, 287] width 14 height 13
select select "34147"
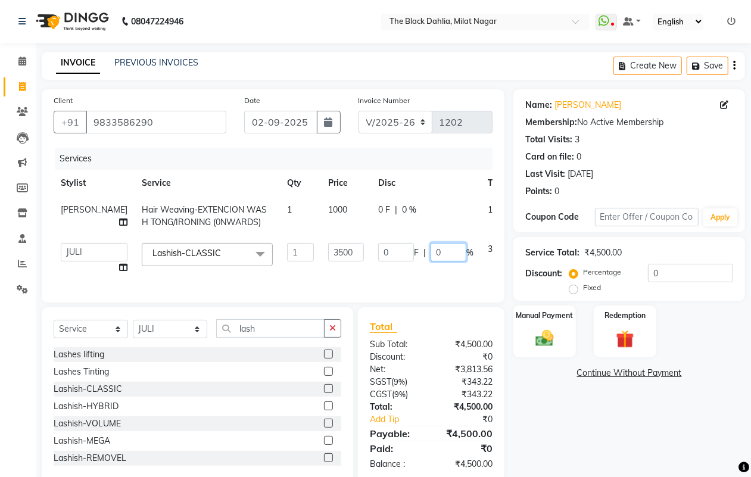
click at [435, 251] on input "0" at bounding box center [449, 252] width 36 height 18
type input "20"
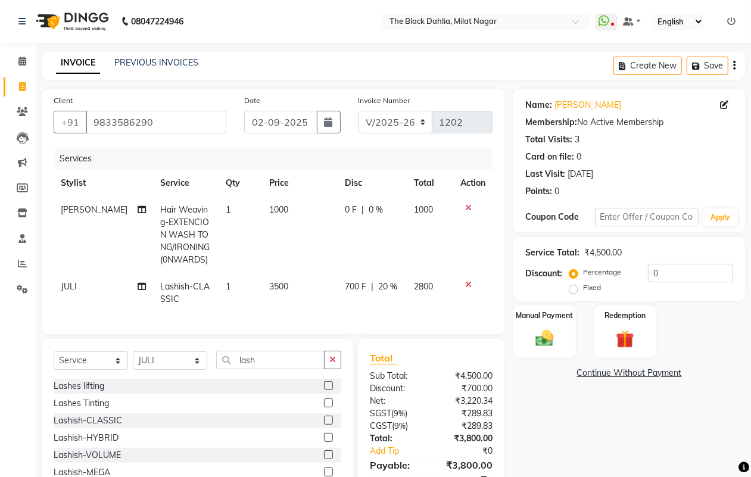
click at [441, 278] on tr "JULI Lashish-CLASSIC 1 3500 700 F | 20 % 2800" at bounding box center [273, 292] width 439 height 39
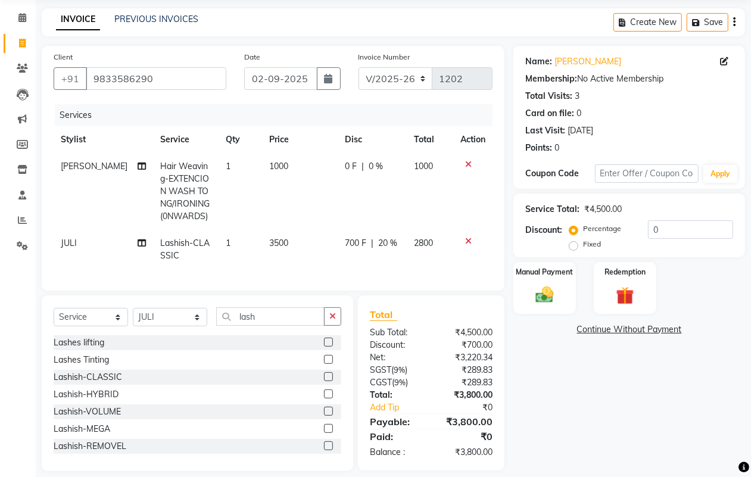
scroll to position [66, 0]
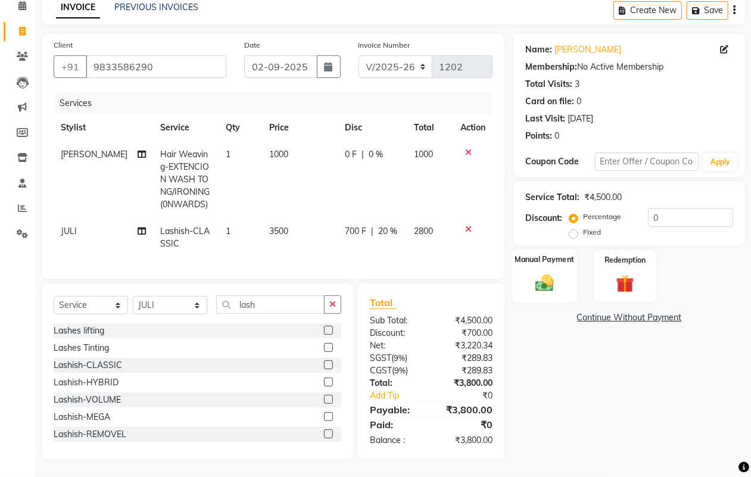
click at [554, 274] on img at bounding box center [545, 282] width 30 height 21
click at [611, 312] on span "CASH" at bounding box center [613, 319] width 26 height 14
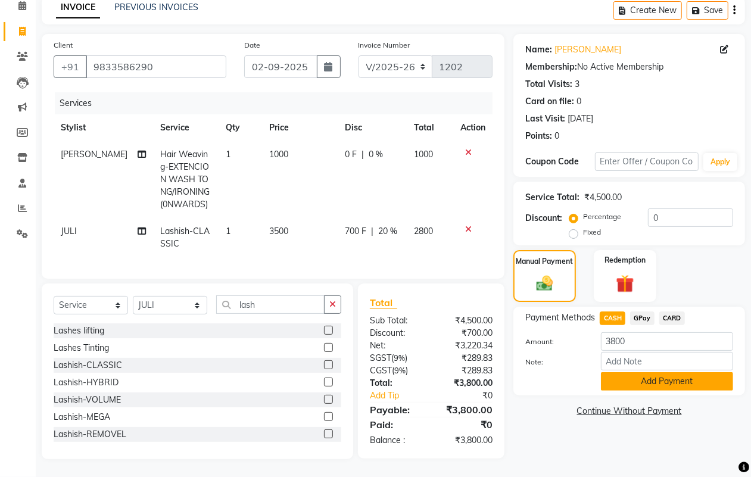
click at [648, 372] on button "Add Payment" at bounding box center [667, 381] width 132 height 18
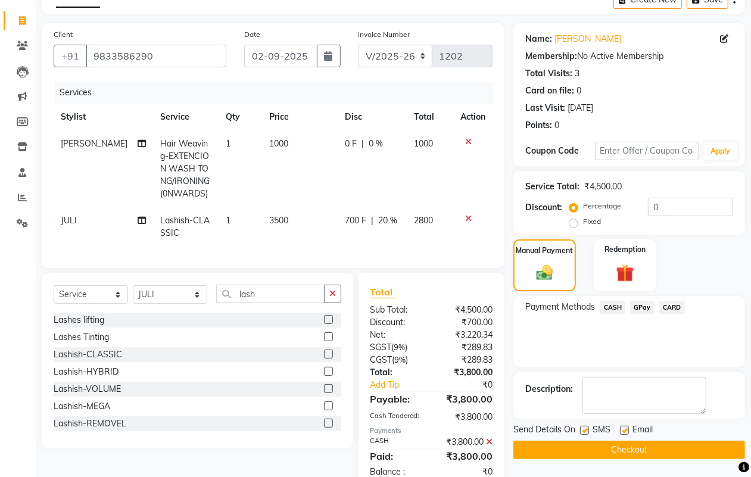
click at [597, 447] on button "Checkout" at bounding box center [629, 450] width 232 height 18
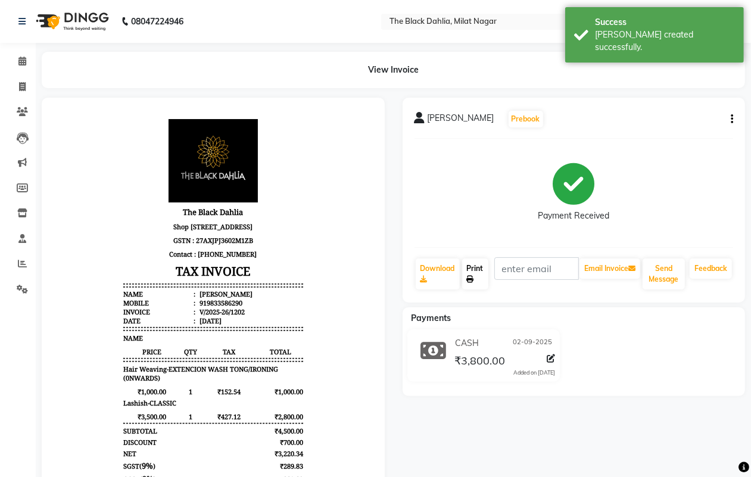
click at [481, 274] on link "Print" at bounding box center [475, 273] width 26 height 31
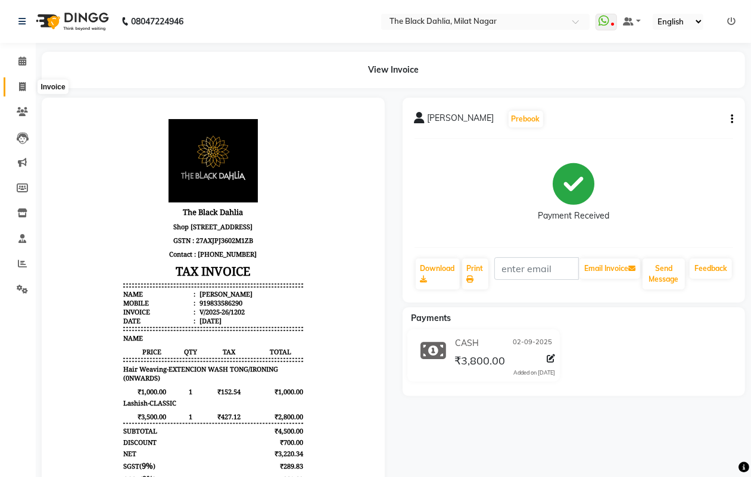
click at [24, 89] on icon at bounding box center [22, 86] width 7 height 9
select select "4335"
select select "service"
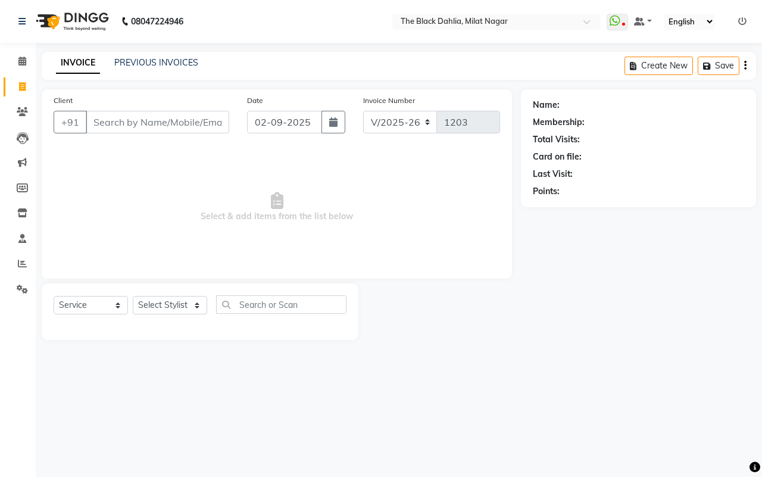
click at [203, 123] on input "Client" at bounding box center [158, 122] width 144 height 23
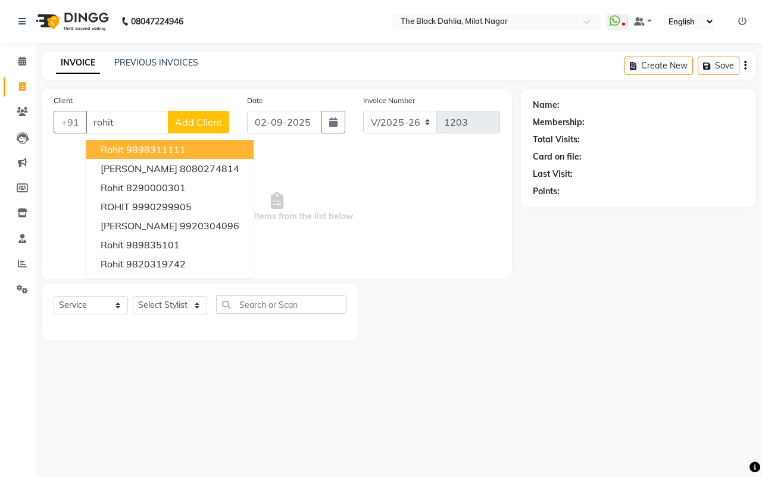
click at [204, 152] on button "Rohit 9898311111" at bounding box center [169, 149] width 167 height 19
type input "9898311111"
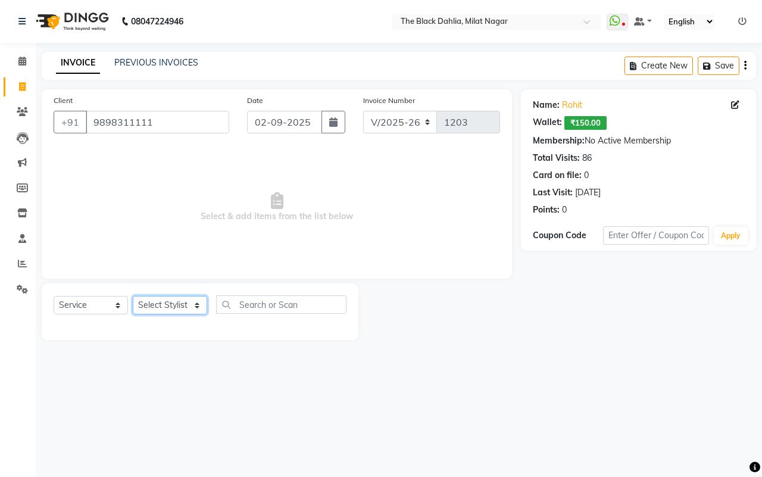
click at [164, 303] on select "Select Stylist [PERSON_NAME] [PERSON_NAME] [PERSON_NAME] Dr [PERSON_NAME],[PERS…" at bounding box center [170, 305] width 74 height 18
select select "53805"
click at [133, 296] on select "Select Stylist [PERSON_NAME] [PERSON_NAME] [PERSON_NAME] Dr [PERSON_NAME],[PERS…" at bounding box center [170, 305] width 74 height 18
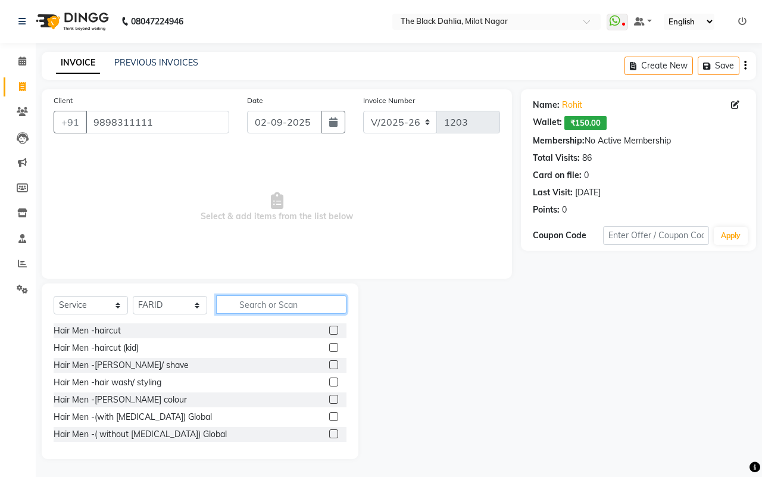
click at [329, 311] on input "text" at bounding box center [281, 304] width 130 height 18
click at [311, 302] on input "text" at bounding box center [281, 304] width 130 height 18
type input "ped"
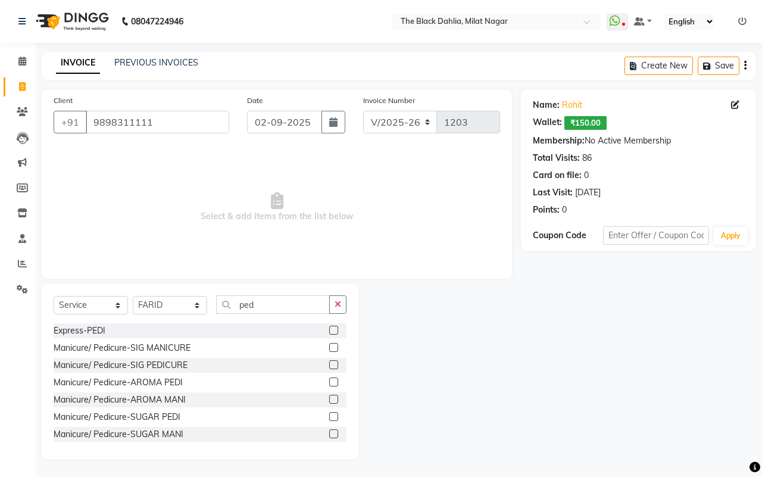
click at [329, 366] on label at bounding box center [333, 364] width 9 height 9
click at [329, 366] on input "checkbox" at bounding box center [333, 366] width 8 height 8
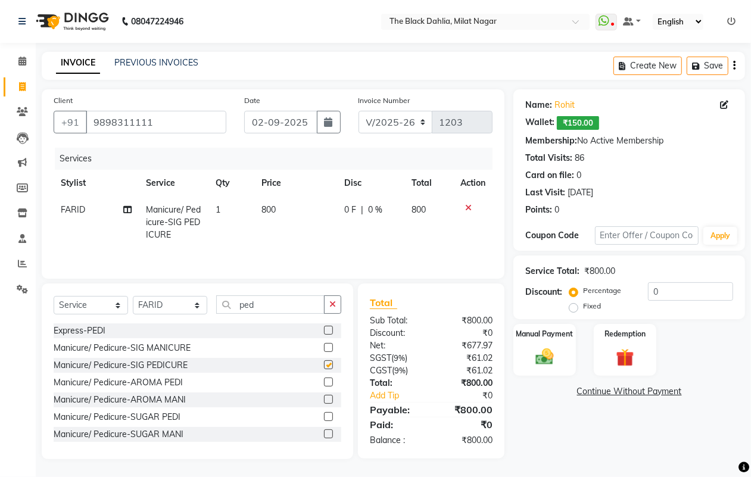
checkbox input "false"
click at [334, 313] on button "button" at bounding box center [332, 304] width 17 height 18
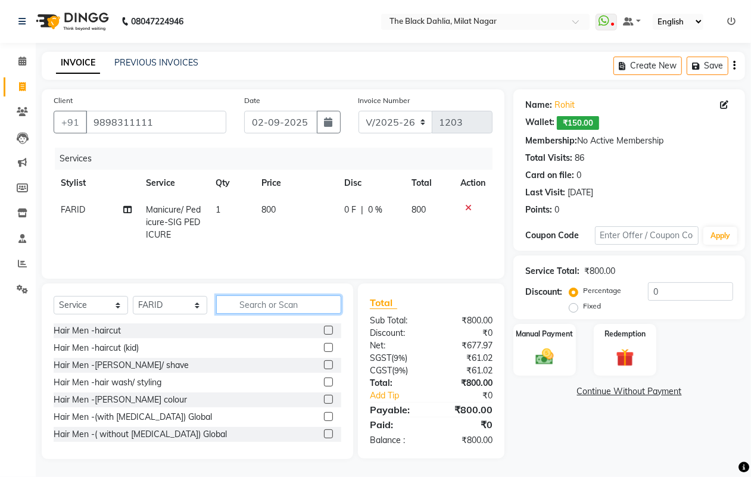
click at [323, 313] on input "text" at bounding box center [278, 304] width 125 height 18
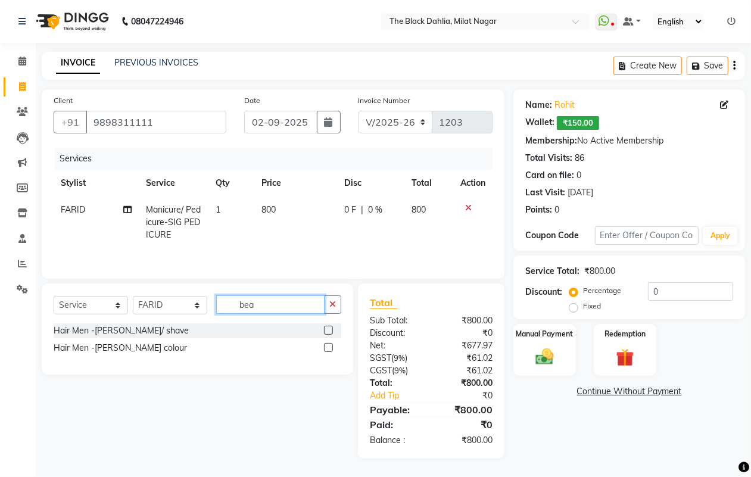
type input "bea"
click at [329, 332] on label at bounding box center [328, 330] width 9 height 9
click at [329, 332] on input "checkbox" at bounding box center [328, 331] width 8 height 8
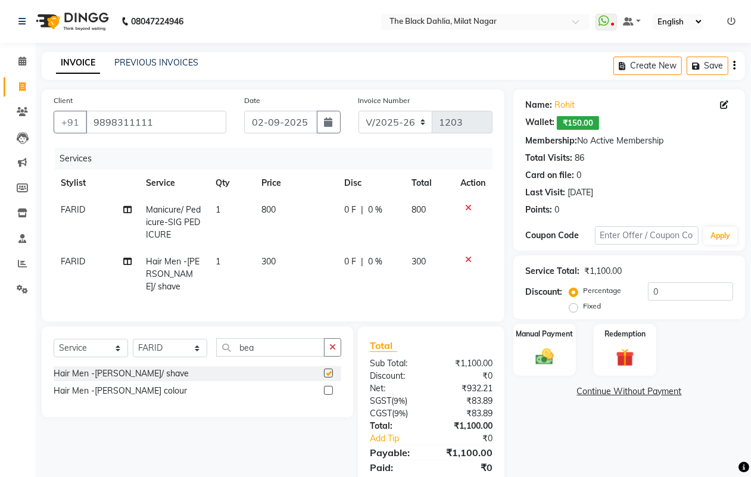
checkbox input "false"
click at [328, 344] on button "button" at bounding box center [332, 347] width 17 height 18
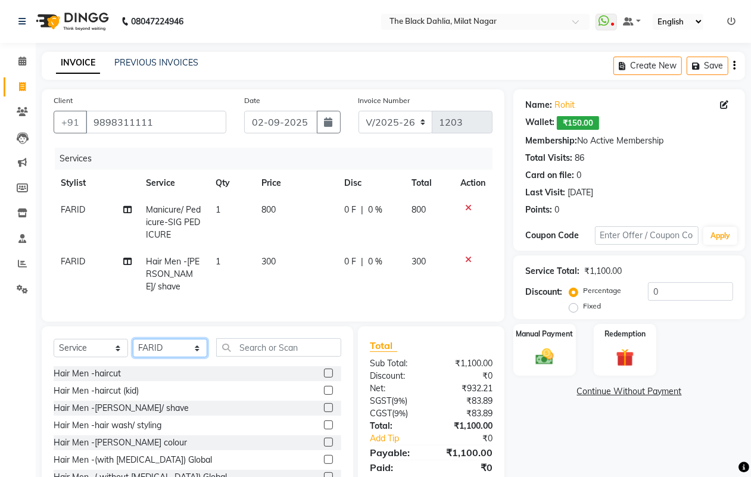
click at [174, 350] on select "Select Stylist [PERSON_NAME] [PERSON_NAME] [PERSON_NAME] Dr [PERSON_NAME],[PERS…" at bounding box center [170, 348] width 74 height 18
select select "34615"
click at [133, 339] on select "Select Stylist [PERSON_NAME] [PERSON_NAME] [PERSON_NAME] Dr [PERSON_NAME],[PERS…" at bounding box center [170, 348] width 74 height 18
click at [260, 347] on input "text" at bounding box center [278, 347] width 125 height 18
type input "m"
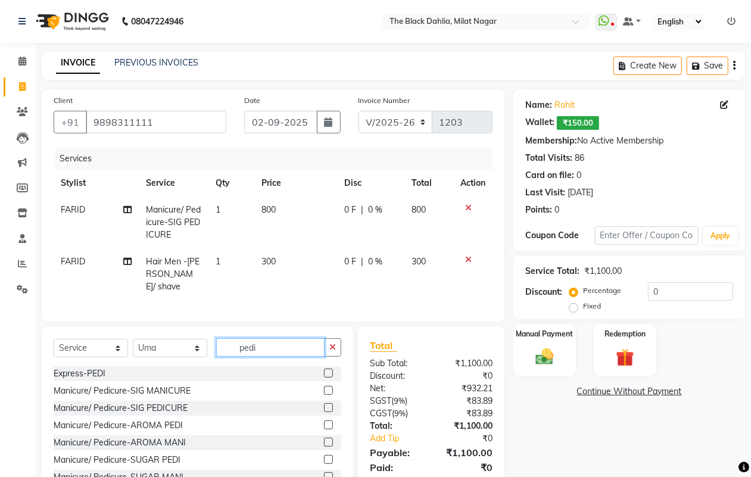
type input "pedi"
click at [324, 388] on label at bounding box center [328, 390] width 9 height 9
click at [324, 388] on input "checkbox" at bounding box center [328, 391] width 8 height 8
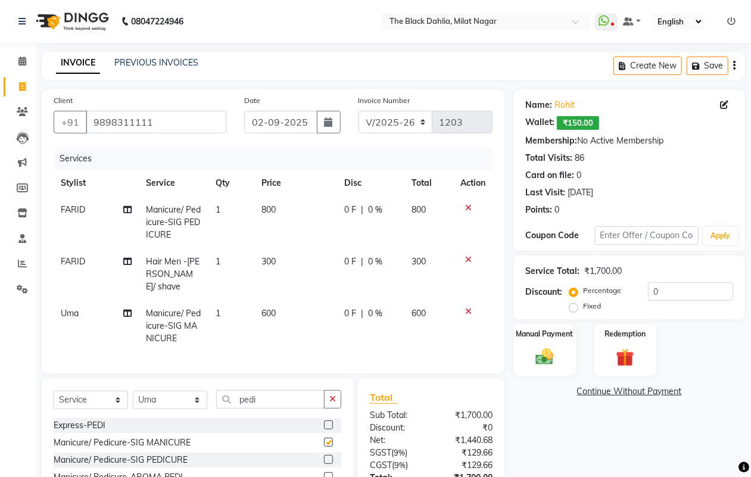
checkbox input "false"
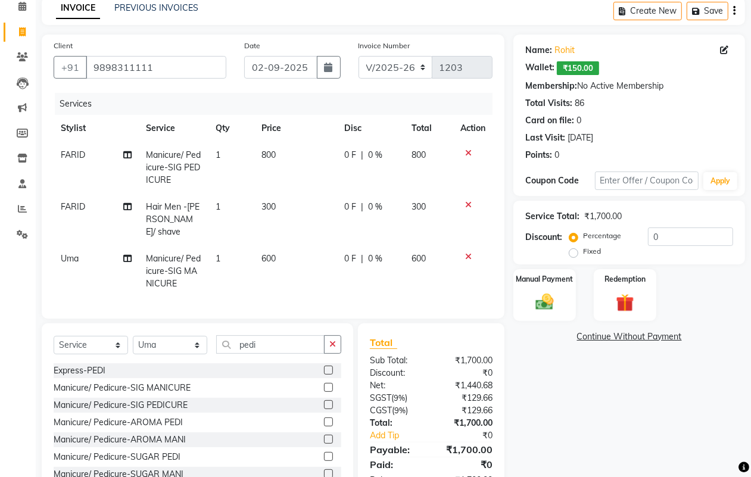
scroll to position [18, 0]
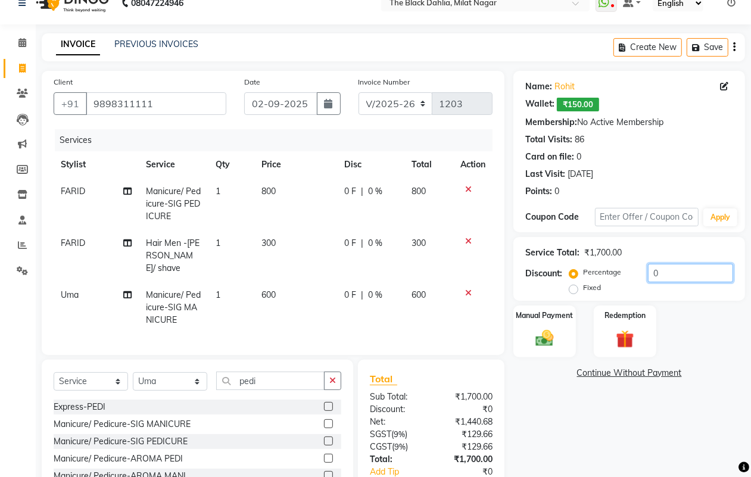
click at [678, 269] on input "0" at bounding box center [690, 273] width 85 height 18
type input "20"
click at [627, 435] on div "Name: Rohit Wallet: ₹150.00 Membership: No Active Membership Total Visits: 86 C…" at bounding box center [633, 303] width 241 height 465
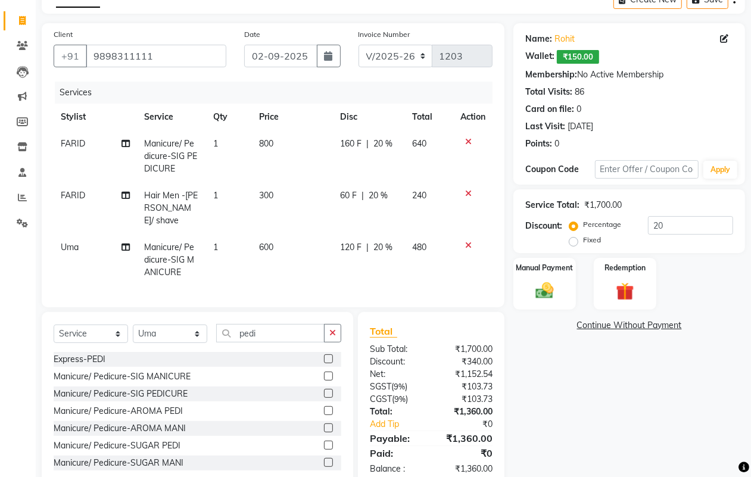
scroll to position [93, 0]
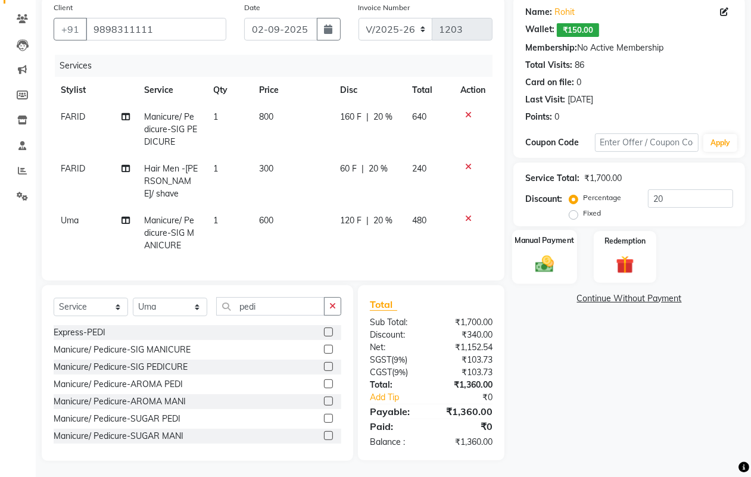
click at [530, 271] on img at bounding box center [545, 263] width 30 height 21
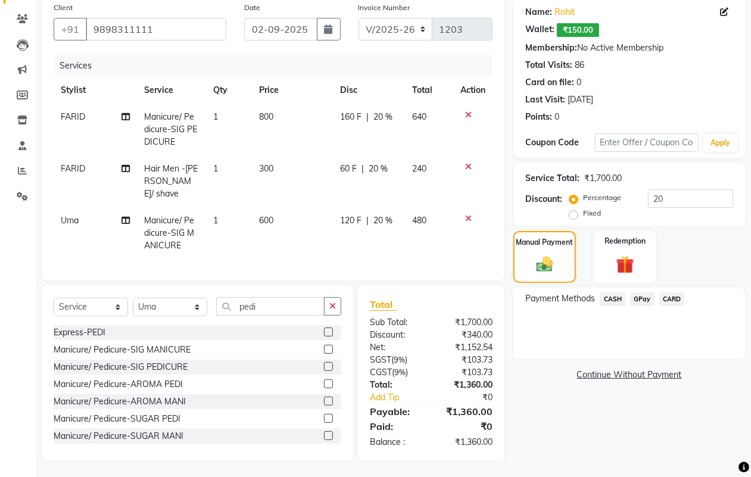
click at [645, 296] on span "GPay" at bounding box center [642, 299] width 24 height 14
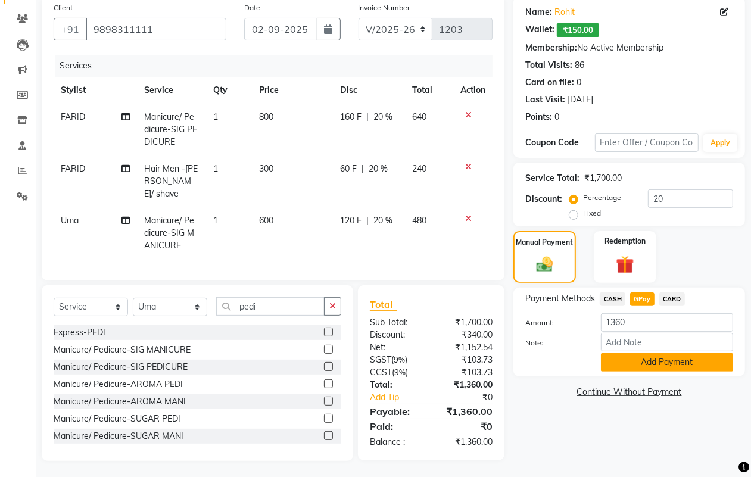
click at [660, 359] on button "Add Payment" at bounding box center [667, 362] width 132 height 18
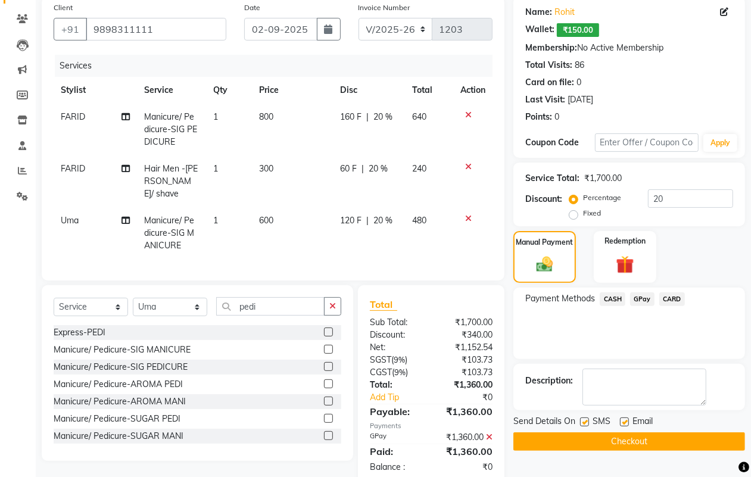
click at [627, 444] on button "Checkout" at bounding box center [629, 441] width 232 height 18
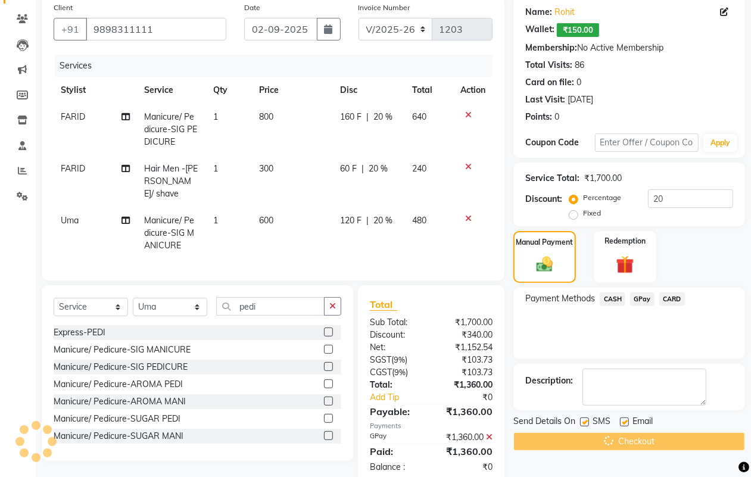
scroll to position [117, 0]
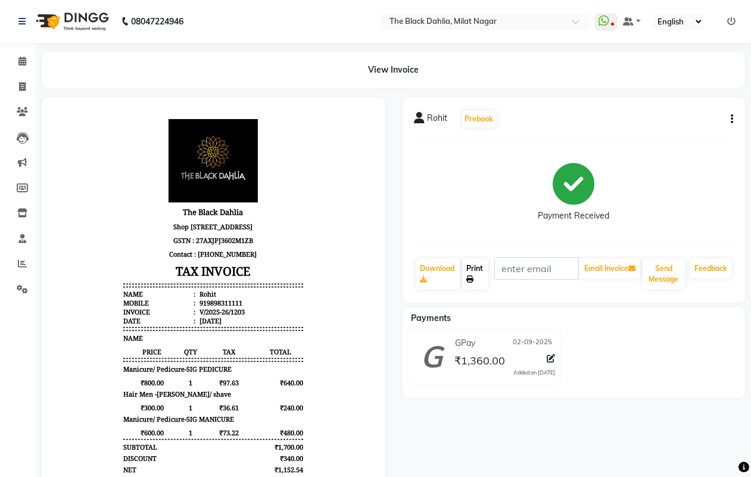
drag, startPoint x: 486, startPoint y: 292, endPoint x: 475, endPoint y: 275, distance: 20.6
click at [479, 282] on div "Rohit Prebook Payment Received Download Print Email Invoice Send Message Feedba…" at bounding box center [574, 200] width 343 height 205
click at [474, 275] on link "Print" at bounding box center [475, 273] width 26 height 31
click at [25, 85] on icon at bounding box center [22, 86] width 7 height 9
select select "4335"
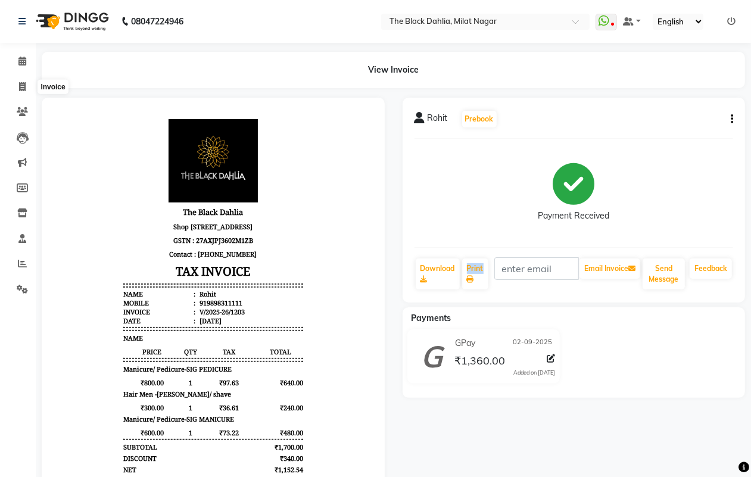
select select "service"
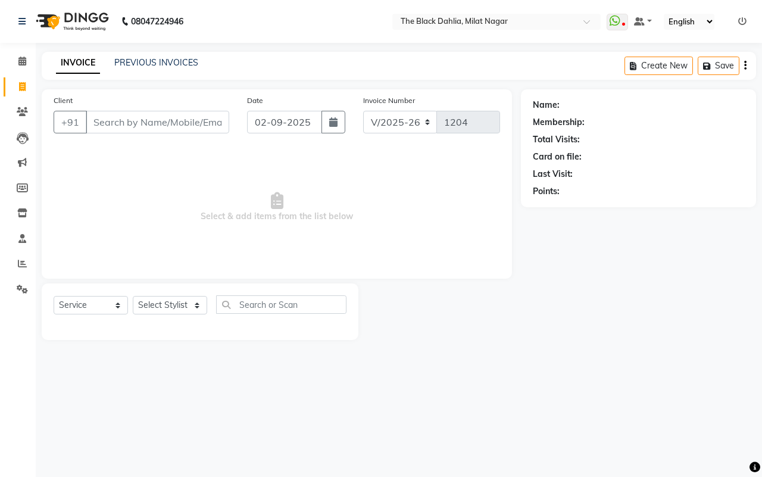
click at [107, 122] on input "Client" at bounding box center [158, 122] width 144 height 23
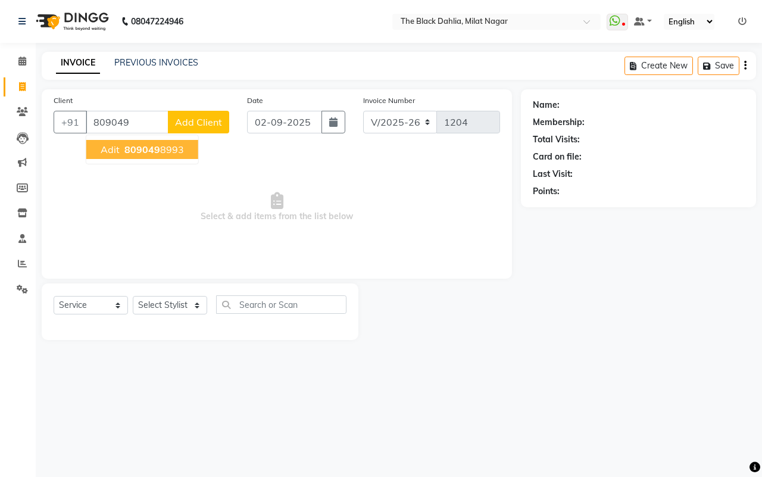
click at [137, 144] on span "809049" at bounding box center [142, 150] width 36 height 12
type input "8090498993"
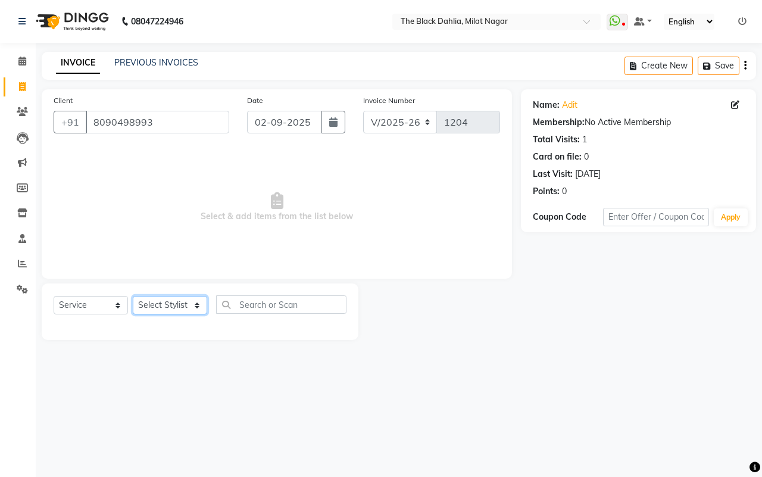
click at [185, 304] on select "Select Stylist [PERSON_NAME] [PERSON_NAME] [PERSON_NAME] Dr [PERSON_NAME],[PERS…" at bounding box center [170, 305] width 74 height 18
select select "53805"
click at [133, 296] on select "Select Stylist [PERSON_NAME] [PERSON_NAME] [PERSON_NAME] Dr [PERSON_NAME],[PERS…" at bounding box center [170, 305] width 74 height 18
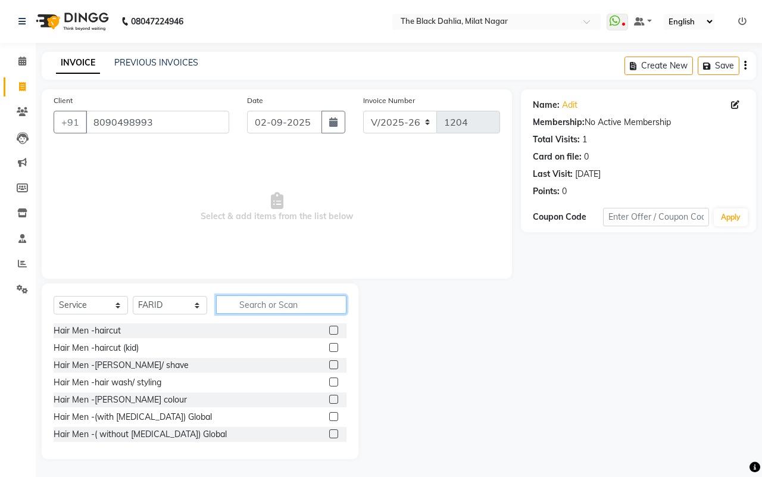
click at [262, 306] on input "text" at bounding box center [281, 304] width 130 height 18
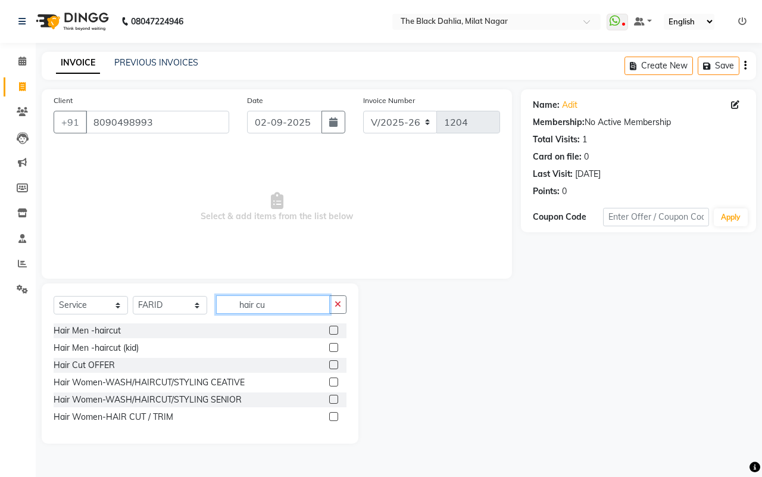
type input "hair cu"
click at [332, 326] on label at bounding box center [333, 330] width 9 height 9
click at [332, 327] on input "checkbox" at bounding box center [333, 331] width 8 height 8
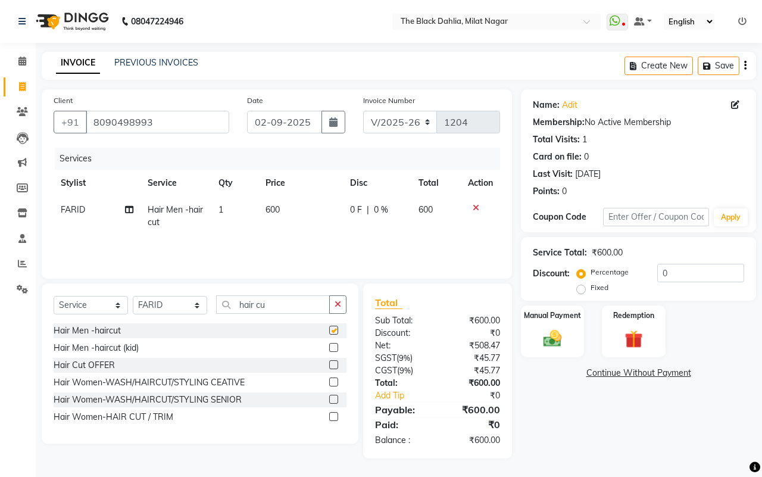
checkbox input "false"
click at [544, 346] on img at bounding box center [552, 339] width 31 height 22
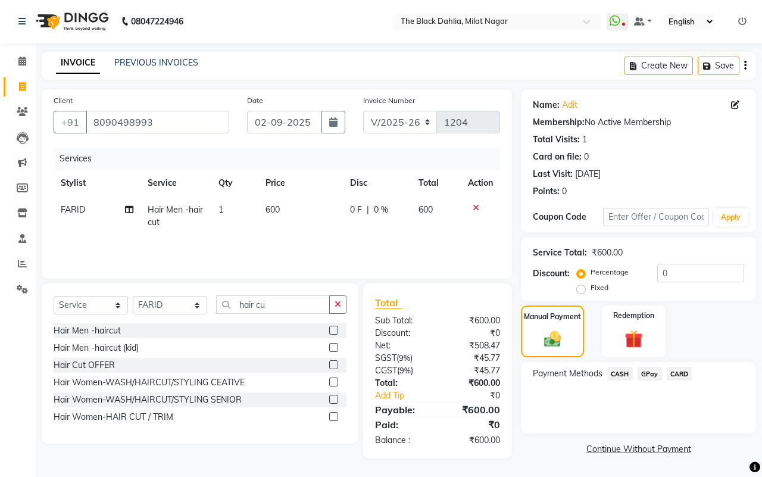
click at [645, 372] on span "GPay" at bounding box center [650, 374] width 24 height 14
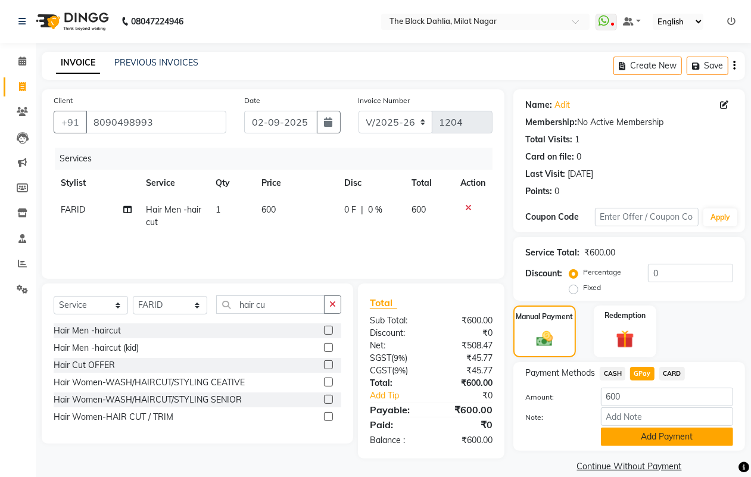
click at [633, 440] on button "Add Payment" at bounding box center [667, 437] width 132 height 18
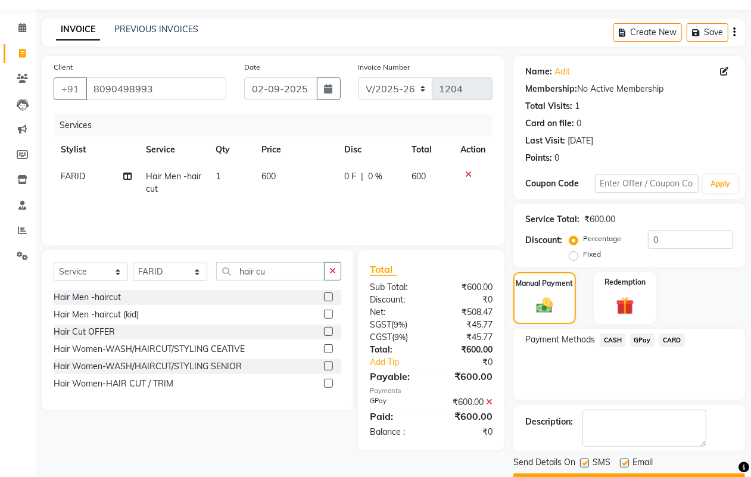
scroll to position [66, 0]
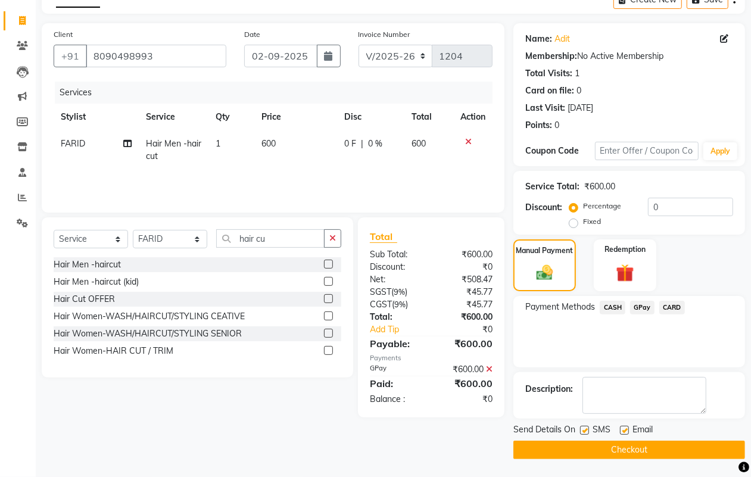
click at [657, 445] on button "Checkout" at bounding box center [629, 450] width 232 height 18
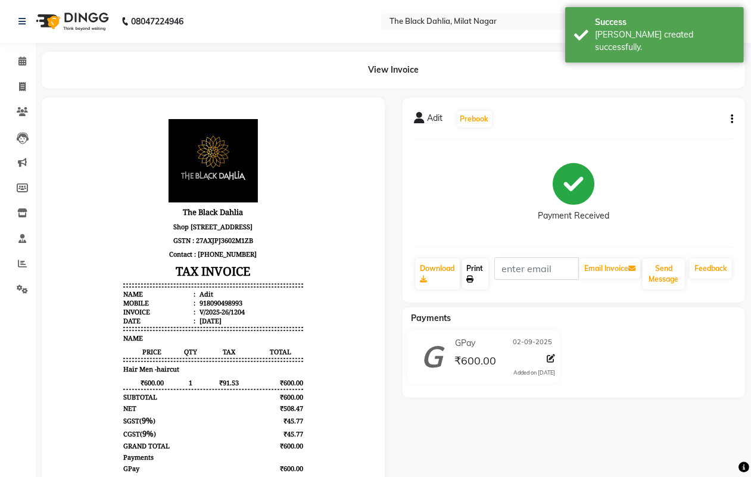
click at [472, 280] on icon at bounding box center [470, 279] width 7 height 7
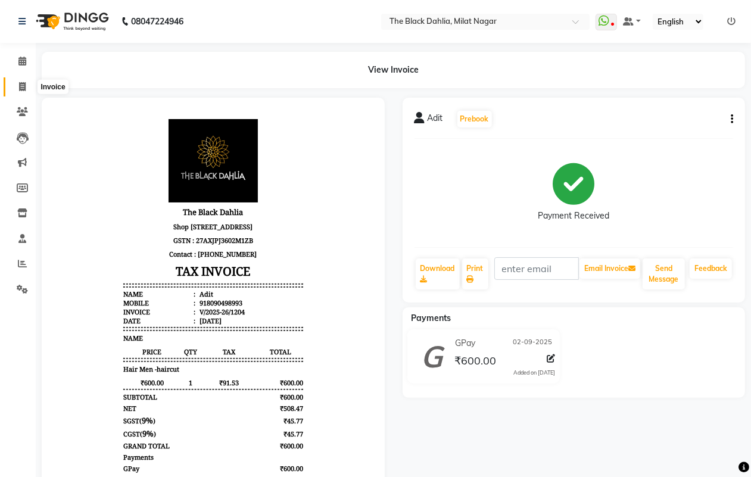
drag, startPoint x: 16, startPoint y: 88, endPoint x: 61, endPoint y: 91, distance: 44.8
click at [18, 88] on span at bounding box center [22, 87] width 21 height 14
select select "service"
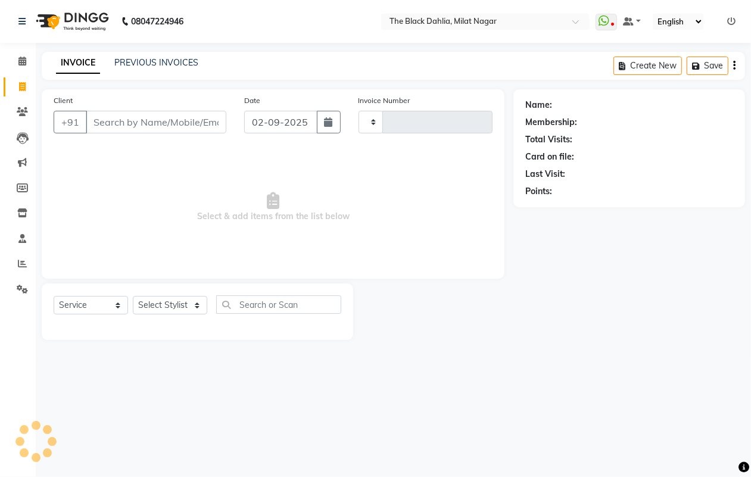
type input "1205"
select select "4335"
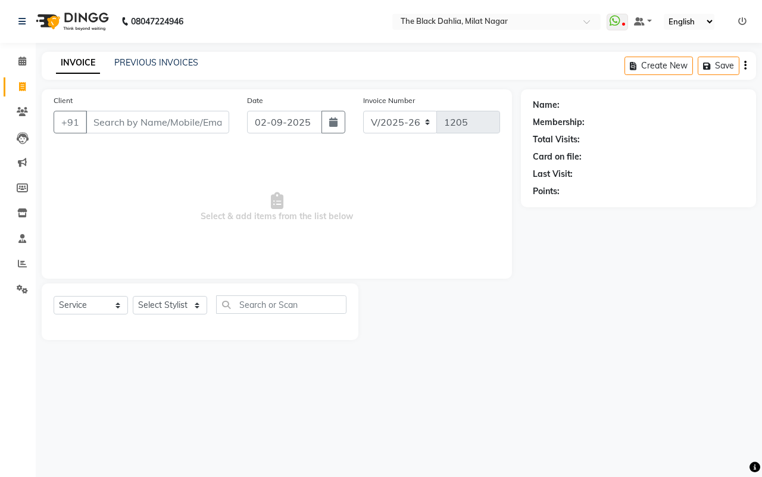
click at [130, 128] on input "Client" at bounding box center [158, 122] width 144 height 23
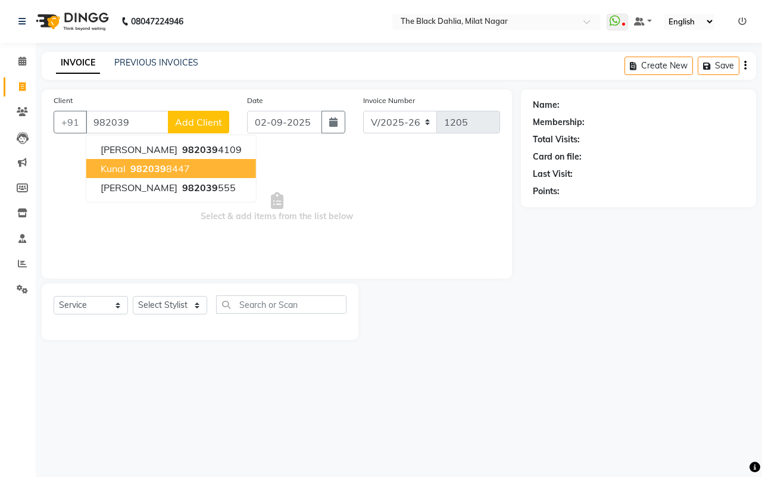
click at [156, 173] on span "982039" at bounding box center [148, 169] width 36 height 12
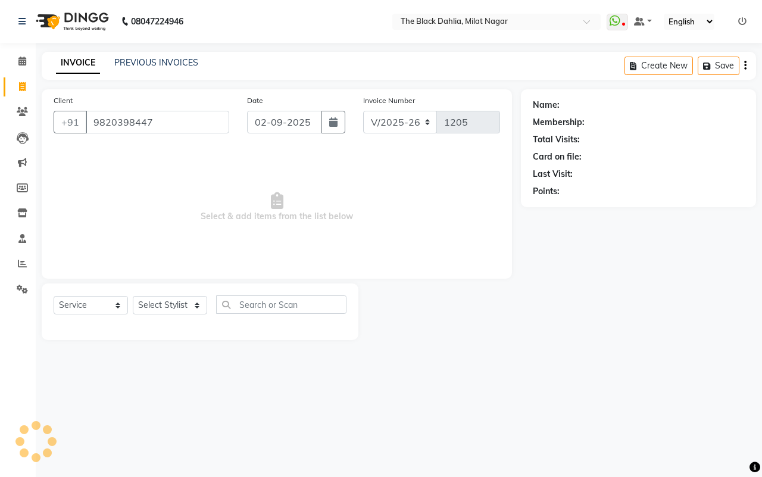
type input "9820398447"
select select "1: Object"
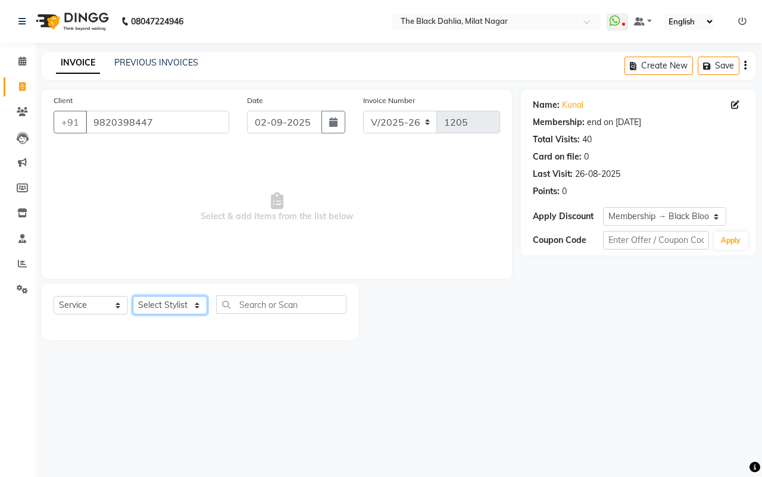
click at [186, 306] on select "Select Stylist [PERSON_NAME] [PERSON_NAME] [PERSON_NAME] Dr [PERSON_NAME],[PERS…" at bounding box center [170, 305] width 74 height 18
select select "34615"
click at [133, 296] on select "Select Stylist [PERSON_NAME] [PERSON_NAME] [PERSON_NAME] Dr [PERSON_NAME],[PERS…" at bounding box center [170, 305] width 74 height 18
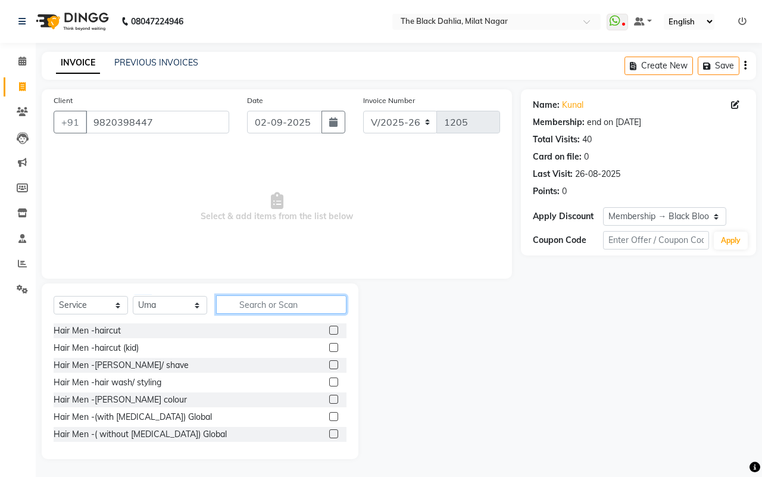
click at [275, 304] on input "text" at bounding box center [281, 304] width 130 height 18
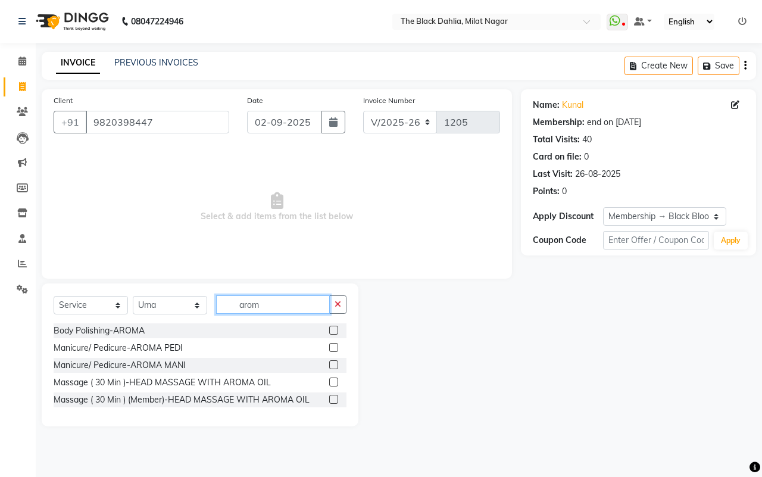
type input "arom"
click at [335, 348] on label at bounding box center [333, 347] width 9 height 9
click at [335, 348] on input "checkbox" at bounding box center [333, 348] width 8 height 8
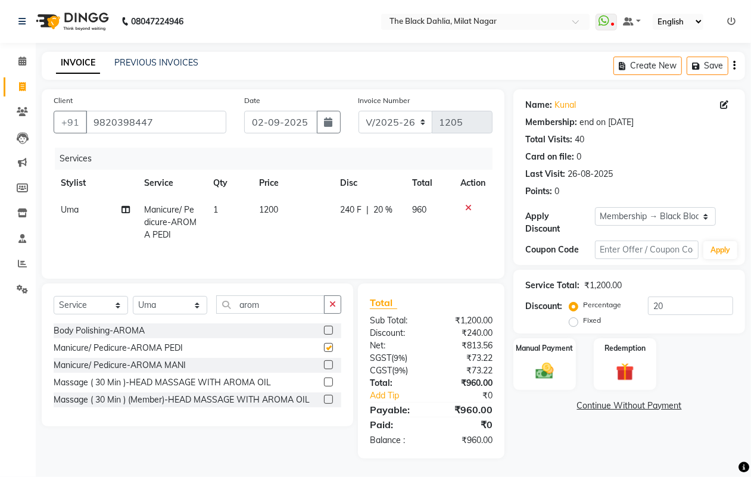
checkbox input "false"
click at [329, 301] on icon "button" at bounding box center [332, 304] width 7 height 8
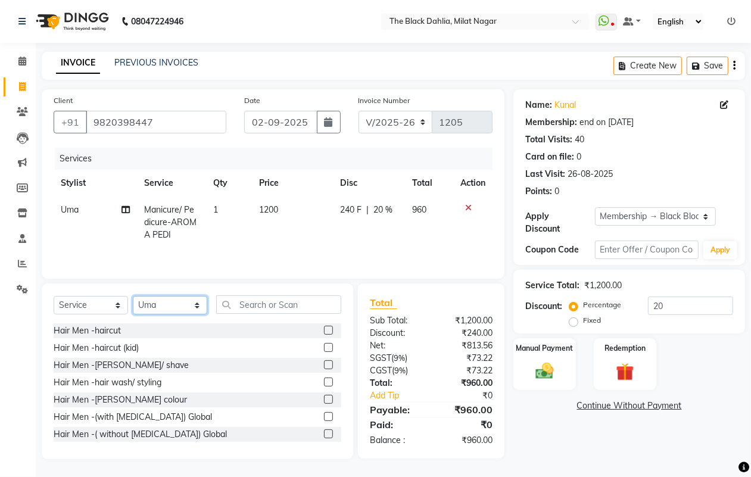
click at [147, 310] on select "Select Stylist [PERSON_NAME] [PERSON_NAME] [PERSON_NAME] Dr [PERSON_NAME],[PERS…" at bounding box center [170, 305] width 74 height 18
select select "53805"
click at [133, 297] on select "Select Stylist [PERSON_NAME] [PERSON_NAME] [PERSON_NAME] Dr [PERSON_NAME],[PERS…" at bounding box center [170, 305] width 74 height 18
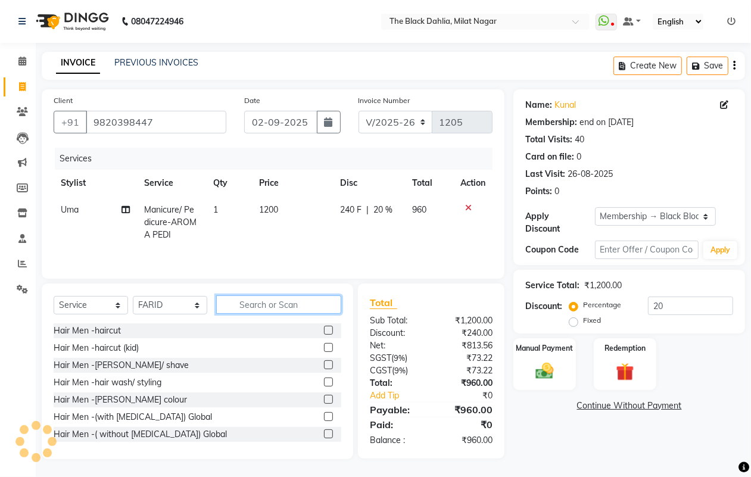
click at [261, 314] on input "text" at bounding box center [278, 304] width 125 height 18
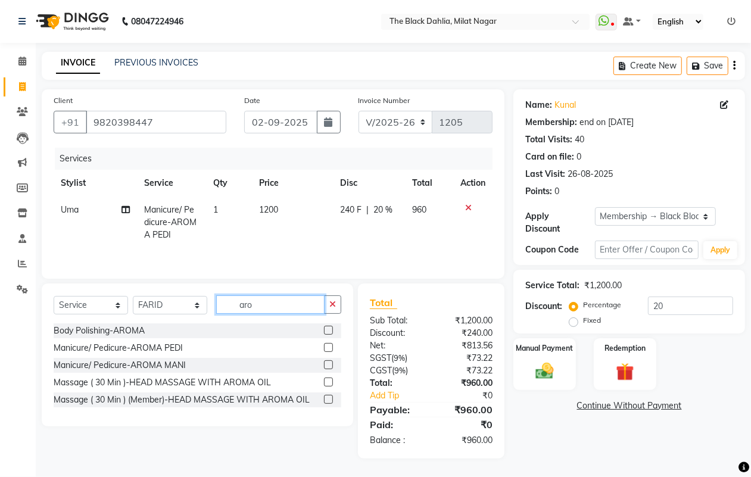
type input "aro"
click at [328, 347] on label at bounding box center [328, 347] width 9 height 9
click at [328, 347] on input "checkbox" at bounding box center [328, 348] width 8 height 8
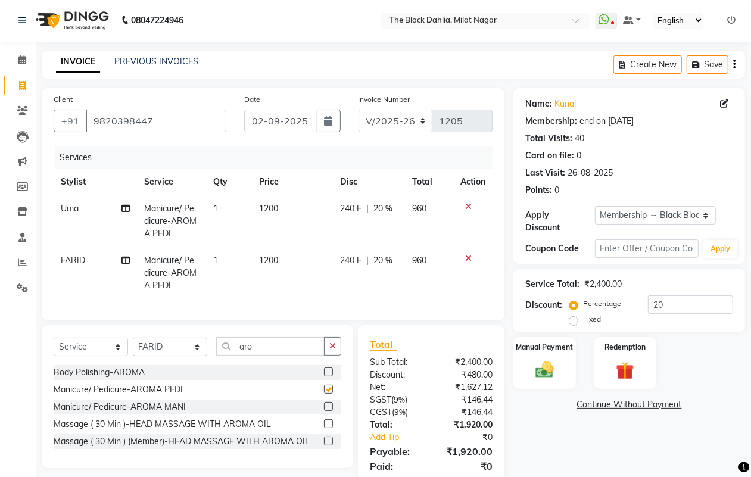
checkbox input "false"
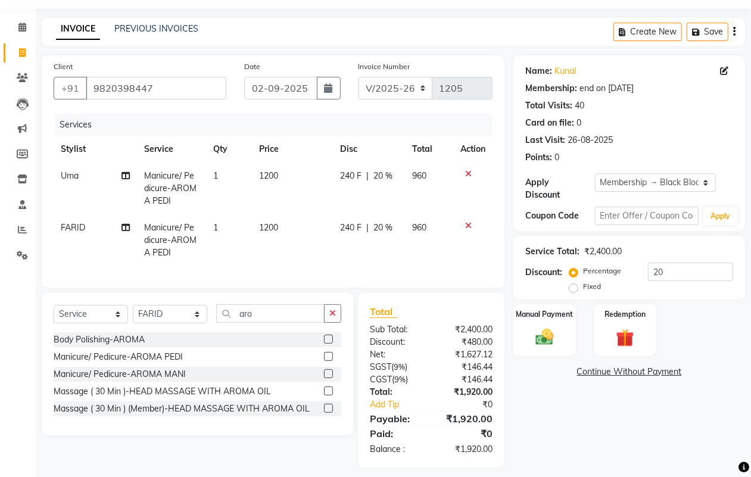
scroll to position [54, 0]
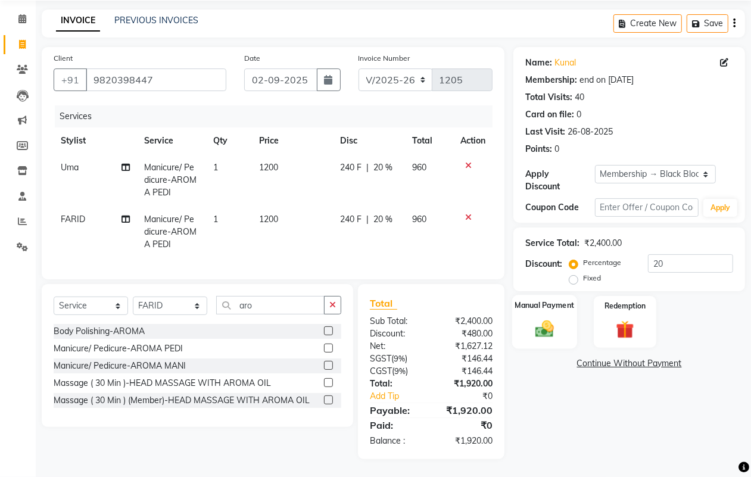
click at [560, 300] on label "Manual Payment" at bounding box center [545, 305] width 60 height 11
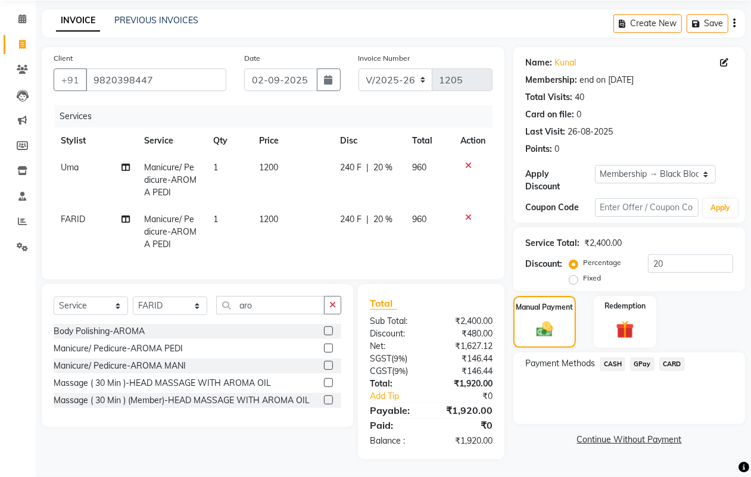
click at [614, 357] on span "CASH" at bounding box center [613, 364] width 26 height 14
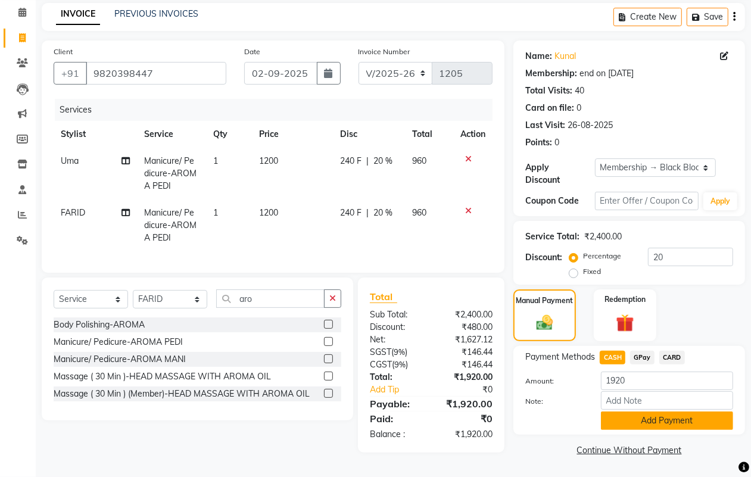
click at [635, 416] on button "Add Payment" at bounding box center [667, 421] width 132 height 18
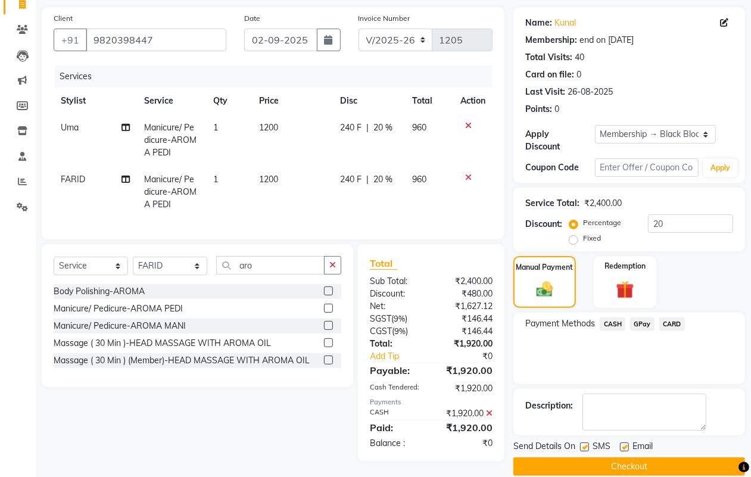
scroll to position [99, 0]
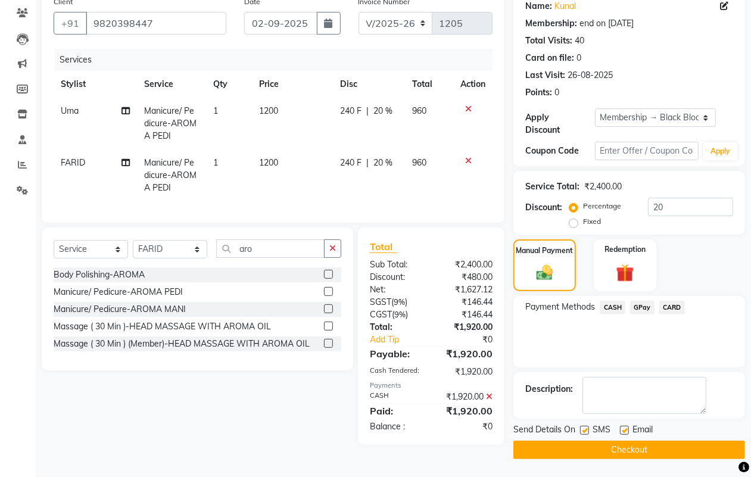
click at [663, 444] on button "Checkout" at bounding box center [629, 450] width 232 height 18
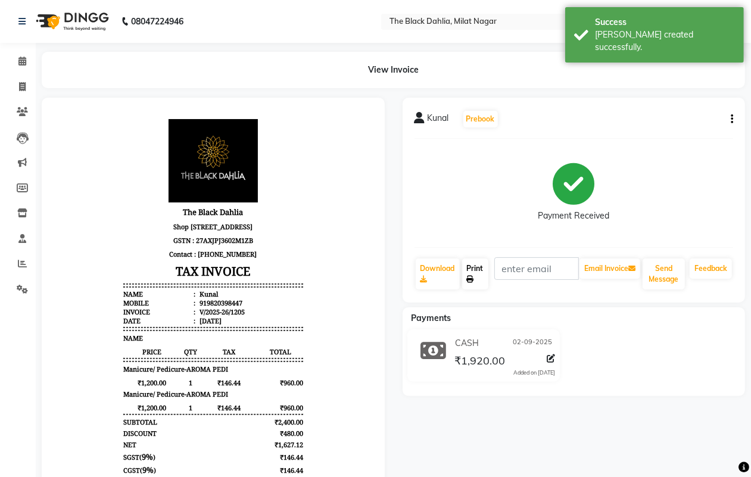
click at [468, 277] on icon at bounding box center [470, 279] width 7 height 7
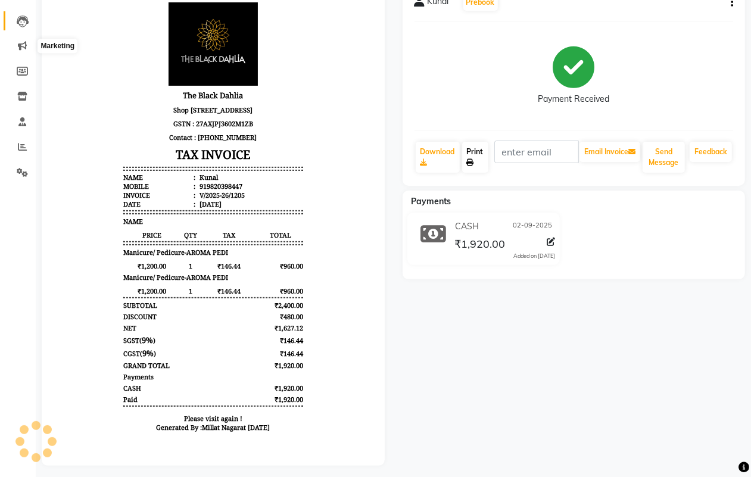
scroll to position [60, 0]
